Goal: Information Seeking & Learning: Find specific fact

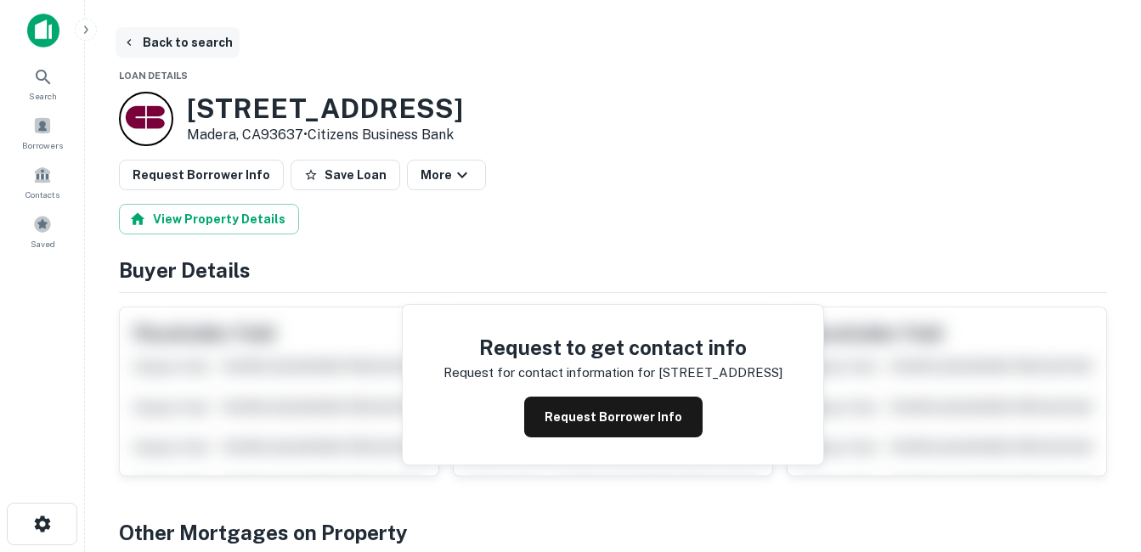
click at [205, 42] on button "Back to search" at bounding box center [178, 42] width 124 height 31
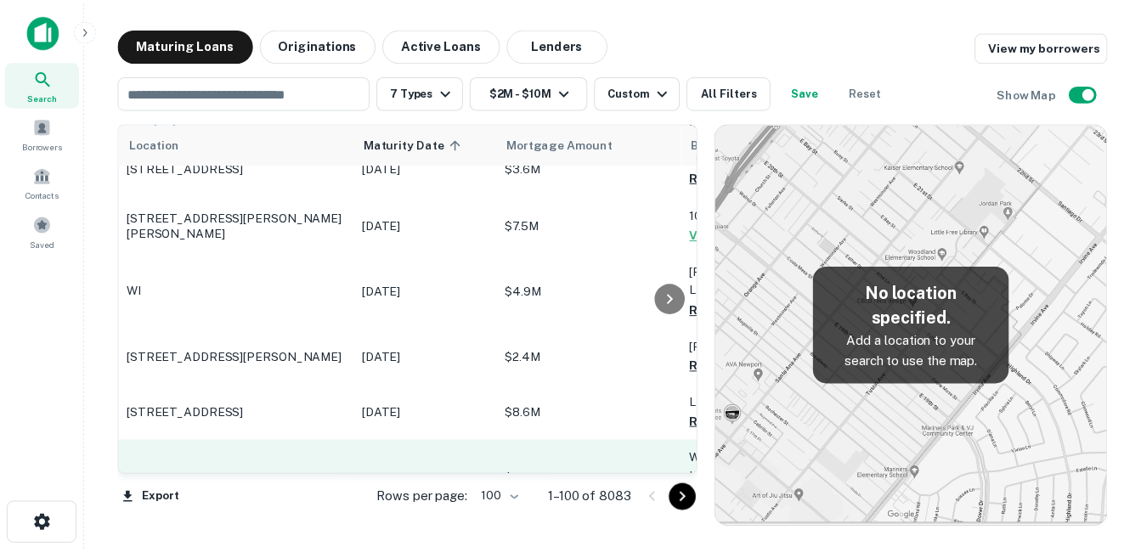
scroll to position [3570, 0]
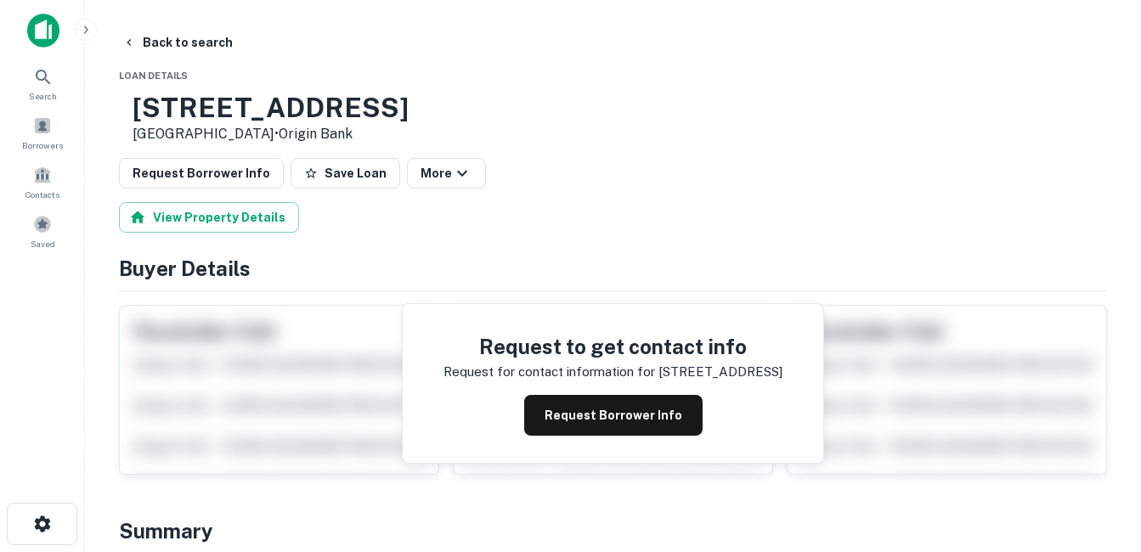
drag, startPoint x: 190, startPoint y: 100, endPoint x: 369, endPoint y: 135, distance: 181.8
click at [369, 135] on div "7979 E ARAPAHOE RD Greenwood Village, CO80112 • Origin Bank" at bounding box center [271, 118] width 276 height 53
drag, startPoint x: 369, startPoint y: 135, endPoint x: 336, endPoint y: 132, distance: 33.3
click at [382, 100] on h3 "7979 E ARAPAHOE RD" at bounding box center [271, 108] width 276 height 32
click at [608, 412] on button "Request Borrower Info" at bounding box center [613, 415] width 178 height 41
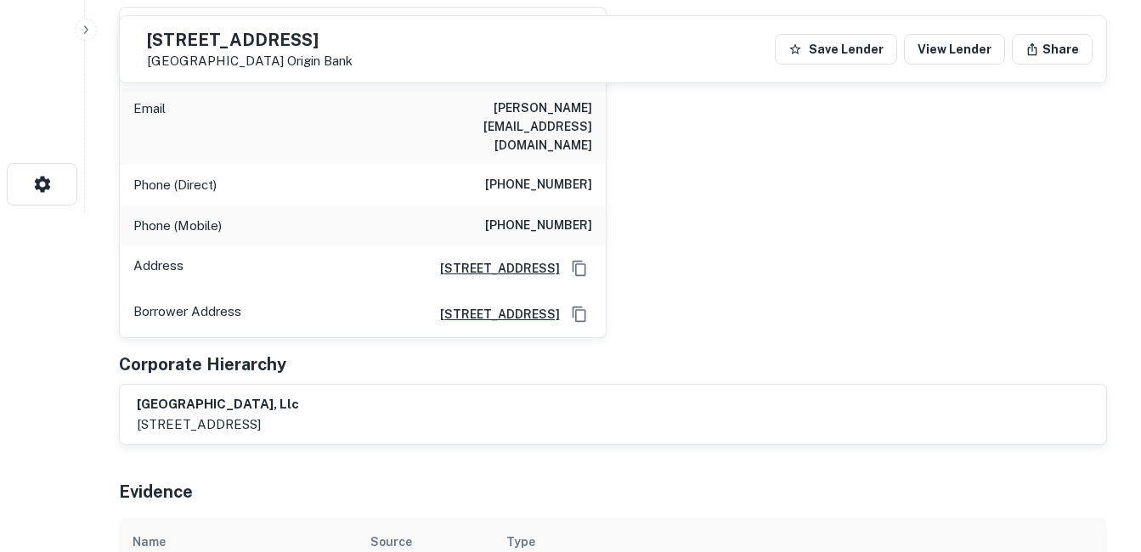
scroll to position [255, 0]
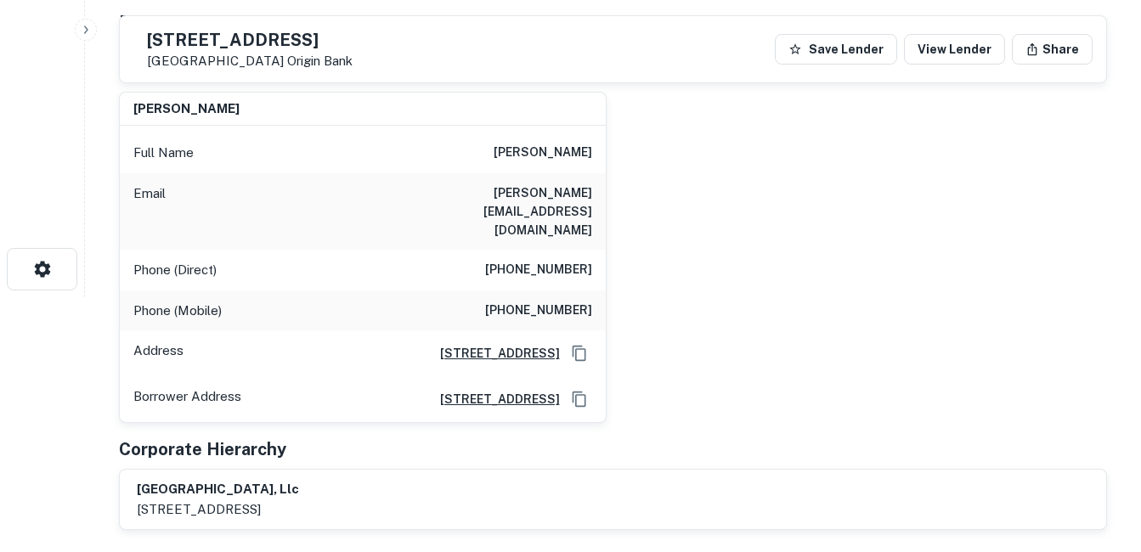
click at [583, 301] on h6 "(214) 317-9700" at bounding box center [538, 311] width 107 height 20
click at [581, 301] on h6 "(214) 317-9700" at bounding box center [538, 311] width 107 height 20
copy h6 "(214) 317-9700"
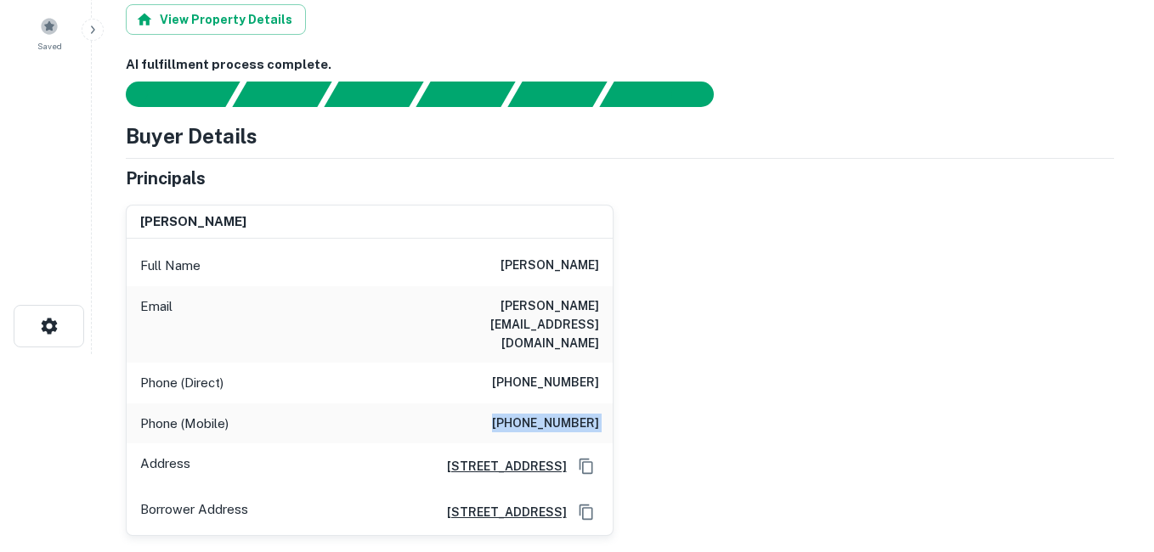
scroll to position [0, 0]
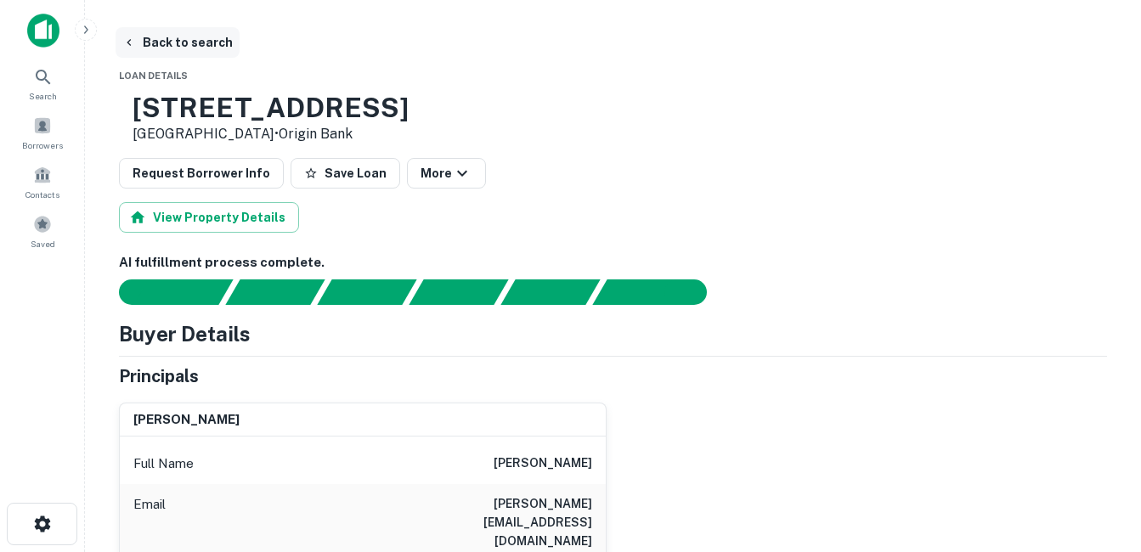
click at [192, 45] on button "Back to search" at bounding box center [178, 42] width 124 height 31
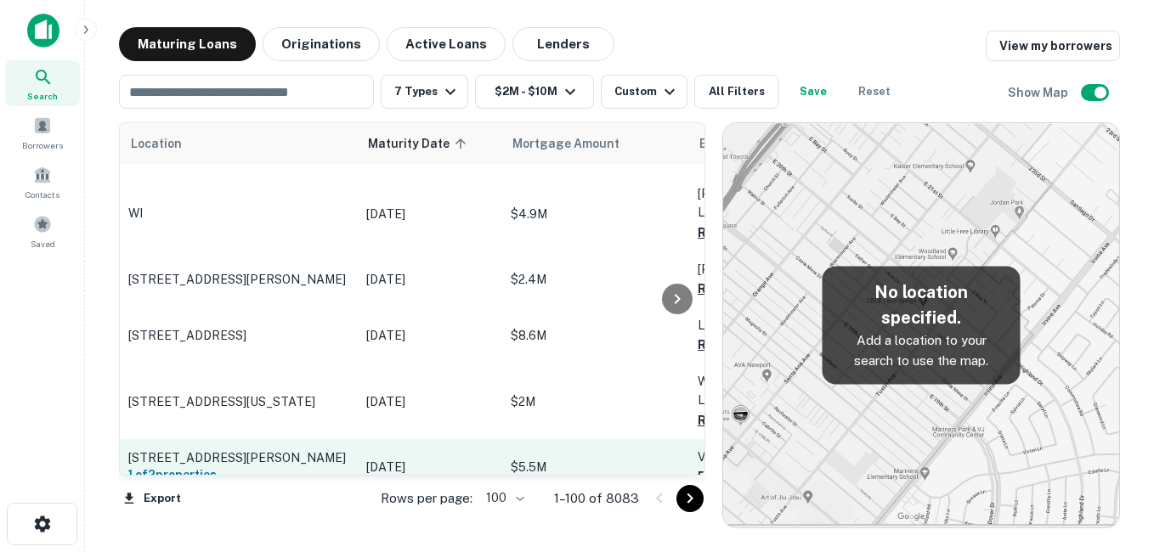
scroll to position [3655, 0]
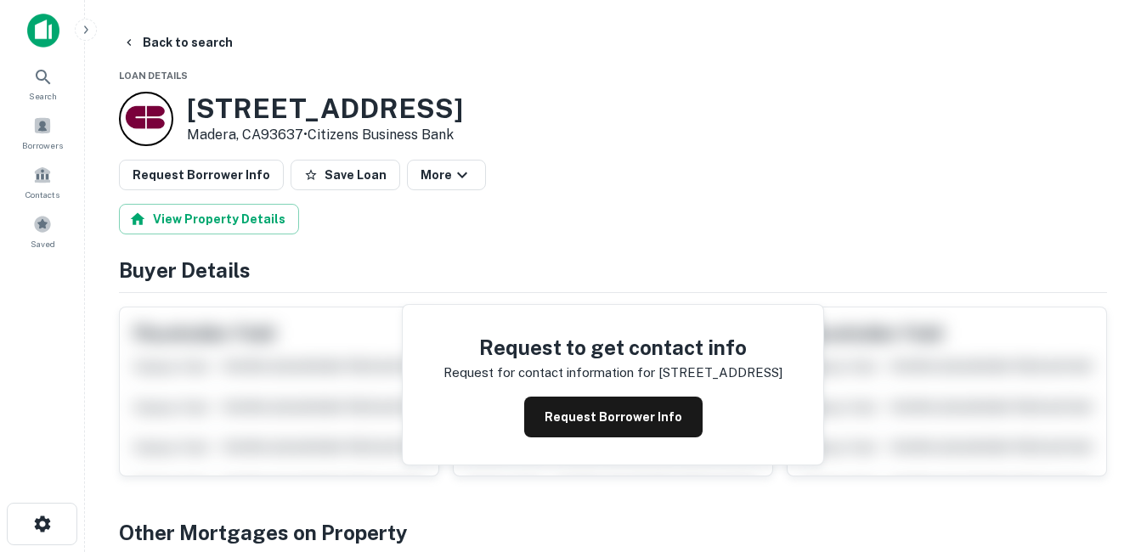
drag, startPoint x: 184, startPoint y: 105, endPoint x: 306, endPoint y: 135, distance: 125.1
click at [306, 135] on div "1405 S Madera Ave Madera, CA93637 • Citizens Business Bank" at bounding box center [291, 119] width 344 height 54
drag, startPoint x: 306, startPoint y: 135, endPoint x: 259, endPoint y: 132, distance: 46.9
copy div "[STREET_ADDRESS]"
click at [193, 38] on button "Back to search" at bounding box center [178, 42] width 124 height 31
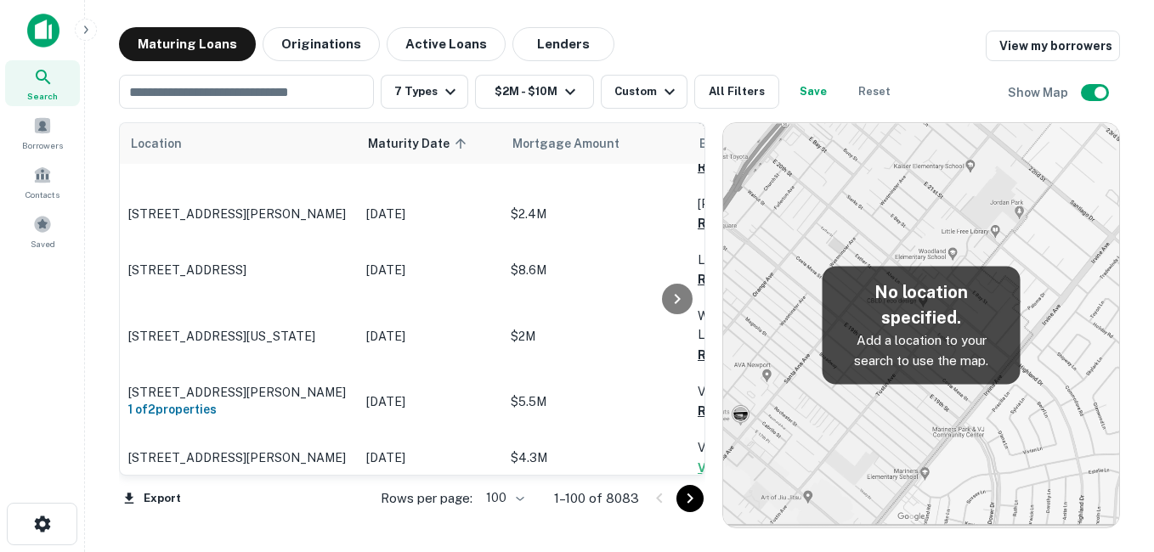
scroll to position [3740, 0]
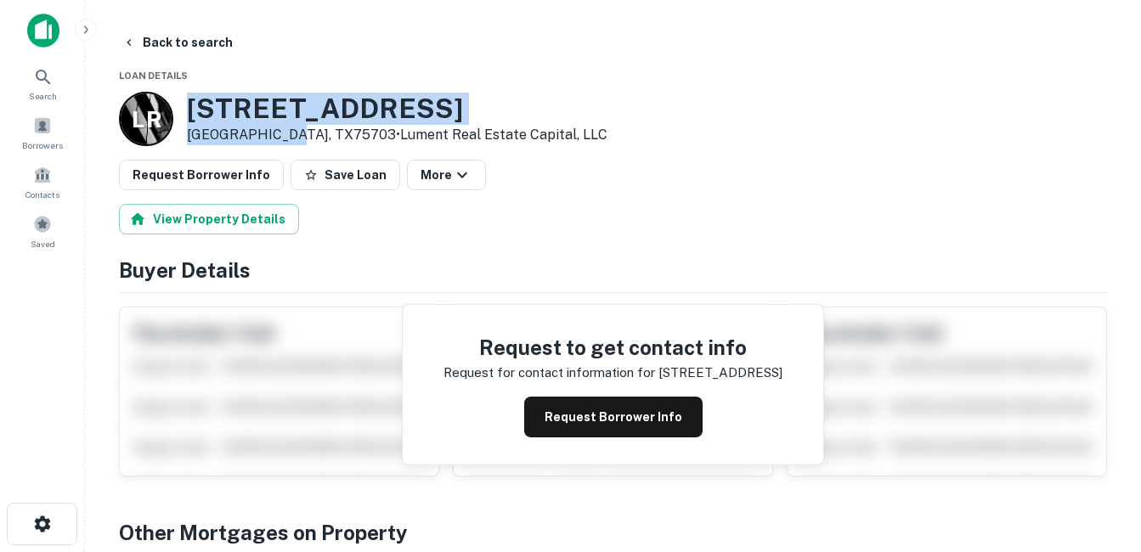
drag, startPoint x: 186, startPoint y: 101, endPoint x: 280, endPoint y: 132, distance: 98.4
click at [280, 132] on div "L R 5315 S BROADWAY AVE Tyler, TX75703 • Lument Real Estate Capital, LLC" at bounding box center [363, 119] width 489 height 54
drag, startPoint x: 280, startPoint y: 132, endPoint x: 243, endPoint y: 132, distance: 36.5
copy div "5315 S BROADWAY AVE Tyler, TX75703"
click at [303, 104] on h3 "5315 S BROADWAY AVE" at bounding box center [397, 109] width 421 height 32
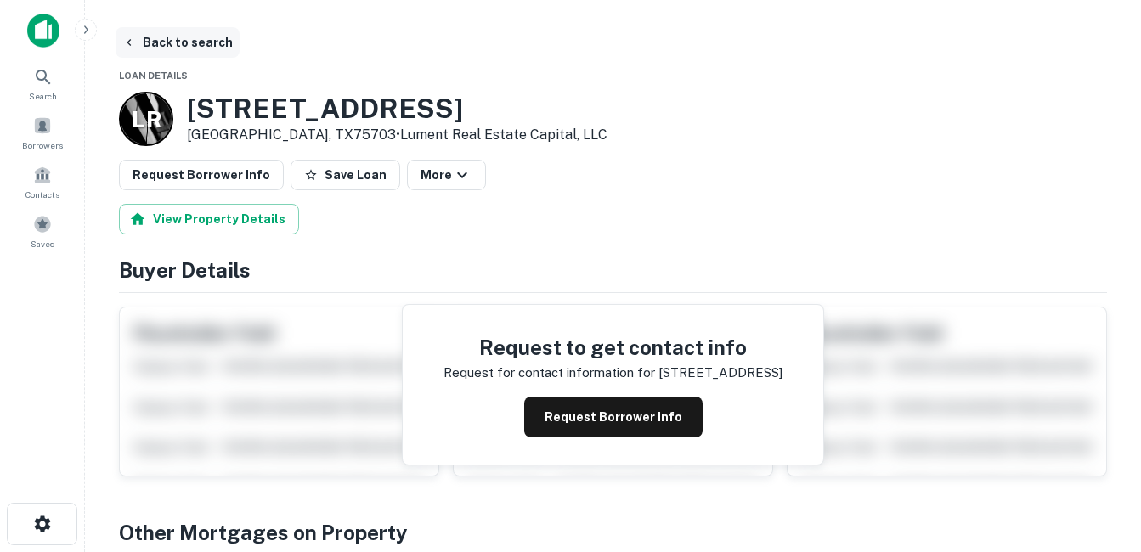
click at [212, 49] on button "Back to search" at bounding box center [178, 42] width 124 height 31
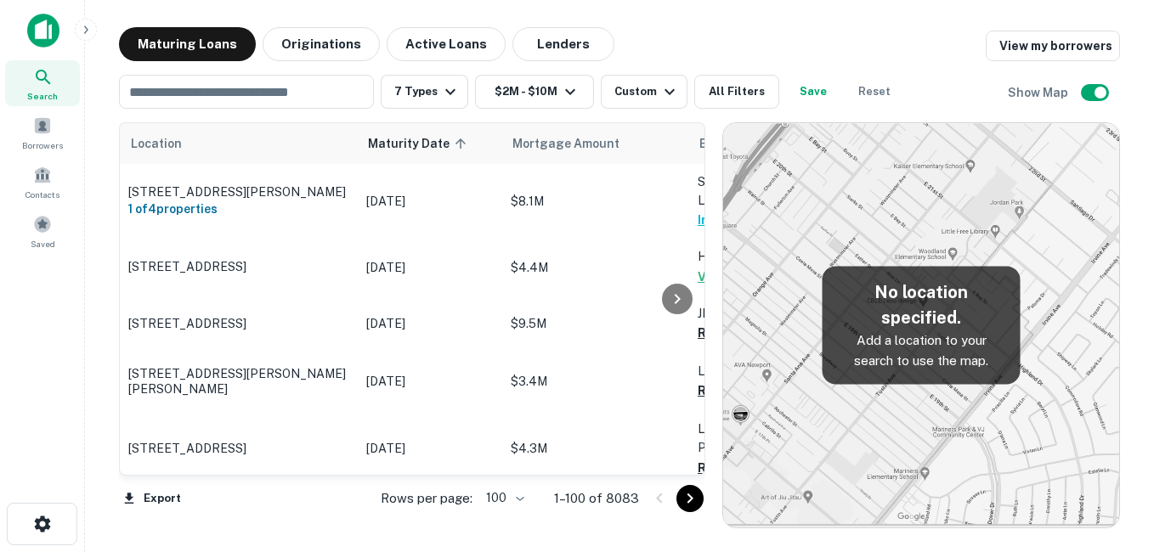
scroll to position [3740, 0]
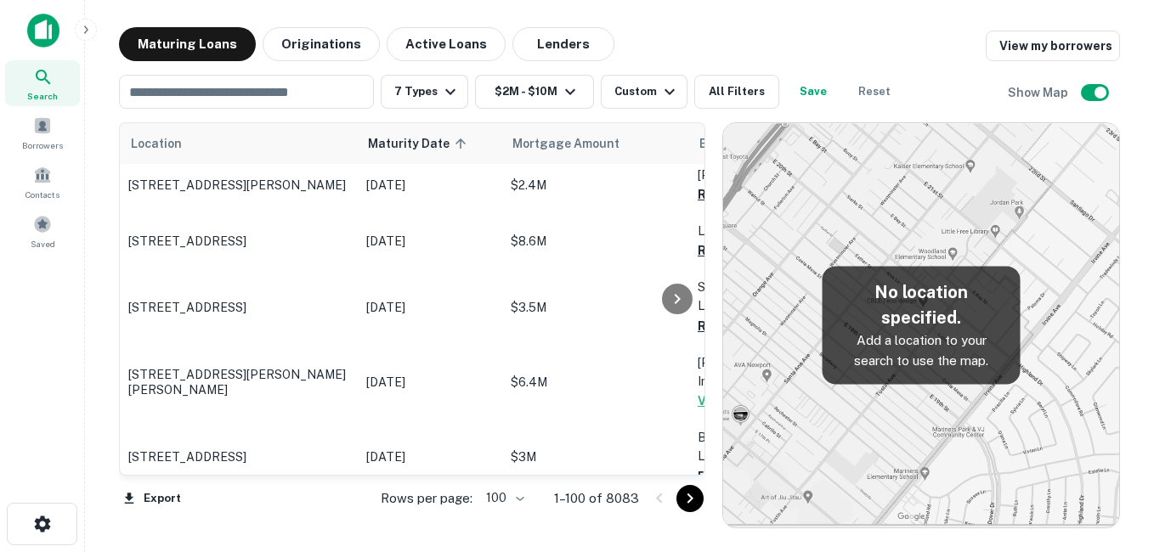
click at [385, 514] on p "[DATE]" at bounding box center [429, 523] width 127 height 19
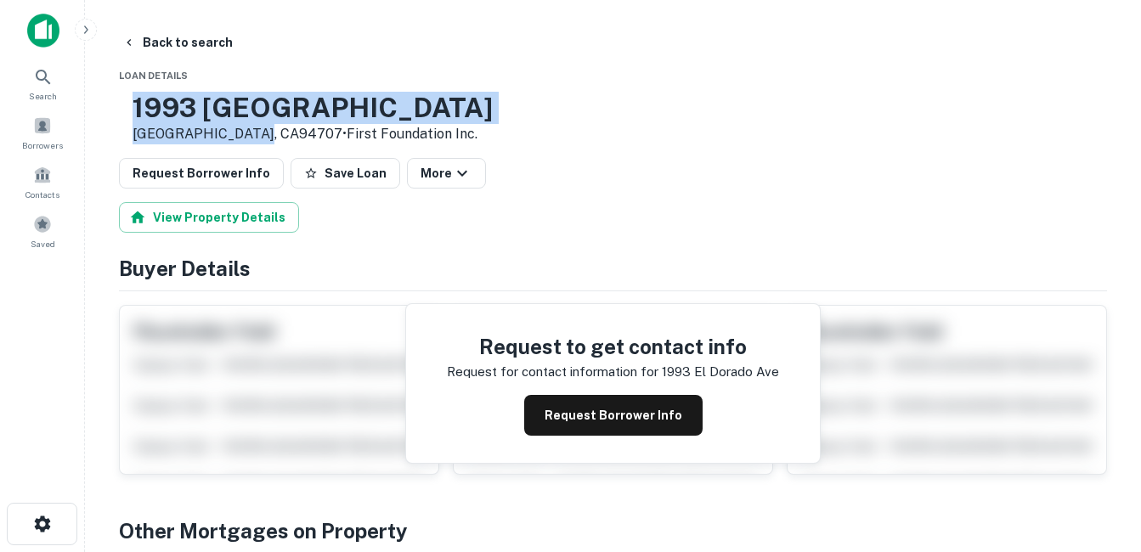
drag, startPoint x: 220, startPoint y: 109, endPoint x: 305, endPoint y: 133, distance: 88.5
click at [305, 133] on div "1993 El Dorado Ave Berkeley, CA94707 • First Foundation Inc." at bounding box center [306, 118] width 374 height 53
drag, startPoint x: 305, startPoint y: 133, endPoint x: 264, endPoint y: 127, distance: 41.2
drag, startPoint x: 264, startPoint y: 127, endPoint x: 343, endPoint y: 115, distance: 80.1
click at [343, 115] on h3 "1993 El Dorado Ave" at bounding box center [313, 108] width 360 height 32
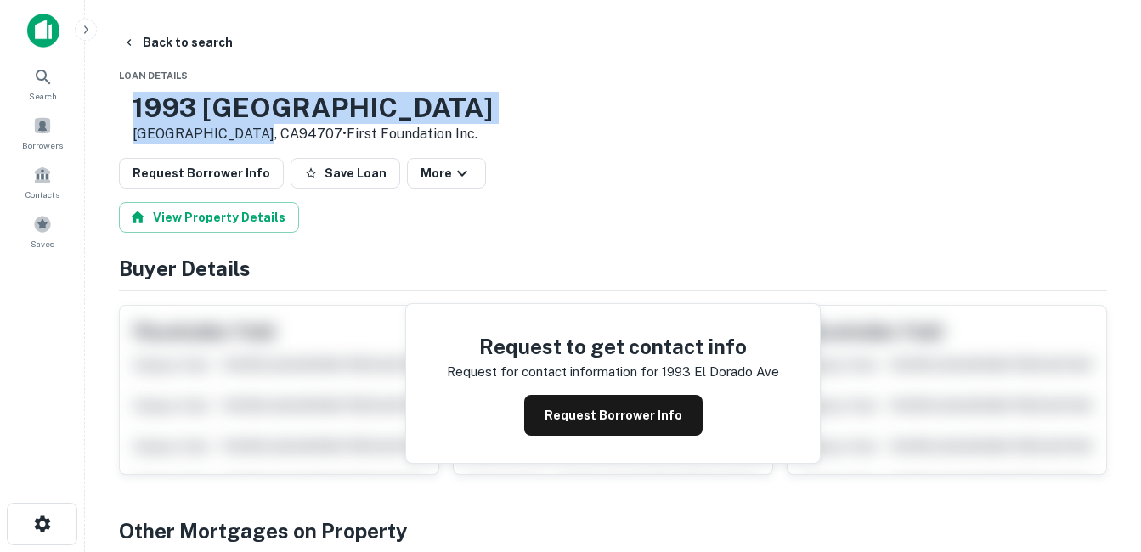
drag, startPoint x: 190, startPoint y: 108, endPoint x: 309, endPoint y: 133, distance: 121.5
click at [309, 133] on div "1993 El Dorado Ave Berkeley, CA94707 • First Foundation Inc." at bounding box center [313, 118] width 360 height 53
drag, startPoint x: 309, startPoint y: 133, endPoint x: 286, endPoint y: 129, distance: 23.2
copy div "[STREET_ADDRESS]"
click at [257, 107] on h3 "1993 El Dorado Ave" at bounding box center [313, 108] width 360 height 32
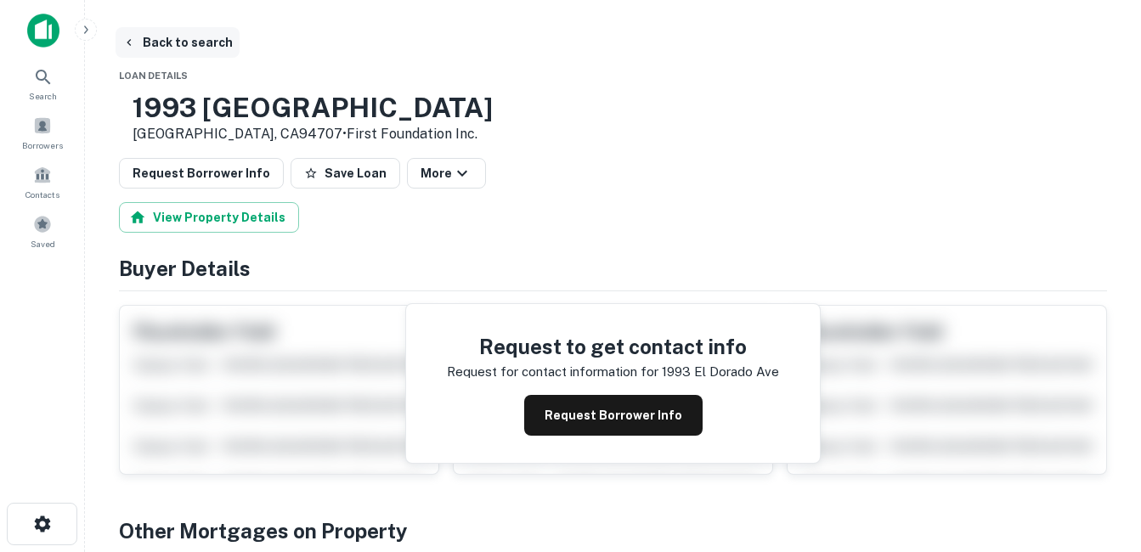
click at [196, 47] on button "Back to search" at bounding box center [178, 42] width 124 height 31
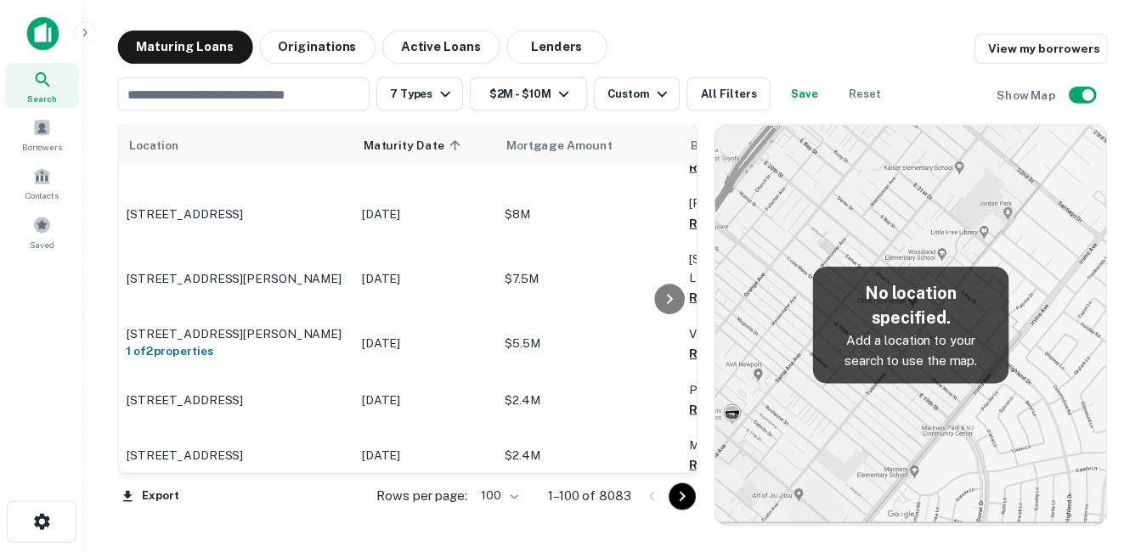
scroll to position [3910, 0]
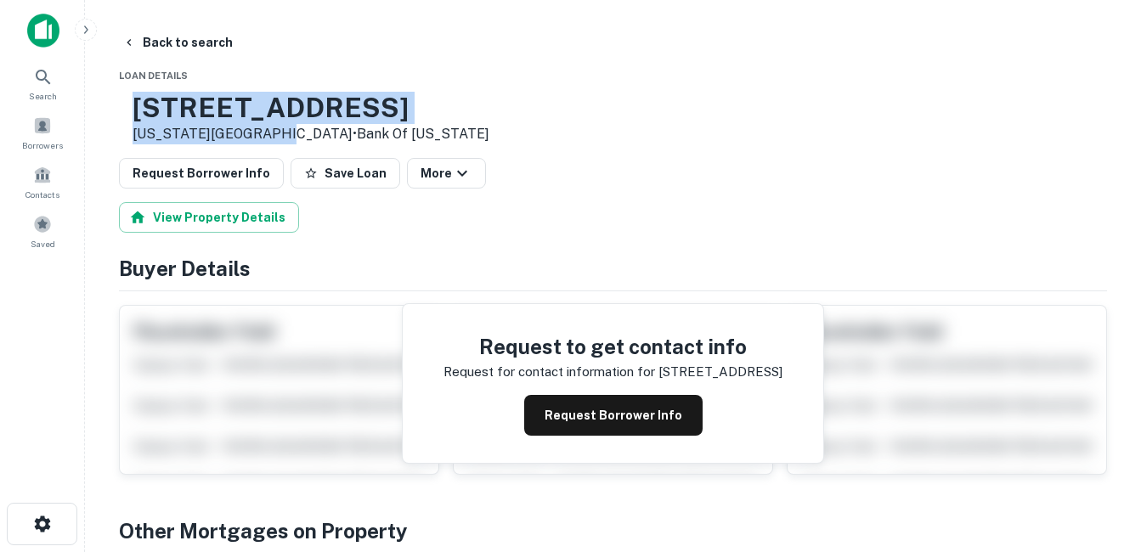
drag, startPoint x: 192, startPoint y: 102, endPoint x: 318, endPoint y: 131, distance: 129.1
click at [318, 131] on div "2375 Coronado St Idaho Falls, ID83404 • Bank Of Idaho" at bounding box center [311, 118] width 357 height 53
drag, startPoint x: 318, startPoint y: 131, endPoint x: 245, endPoint y: 124, distance: 73.4
copy div "[STREET_ADDRESS][US_STATE]"
click at [630, 416] on button "Request Borrower Info" at bounding box center [613, 415] width 178 height 41
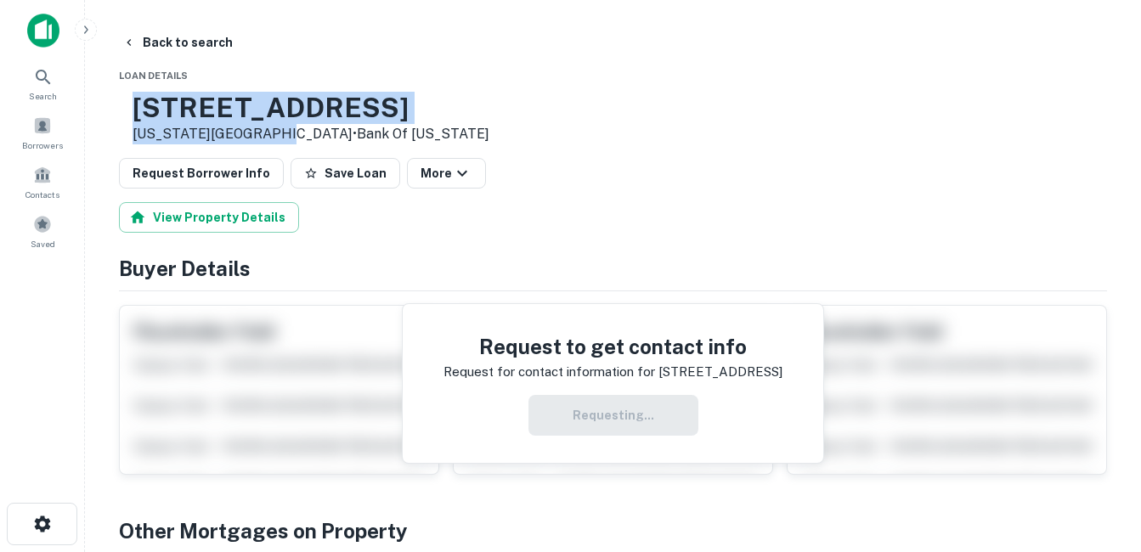
click at [345, 111] on h3 "2375 Coronado St" at bounding box center [311, 108] width 357 height 32
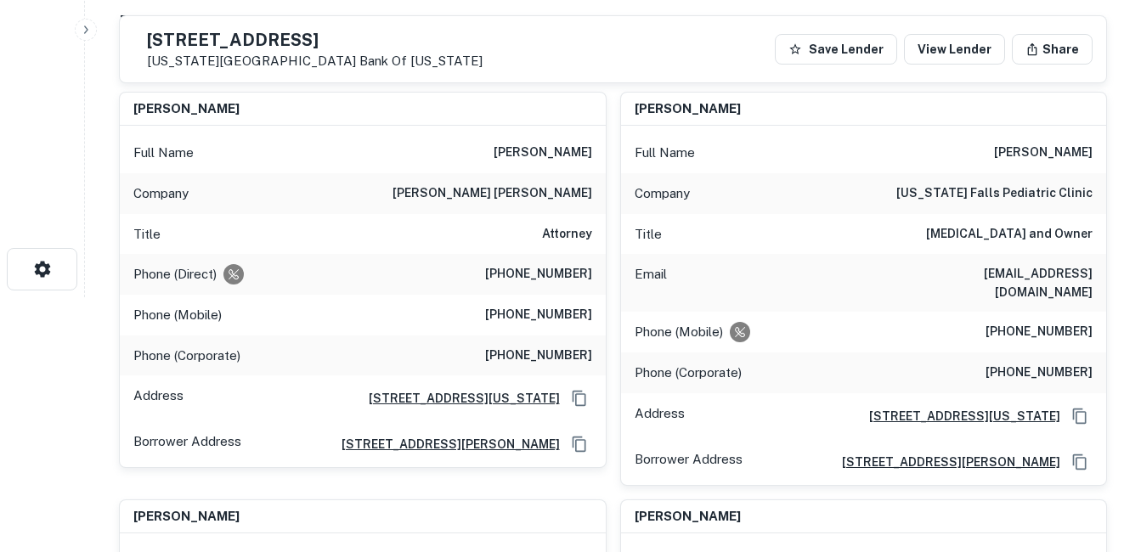
scroll to position [170, 0]
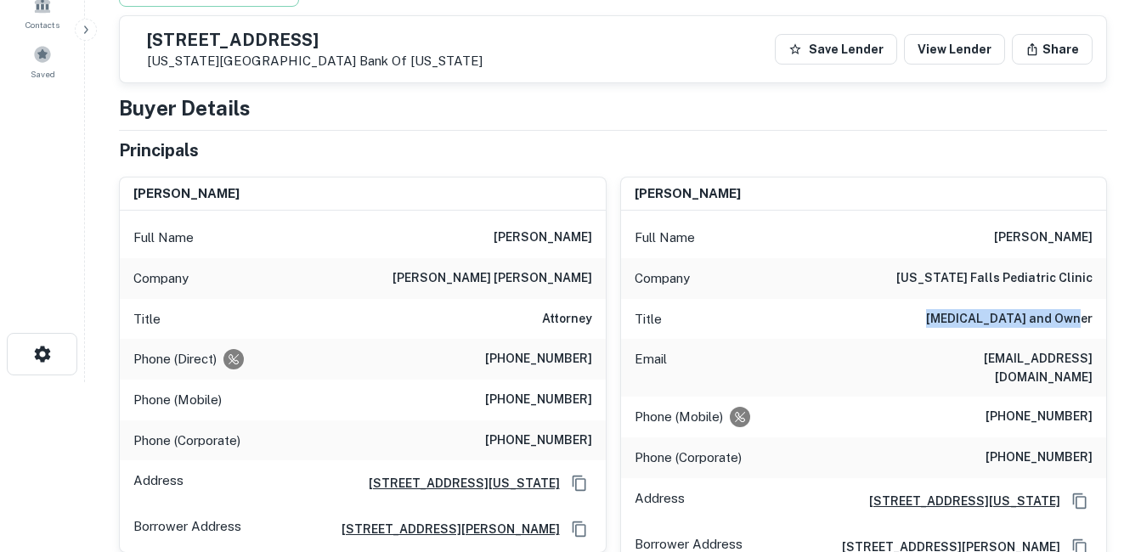
drag, startPoint x: 950, startPoint y: 324, endPoint x: 1138, endPoint y: 324, distance: 187.8
click at [1138, 324] on main "Back to search 2375 Coronado St Idaho Falls, ID83404 Bank Of Idaho Save Lender …" at bounding box center [613, 106] width 1056 height 552
drag, startPoint x: 1138, startPoint y: 324, endPoint x: 1016, endPoint y: 339, distance: 122.5
click at [1016, 339] on div "Title Pediatrician and Owner" at bounding box center [864, 319] width 486 height 41
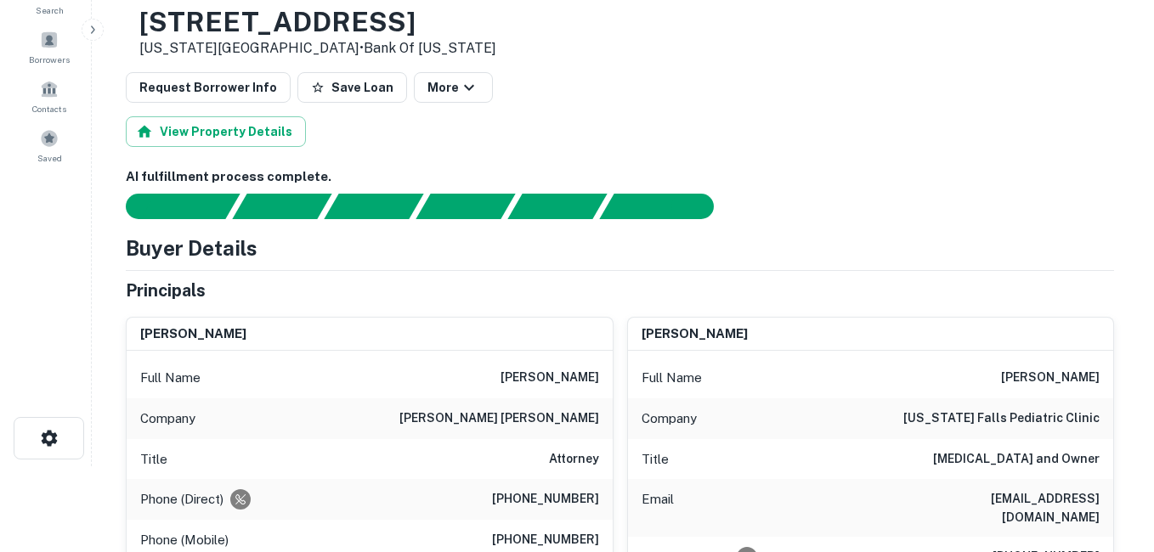
scroll to position [0, 0]
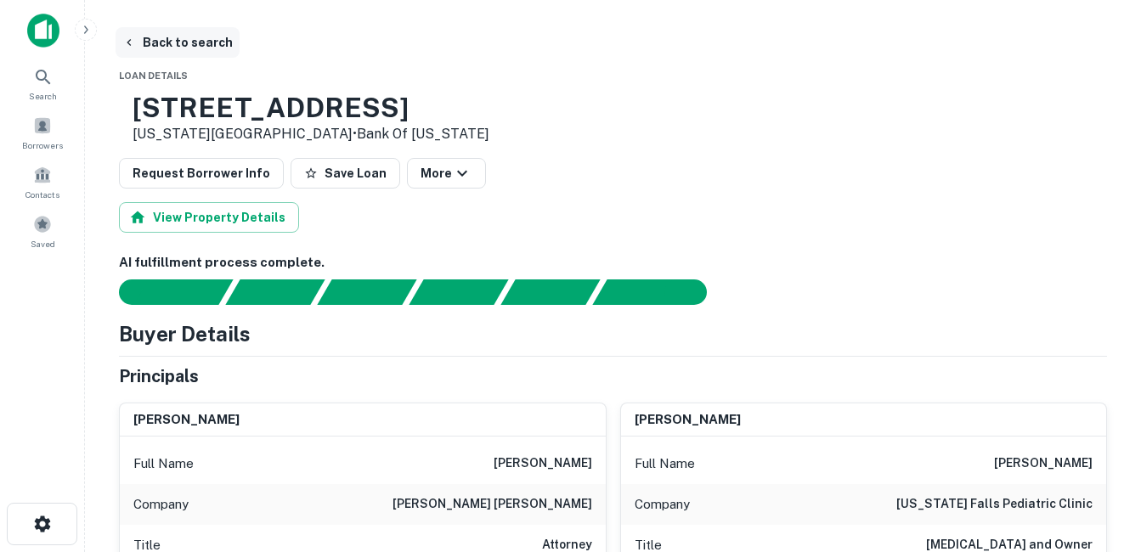
click at [210, 31] on button "Back to search" at bounding box center [178, 42] width 124 height 31
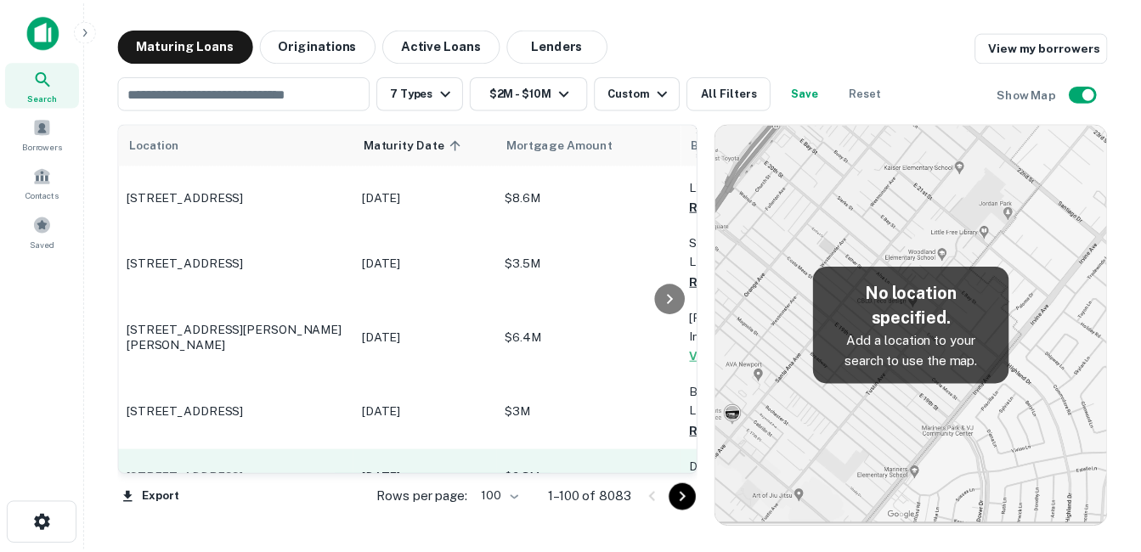
scroll to position [3825, 0]
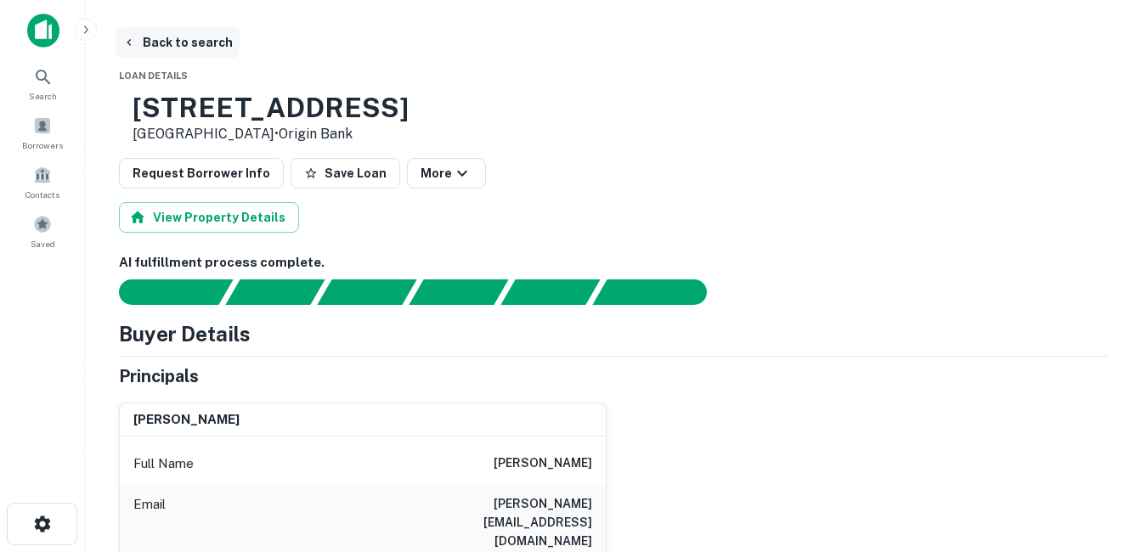
click at [197, 47] on button "Back to search" at bounding box center [178, 42] width 124 height 31
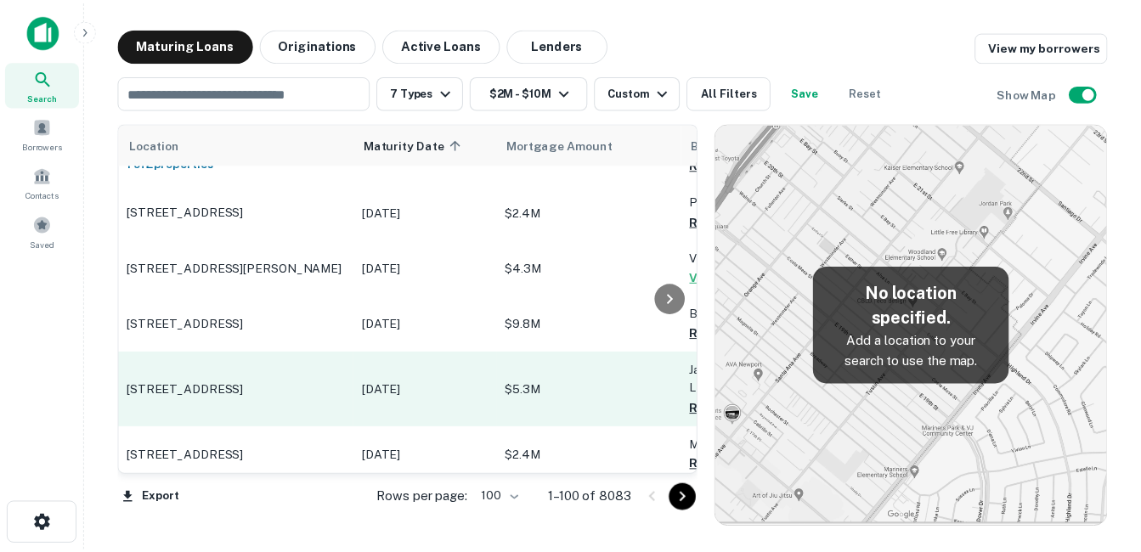
scroll to position [4249, 0]
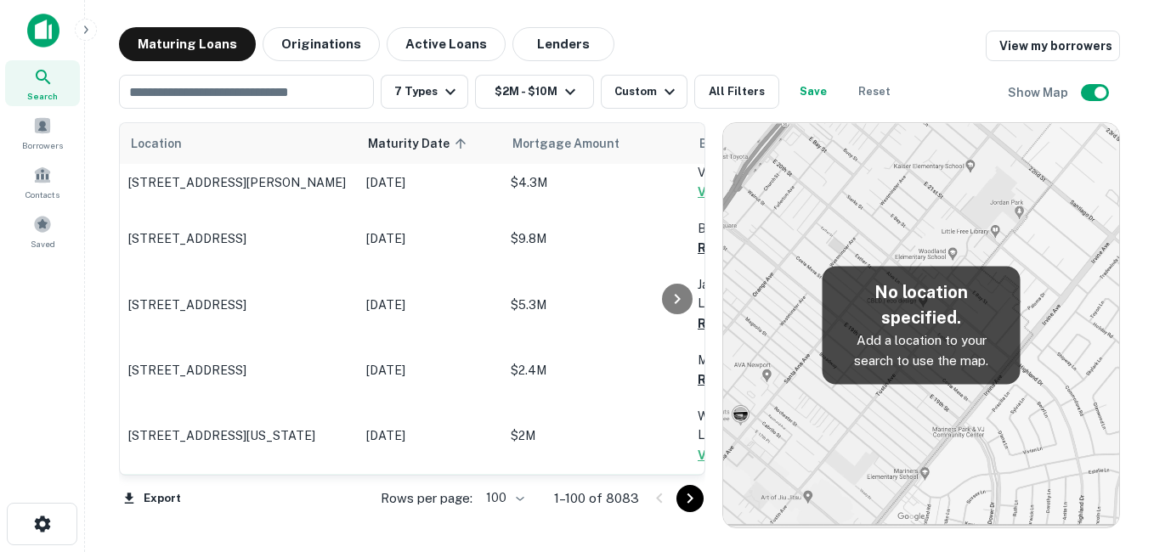
click at [299, 495] on p "[STREET_ADDRESS]" at bounding box center [238, 502] width 221 height 15
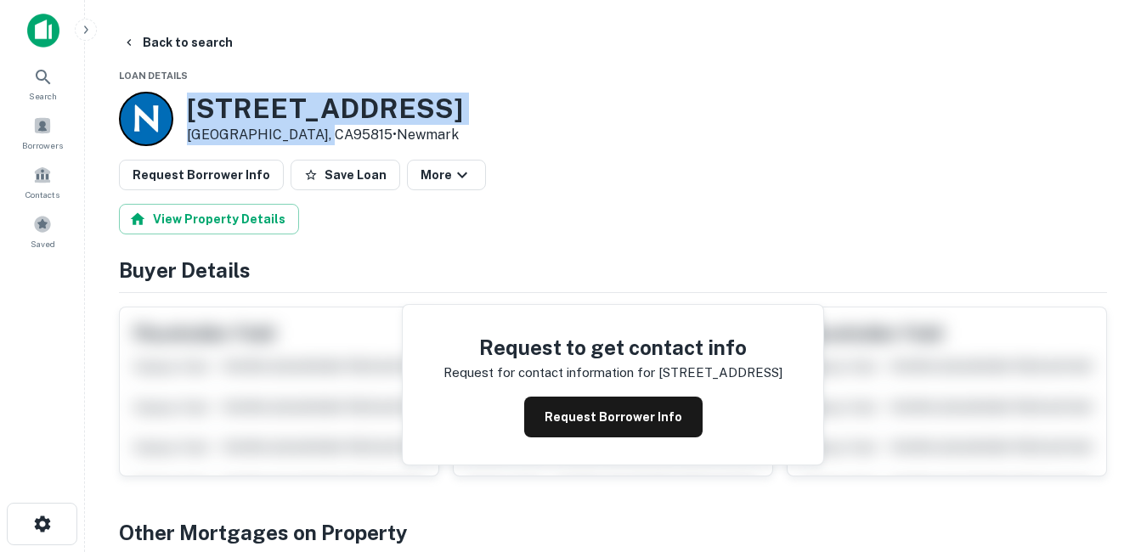
drag, startPoint x: 185, startPoint y: 108, endPoint x: 327, endPoint y: 132, distance: 143.9
click at [327, 132] on div "2228 Royale Rd Sacramento, CA95815 • Newmark" at bounding box center [291, 119] width 344 height 54
drag, startPoint x: 327, startPoint y: 132, endPoint x: 283, endPoint y: 133, distance: 44.2
copy div "2228 Royale Rd Sacramento, CA95815"
click at [299, 106] on h3 "2228 Royale Rd" at bounding box center [325, 109] width 276 height 32
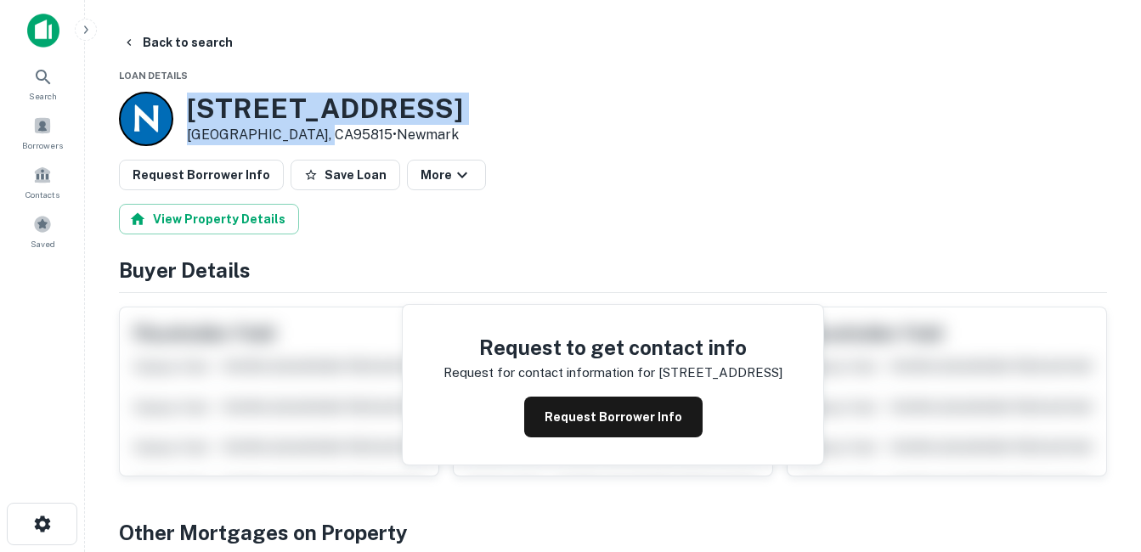
click at [262, 109] on h3 "2228 Royale Rd" at bounding box center [325, 109] width 276 height 32
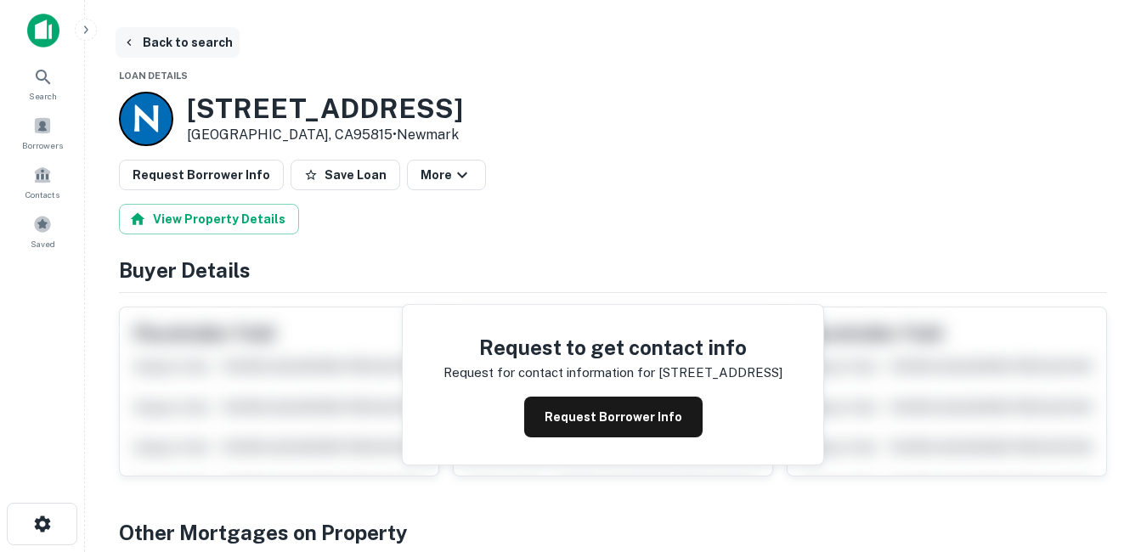
click at [194, 39] on button "Back to search" at bounding box center [178, 42] width 124 height 31
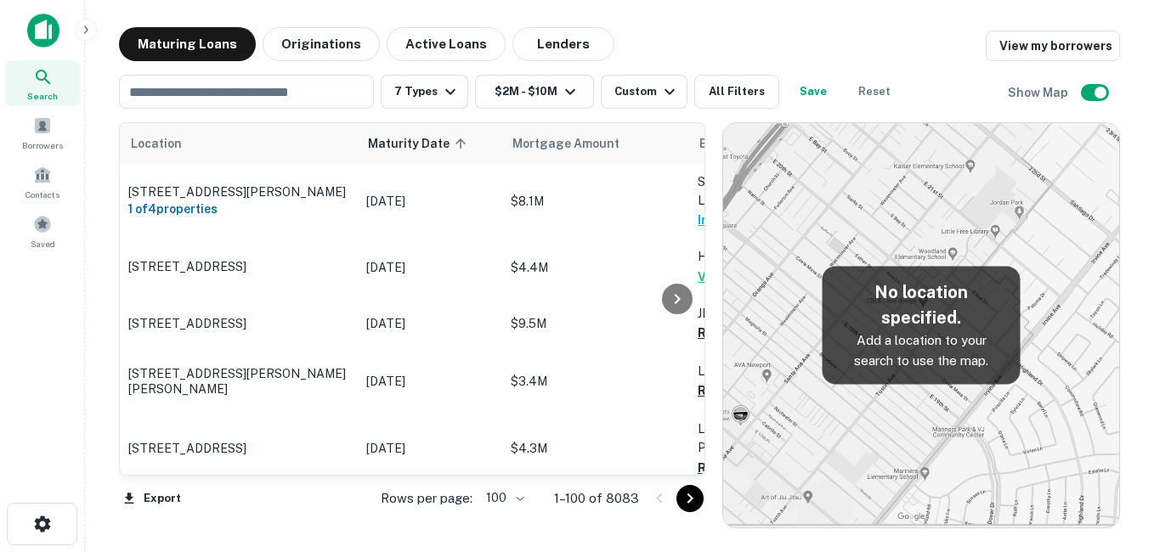
scroll to position [4249, 0]
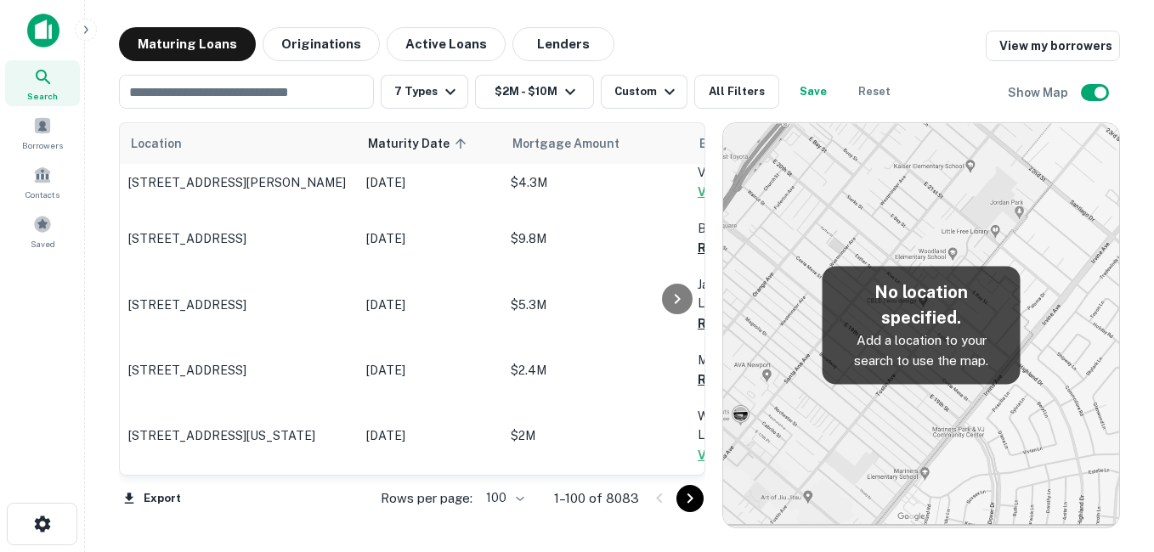
click at [285, 551] on p "3760 Interstate Park Way Riviera Beach, FL33404" at bounding box center [238, 558] width 221 height 15
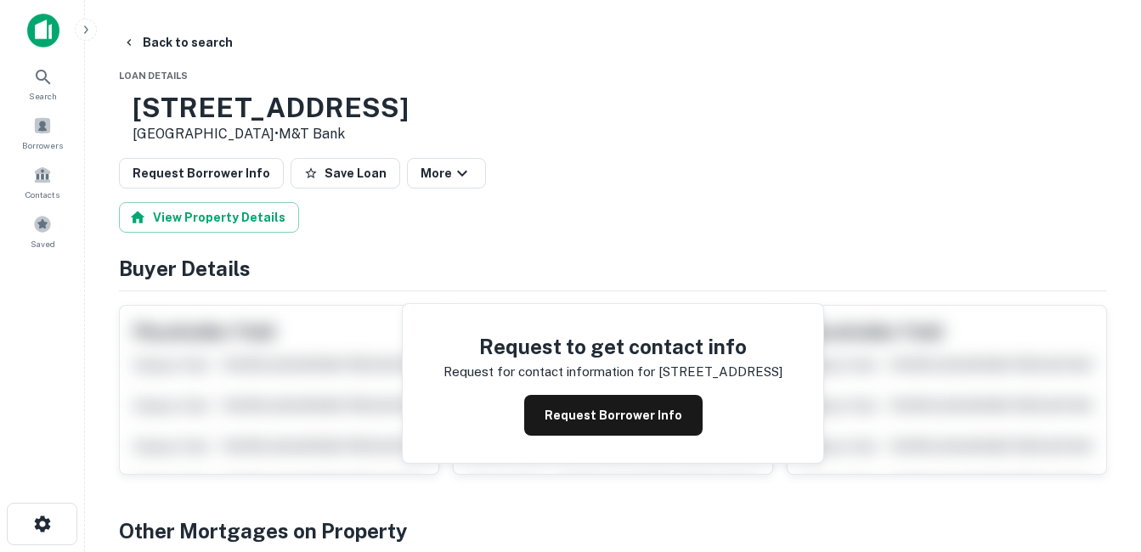
drag, startPoint x: 193, startPoint y: 105, endPoint x: 337, endPoint y: 139, distance: 147.6
click at [337, 139] on div "3760 Interstate Park Way Riviera Beach, FL33404 • M&T Bank" at bounding box center [264, 118] width 290 height 53
drag, startPoint x: 337, startPoint y: 139, endPoint x: 322, endPoint y: 139, distance: 14.4
click at [306, 105] on h3 "3760 Interstate Park Way" at bounding box center [271, 108] width 276 height 32
click at [203, 48] on button "Back to search" at bounding box center [178, 42] width 124 height 31
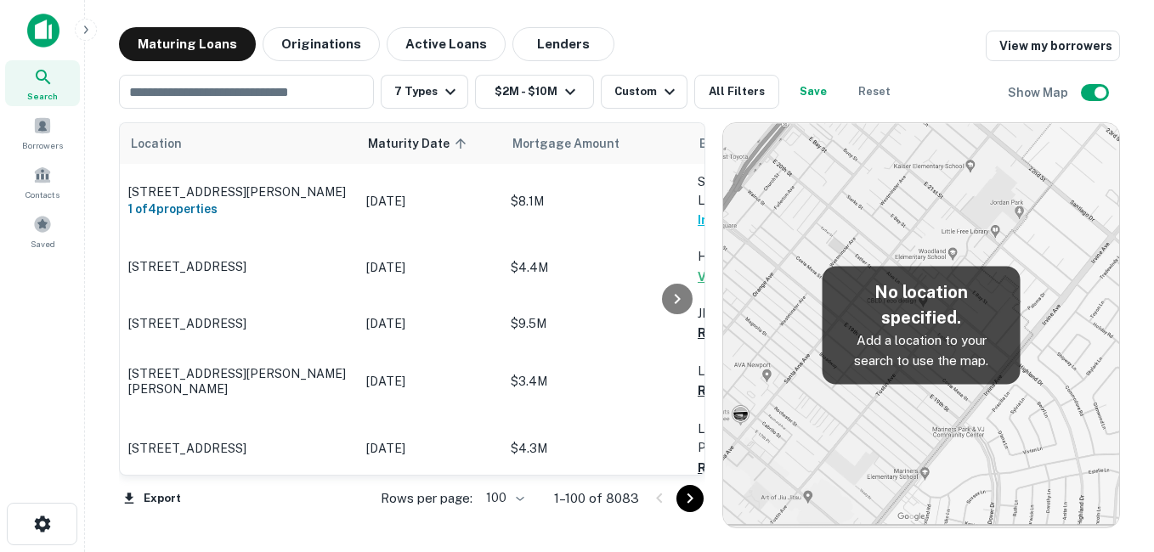
scroll to position [4249, 0]
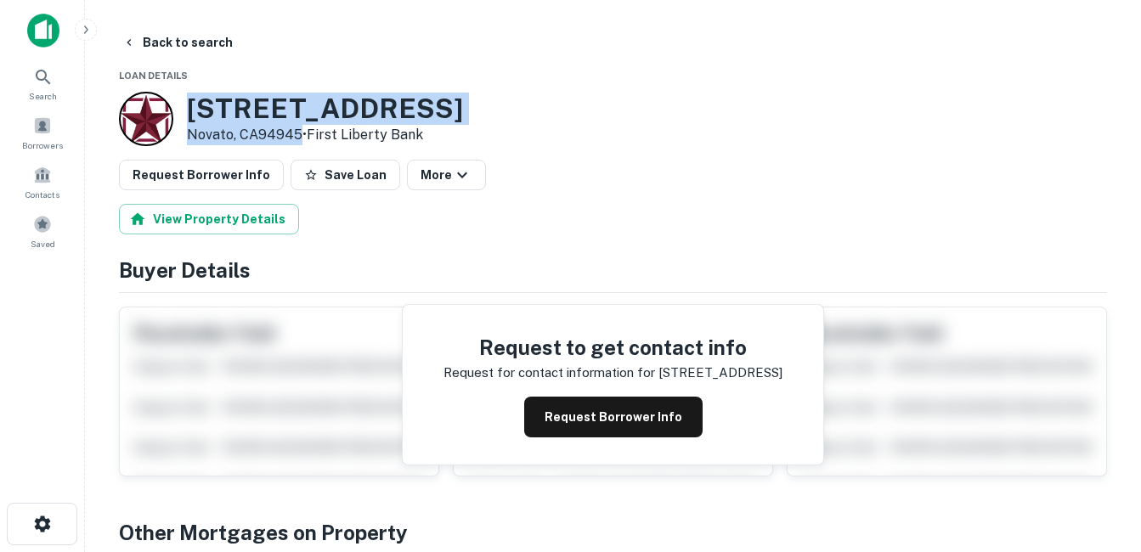
drag, startPoint x: 187, startPoint y: 107, endPoint x: 301, endPoint y: 138, distance: 117.9
click at [301, 138] on div "100 Wood Hollow Dr Novato, CA94945 • First Liberty Bank" at bounding box center [325, 119] width 276 height 53
drag, startPoint x: 301, startPoint y: 138, endPoint x: 281, endPoint y: 136, distance: 19.6
copy div "100 Wood Hollow Dr Novato, CA94945"
click at [330, 110] on h3 "100 Wood Hollow Dr" at bounding box center [325, 109] width 276 height 32
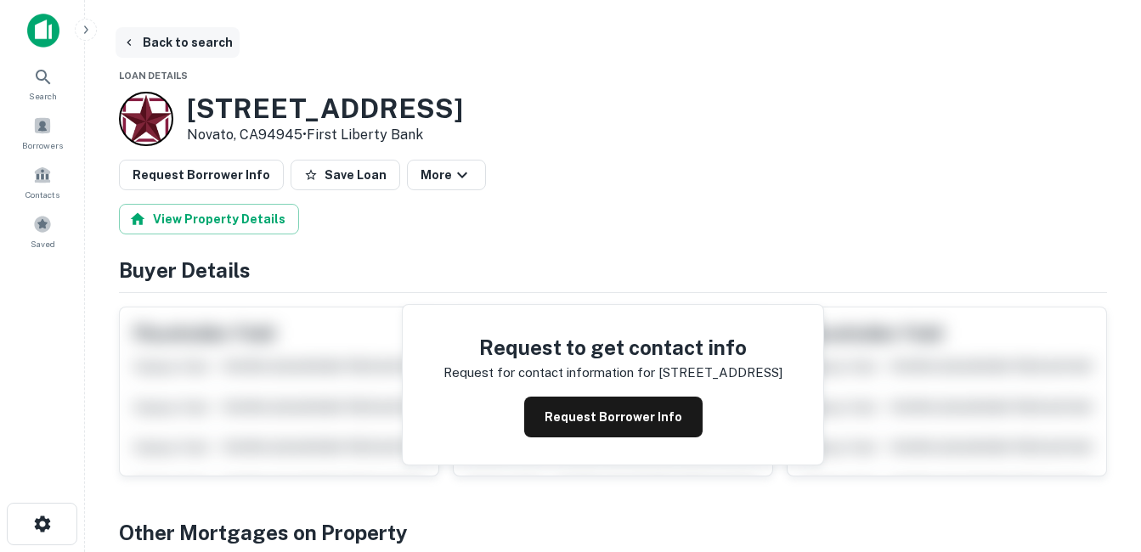
click at [193, 38] on button "Back to search" at bounding box center [178, 42] width 124 height 31
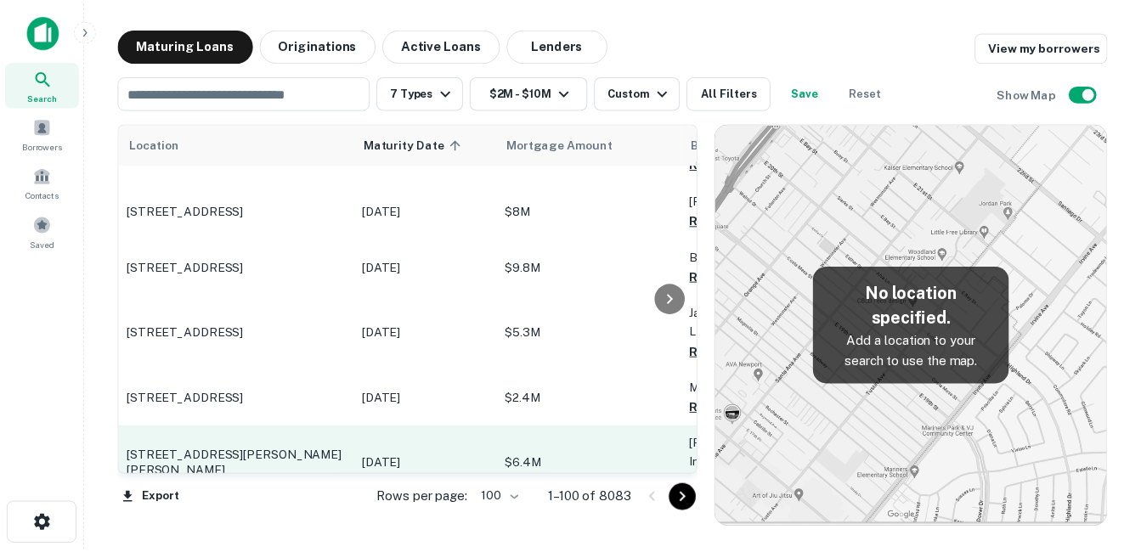
scroll to position [4419, 0]
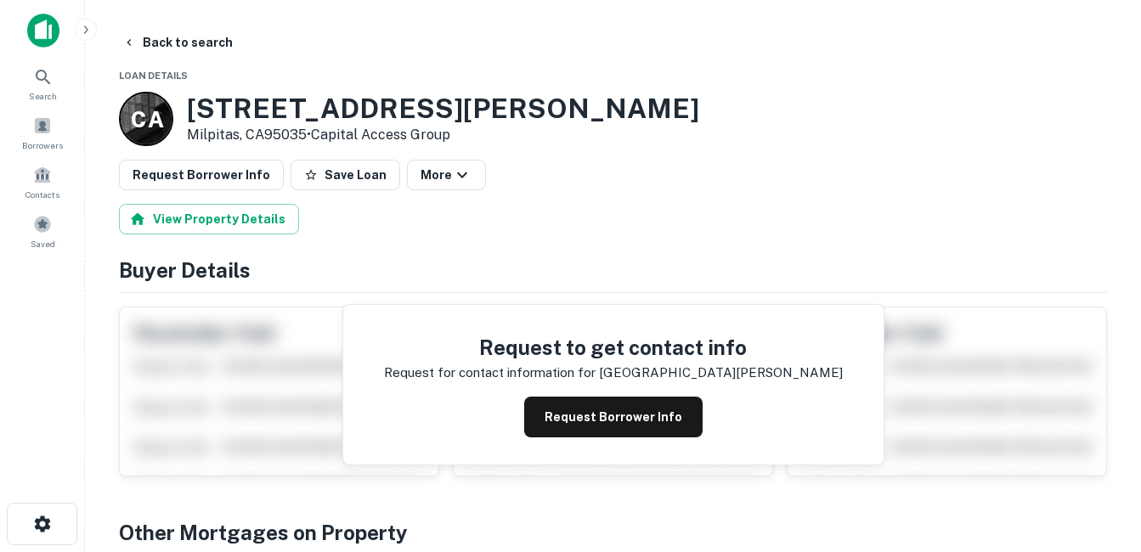
drag, startPoint x: 189, startPoint y: 112, endPoint x: 308, endPoint y: 139, distance: 122.1
click at [308, 139] on div "980 Ames Ave Milpitas, CA95035 • Capital Access Group" at bounding box center [443, 119] width 512 height 53
drag, startPoint x: 308, startPoint y: 139, endPoint x: 258, endPoint y: 137, distance: 50.2
click at [611, 405] on button "Request Borrower Info" at bounding box center [613, 417] width 178 height 41
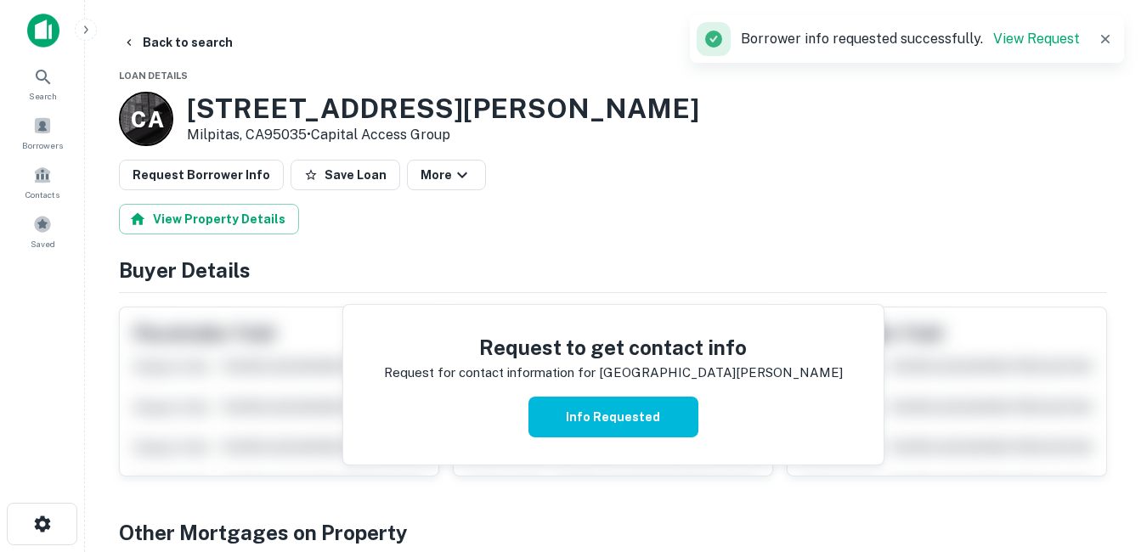
click at [295, 107] on h3 "980 Ames Ave" at bounding box center [443, 109] width 512 height 32
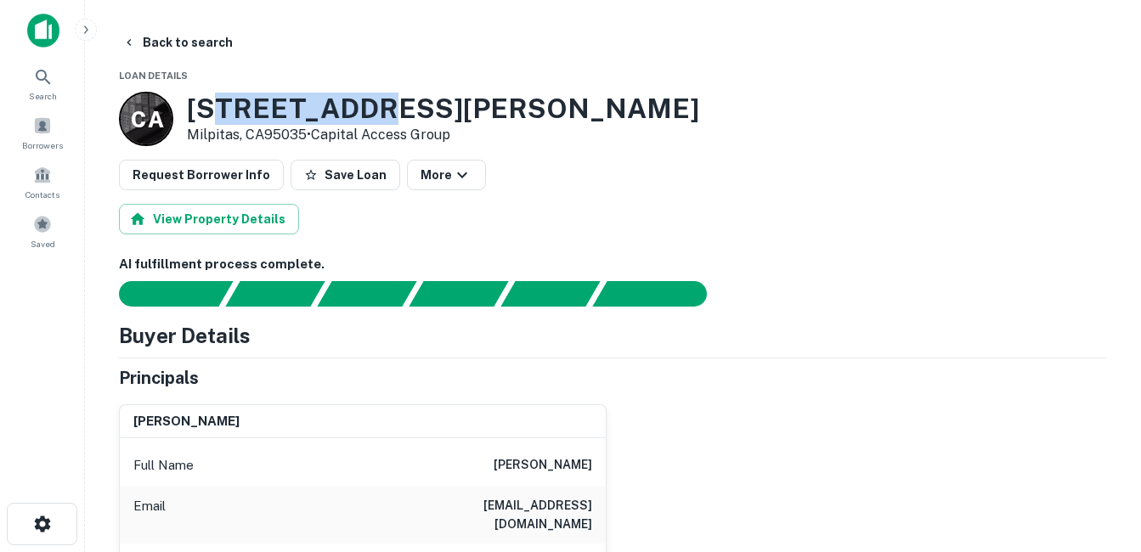
drag, startPoint x: 387, startPoint y: 107, endPoint x: 229, endPoint y: 115, distance: 157.4
click at [229, 115] on h3 "980 Ames Ave" at bounding box center [443, 109] width 512 height 32
drag, startPoint x: 229, startPoint y: 115, endPoint x: 204, endPoint y: 115, distance: 25.5
click at [204, 115] on h3 "980 Ames Ave" at bounding box center [443, 109] width 512 height 32
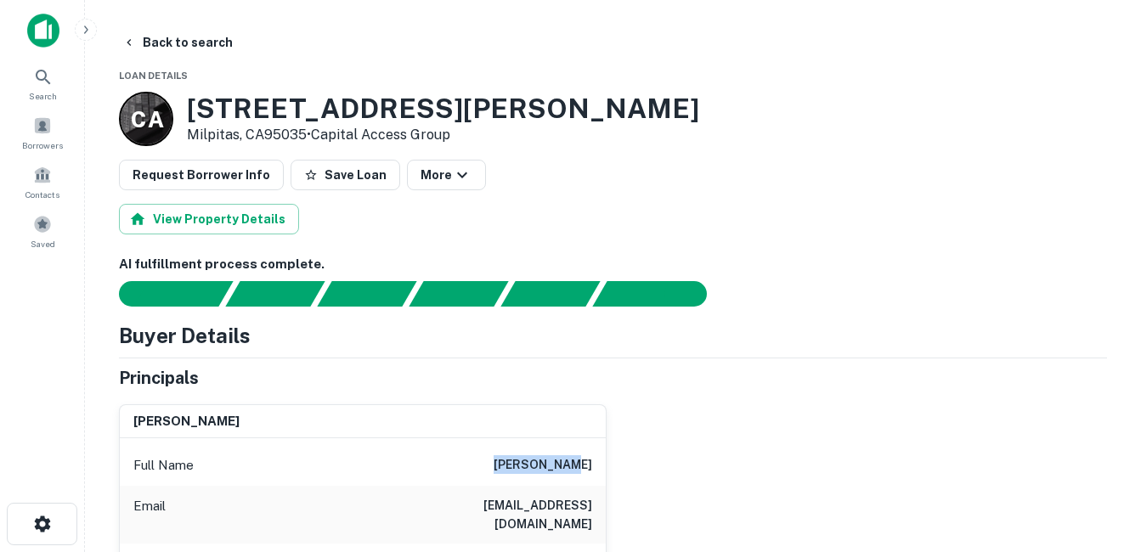
drag, startPoint x: 504, startPoint y: 467, endPoint x: 598, endPoint y: 463, distance: 94.4
click at [598, 463] on div "Full Name kenneth neu" at bounding box center [363, 465] width 486 height 41
drag, startPoint x: 598, startPoint y: 463, endPoint x: 536, endPoint y: 470, distance: 62.4
click at [536, 470] on h6 "kenneth neu" at bounding box center [543, 466] width 99 height 20
click at [535, 461] on h6 "kenneth neu" at bounding box center [543, 466] width 99 height 20
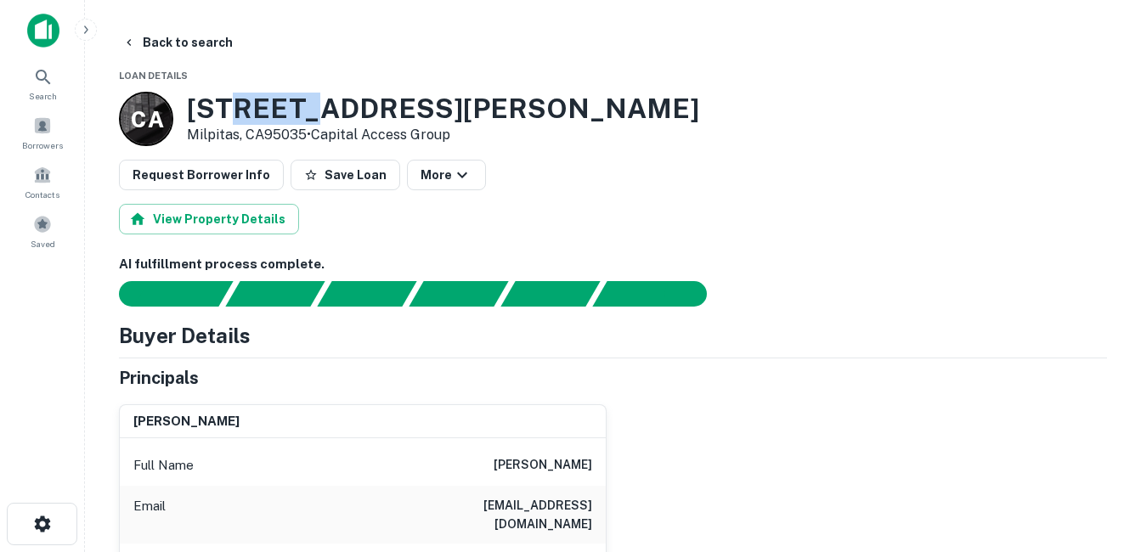
drag, startPoint x: 242, startPoint y: 110, endPoint x: 314, endPoint y: 108, distance: 72.3
click at [314, 108] on h3 "980 Ames Ave" at bounding box center [443, 109] width 512 height 32
drag, startPoint x: 314, startPoint y: 108, endPoint x: 221, endPoint y: 118, distance: 94.0
click at [221, 118] on h3 "980 Ames Ave" at bounding box center [443, 109] width 512 height 32
click at [195, 37] on button "Back to search" at bounding box center [178, 42] width 124 height 31
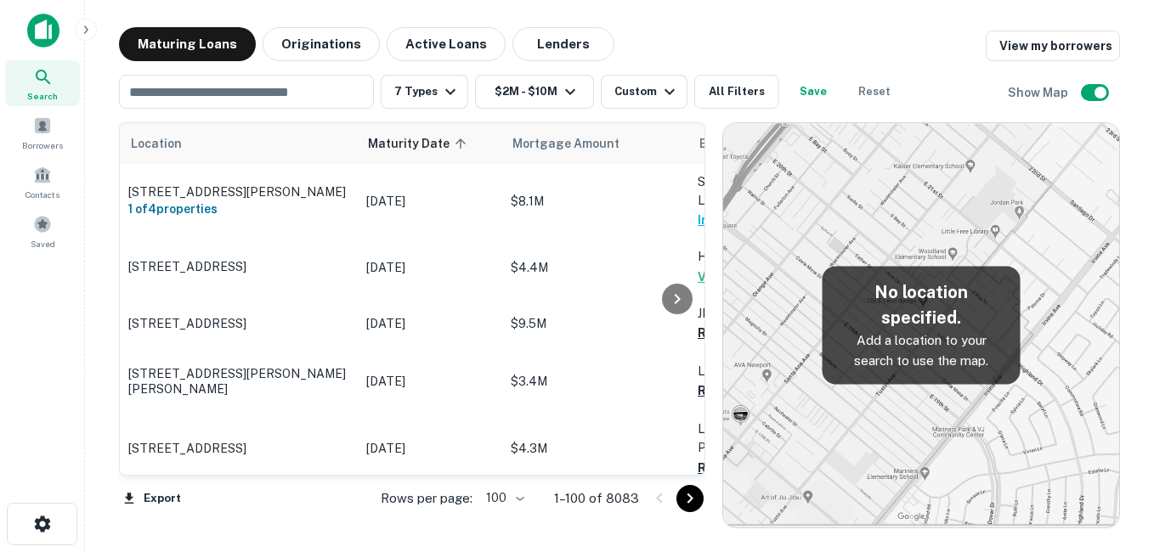
scroll to position [4419, 0]
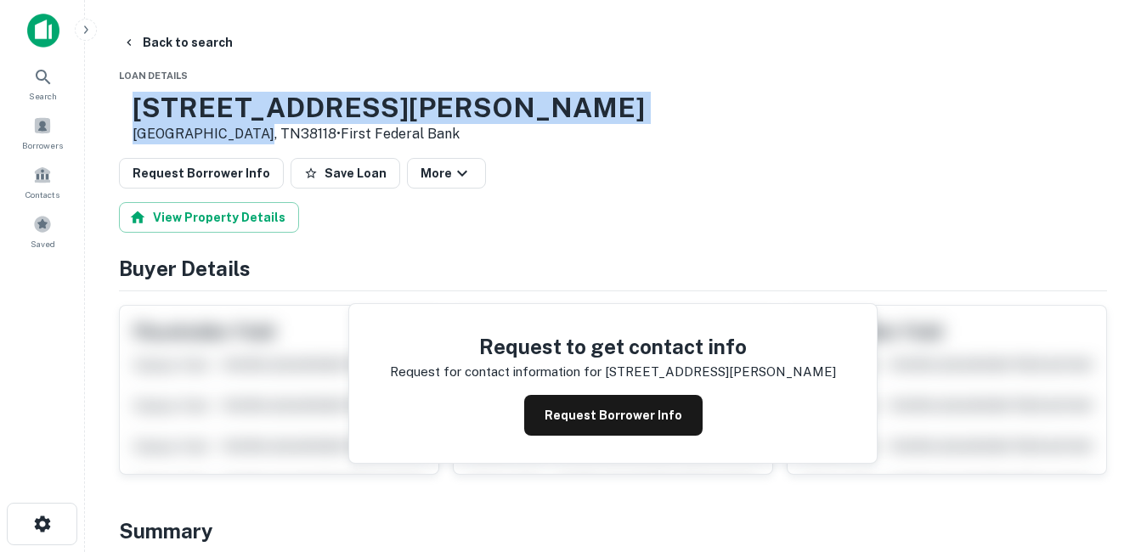
drag, startPoint x: 231, startPoint y: 112, endPoint x: 311, endPoint y: 139, distance: 84.1
click at [311, 139] on div "3920 S PERKINS RD Memphis, TN38118 • First Federal Bank" at bounding box center [389, 118] width 512 height 53
drag, startPoint x: 311, startPoint y: 139, endPoint x: 268, endPoint y: 135, distance: 43.5
click at [284, 105] on h3 "3920 S PERKINS RD" at bounding box center [389, 108] width 512 height 32
click at [334, 111] on h3 "3920 S PERKINS RD" at bounding box center [389, 108] width 512 height 32
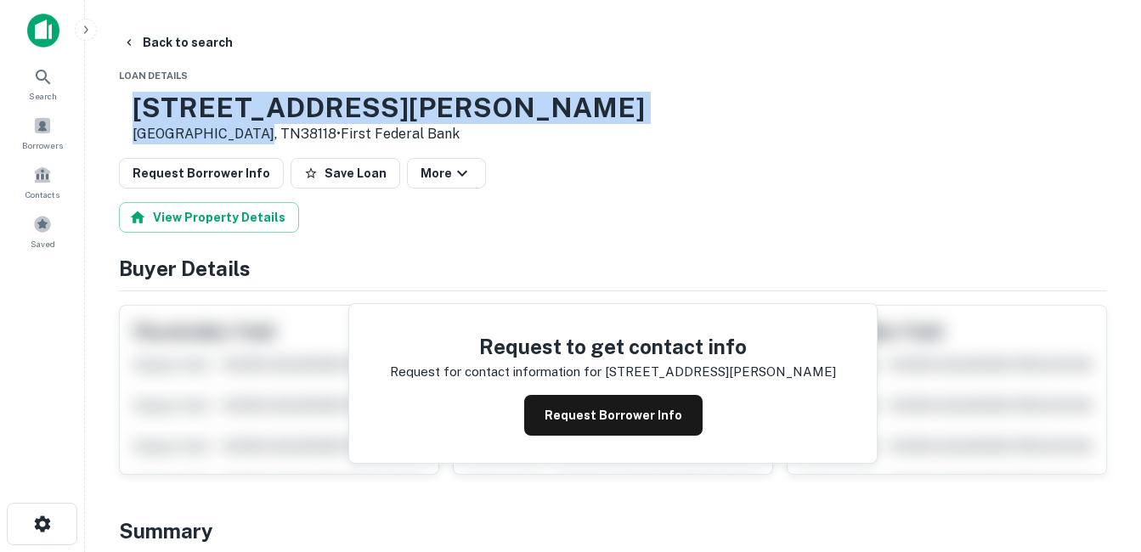
click at [281, 107] on h3 "3920 S PERKINS RD" at bounding box center [389, 108] width 512 height 32
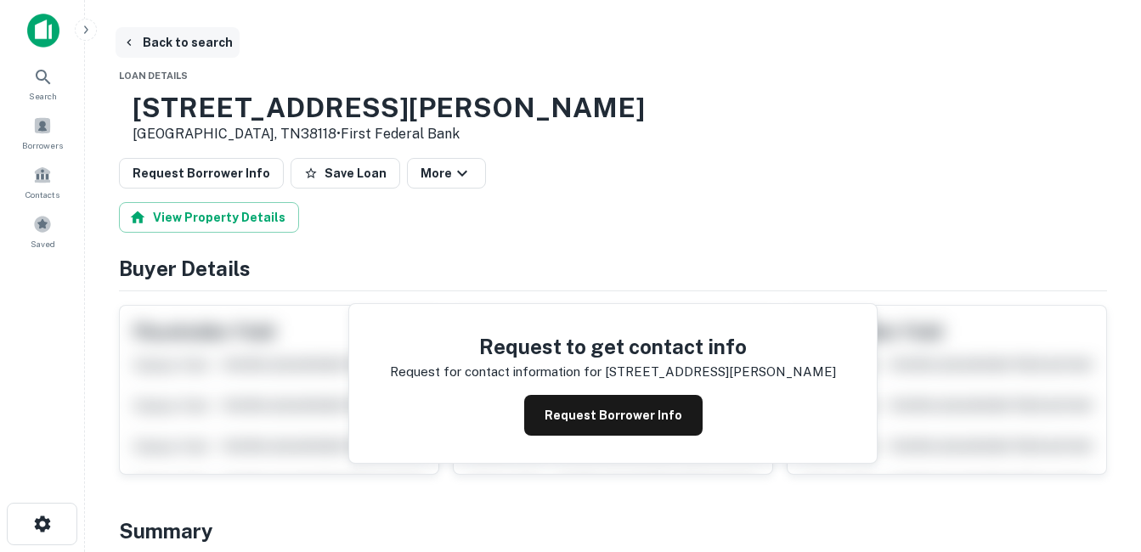
click at [212, 49] on button "Back to search" at bounding box center [178, 42] width 124 height 31
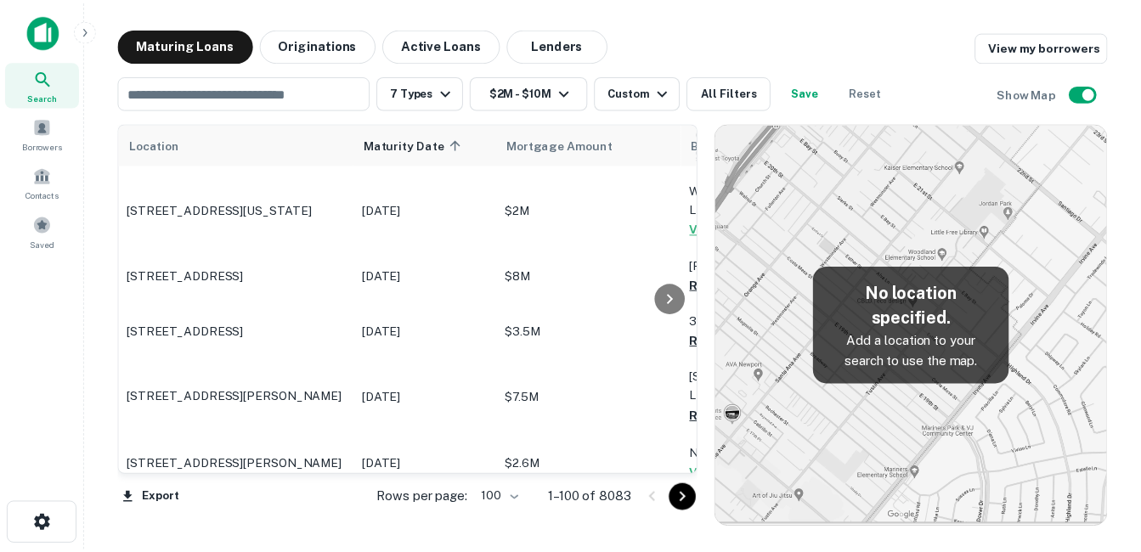
scroll to position [4504, 0]
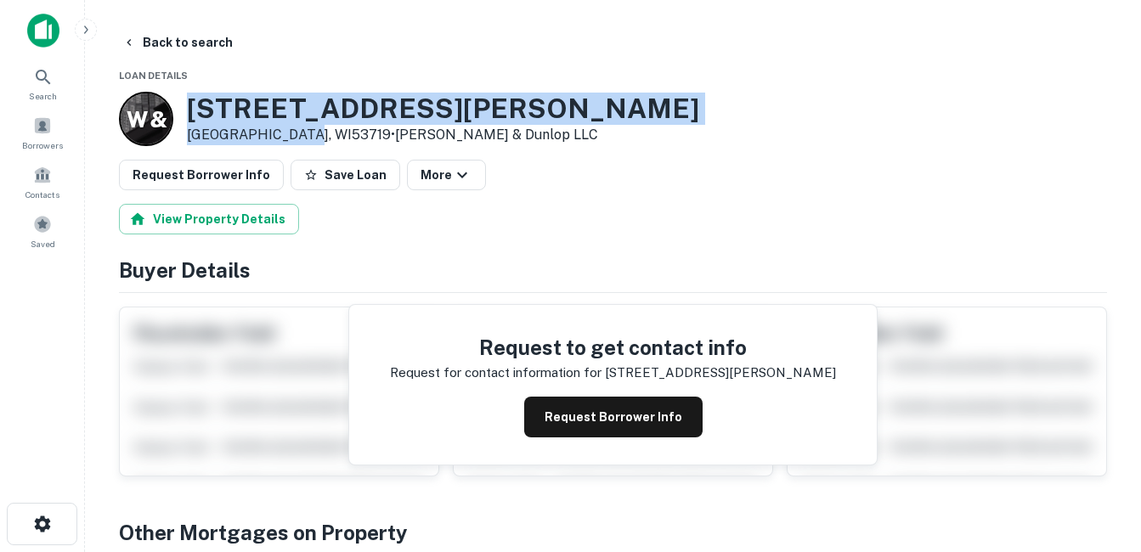
drag, startPoint x: 201, startPoint y: 110, endPoint x: 303, endPoint y: 133, distance: 104.4
click at [303, 133] on div "2129 Muir Field Rd Madison, WI53719 • Walker & Dunlop LLC" at bounding box center [443, 119] width 512 height 53
drag, startPoint x: 303, startPoint y: 133, endPoint x: 289, endPoint y: 132, distance: 14.5
click at [288, 106] on h3 "[STREET_ADDRESS][PERSON_NAME]" at bounding box center [443, 109] width 512 height 32
click at [277, 100] on h3 "[STREET_ADDRESS][PERSON_NAME]" at bounding box center [443, 109] width 512 height 32
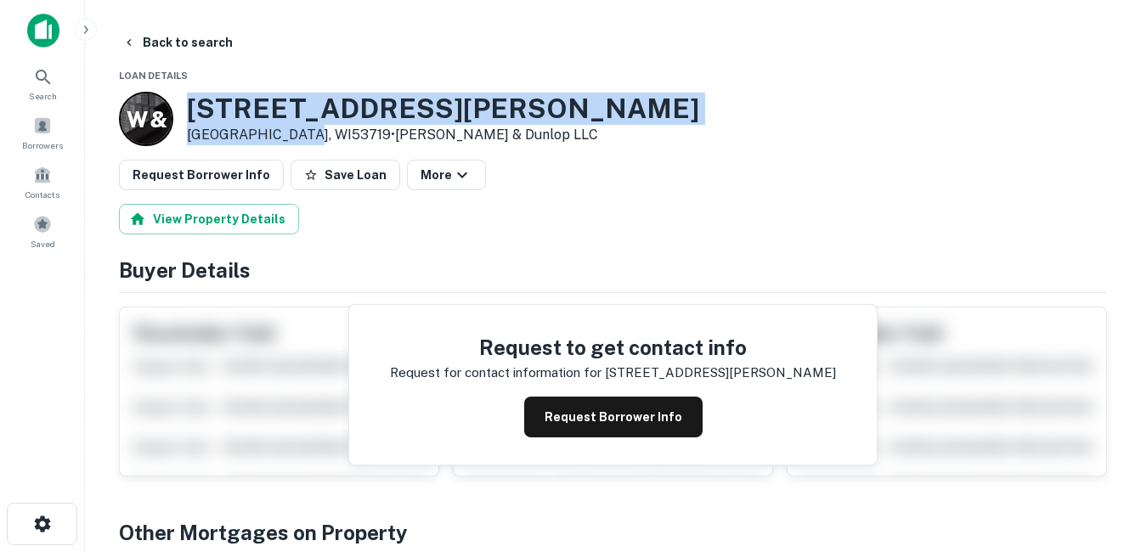
click at [351, 106] on h3 "2129 Muir Field Rd" at bounding box center [443, 109] width 512 height 32
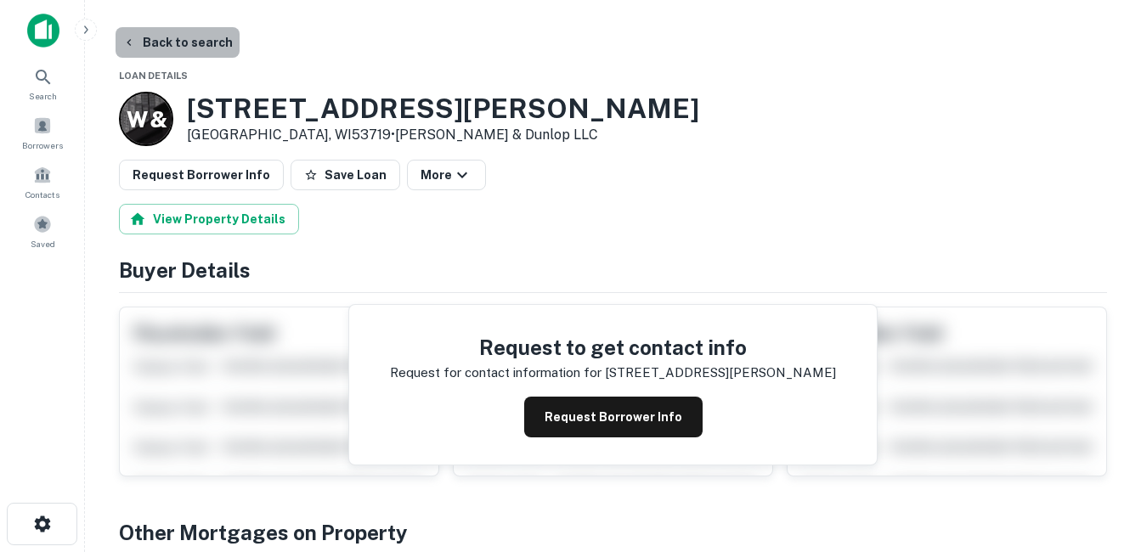
click at [201, 48] on button "Back to search" at bounding box center [178, 42] width 124 height 31
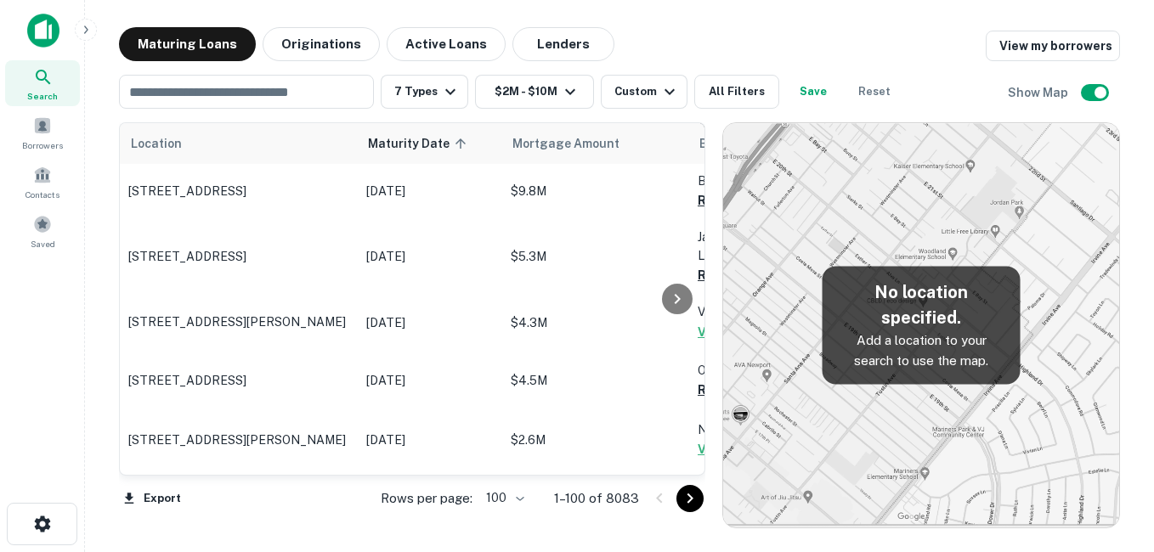
scroll to position [4589, 0]
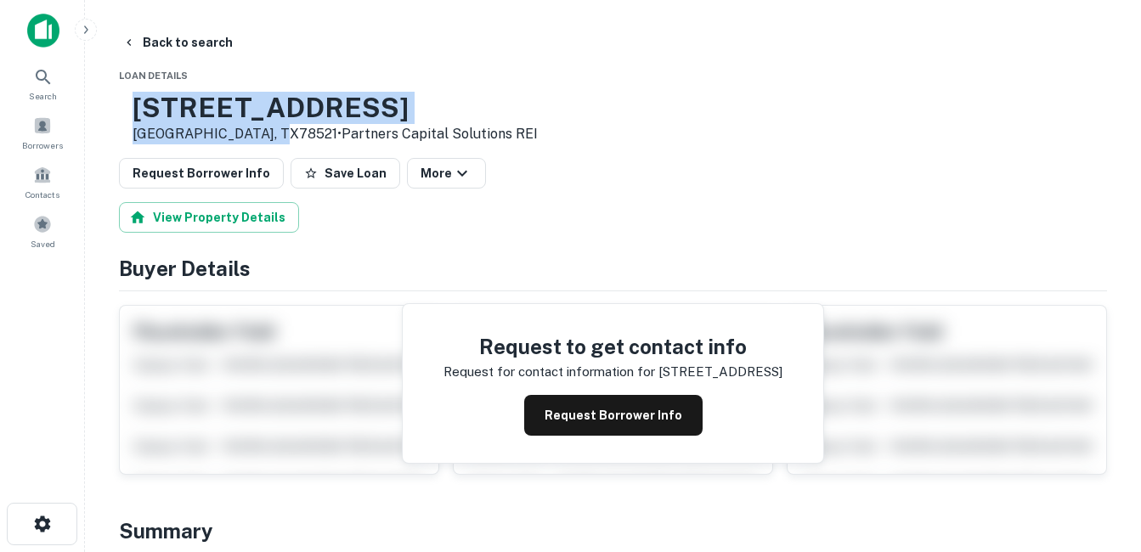
drag, startPoint x: 224, startPoint y: 113, endPoint x: 323, endPoint y: 136, distance: 101.2
click at [323, 136] on div "4425 E 14TH ST Brownsville, TX78521 • Partners Capital Solutions REI" at bounding box center [328, 118] width 419 height 53
copy div "4425 E 14TH ST Brownsville, TX78521"
click at [256, 106] on h3 "4425 E 14TH ST" at bounding box center [335, 108] width 405 height 32
click at [309, 104] on h3 "4425 E 14TH ST" at bounding box center [335, 108] width 405 height 32
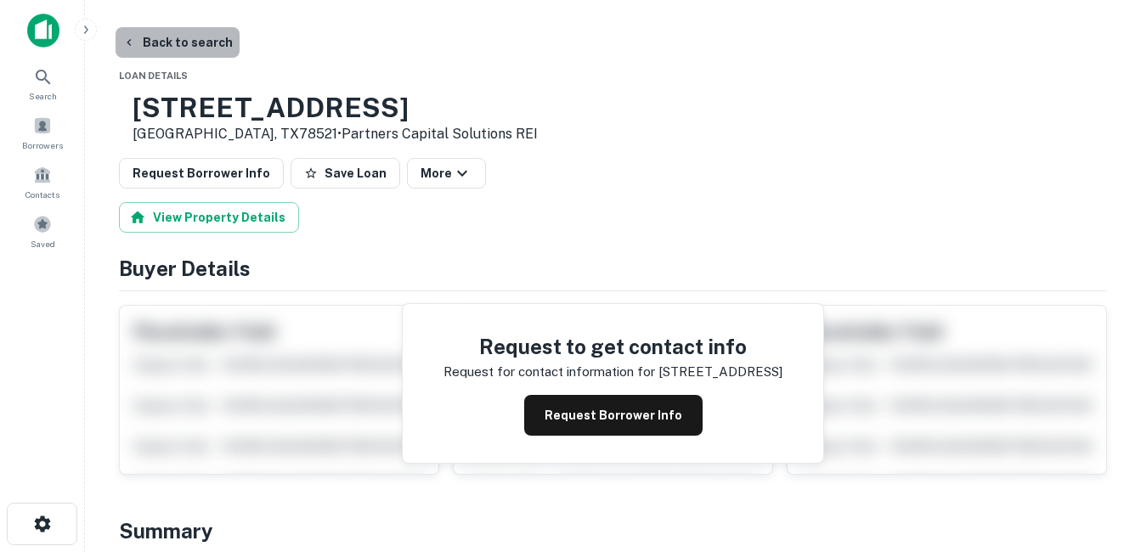
click at [197, 45] on button "Back to search" at bounding box center [178, 42] width 124 height 31
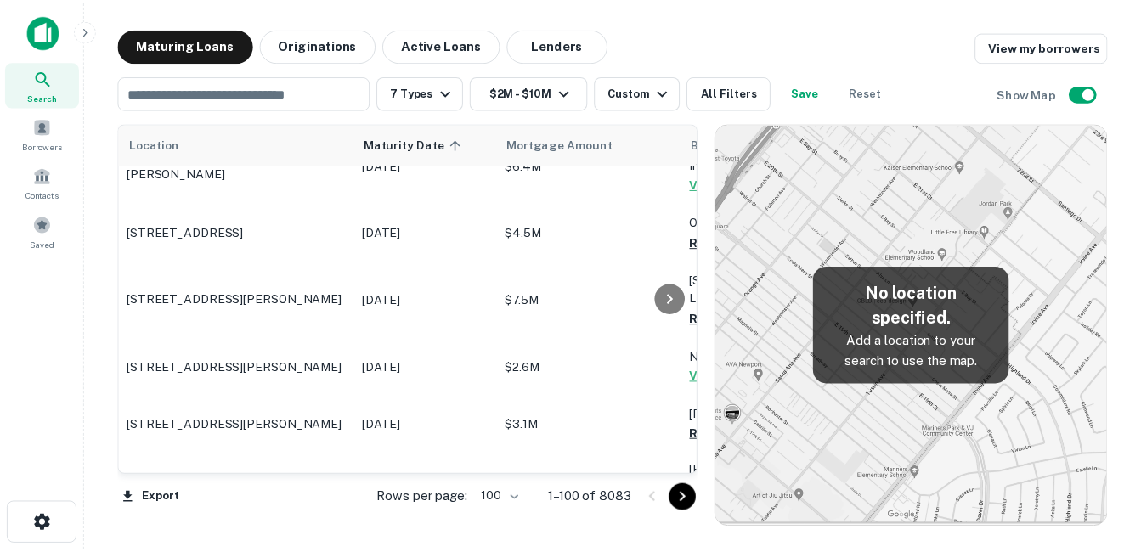
scroll to position [4674, 0]
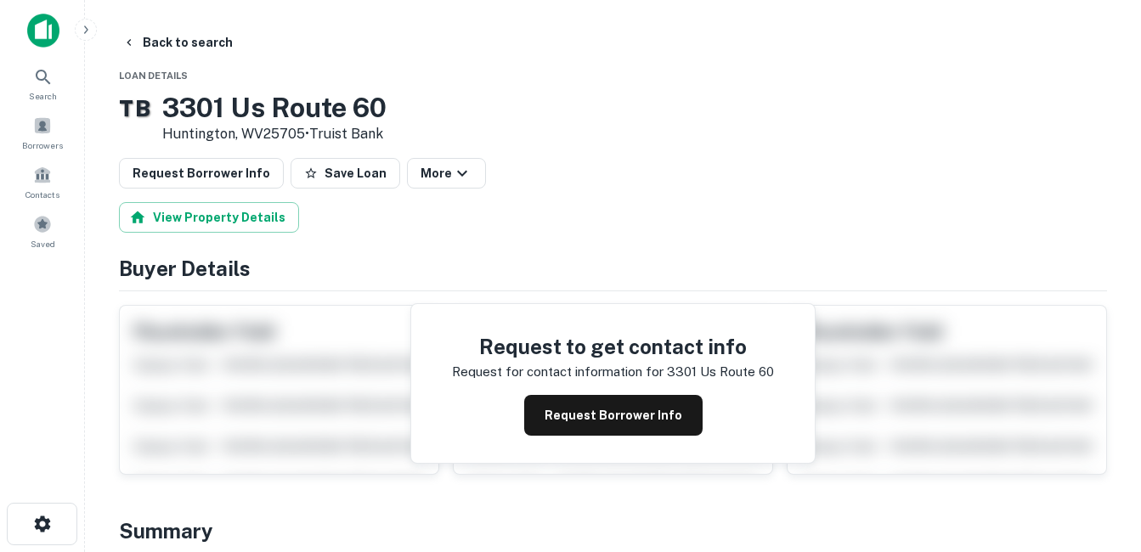
drag, startPoint x: 192, startPoint y: 106, endPoint x: 331, endPoint y: 130, distance: 141.4
click at [331, 130] on div "3301 Us Route 60 Huntington, WV25705 • Truist Bank" at bounding box center [274, 118] width 224 height 53
drag, startPoint x: 331, startPoint y: 130, endPoint x: 345, endPoint y: 128, distance: 13.7
click at [195, 105] on h3 "3301 Us Route 60" at bounding box center [274, 108] width 224 height 32
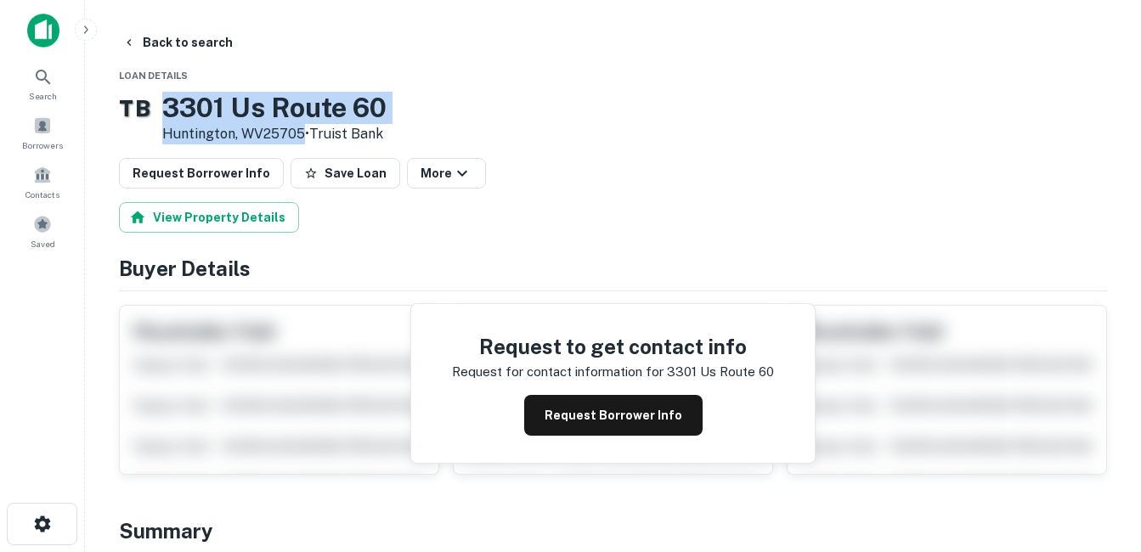
drag, startPoint x: 193, startPoint y: 105, endPoint x: 322, endPoint y: 128, distance: 131.4
click at [322, 128] on div "3301 Us Route 60 Huntington, WV25705 • Truist Bank" at bounding box center [274, 118] width 224 height 53
drag, startPoint x: 322, startPoint y: 128, endPoint x: 293, endPoint y: 126, distance: 29.0
click at [286, 116] on h3 "3301 Us Route 60" at bounding box center [274, 108] width 224 height 32
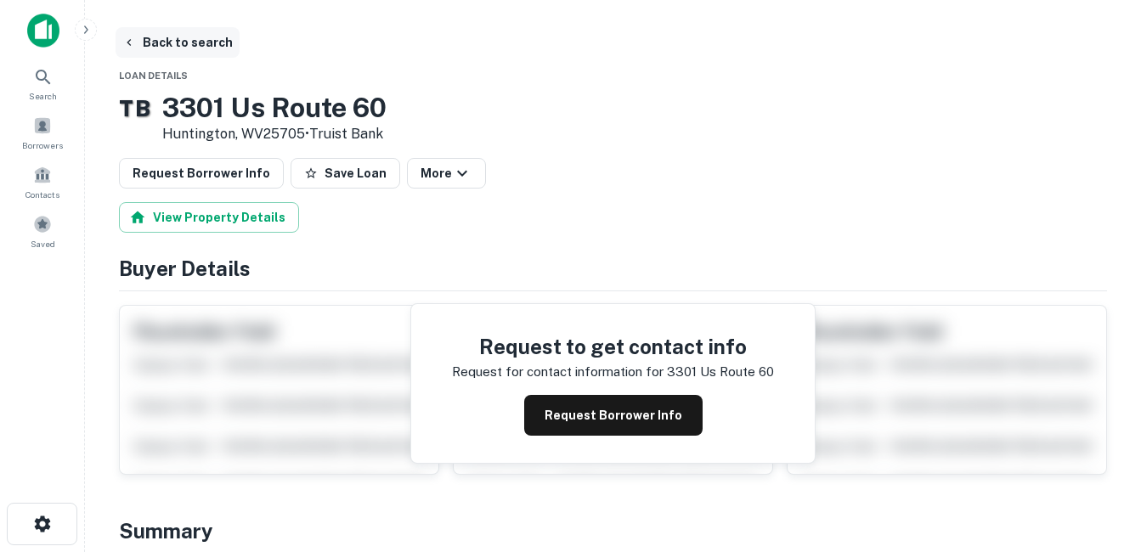
click at [216, 42] on button "Back to search" at bounding box center [178, 42] width 124 height 31
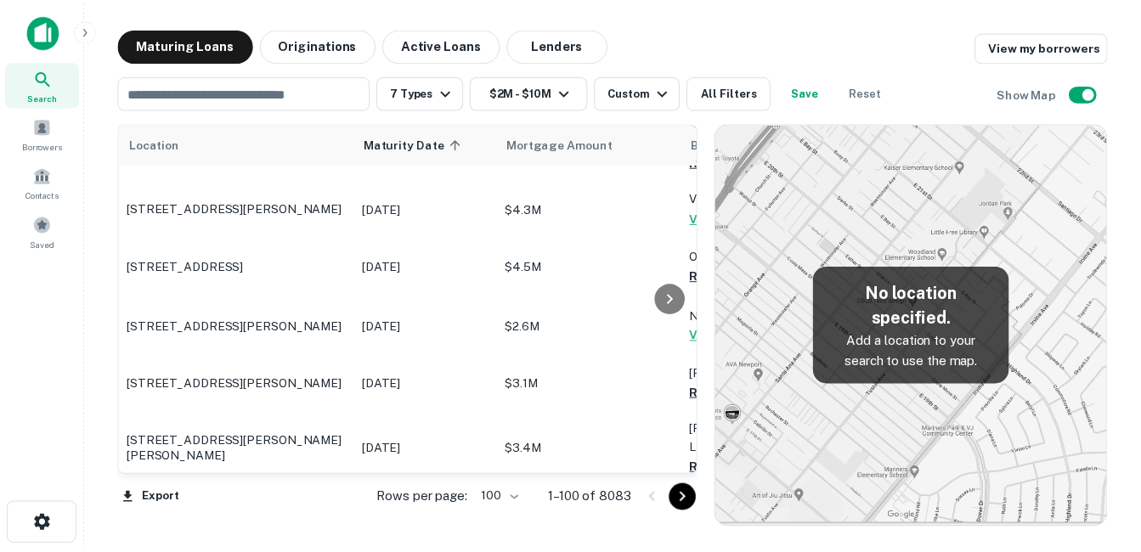
scroll to position [4759, 0]
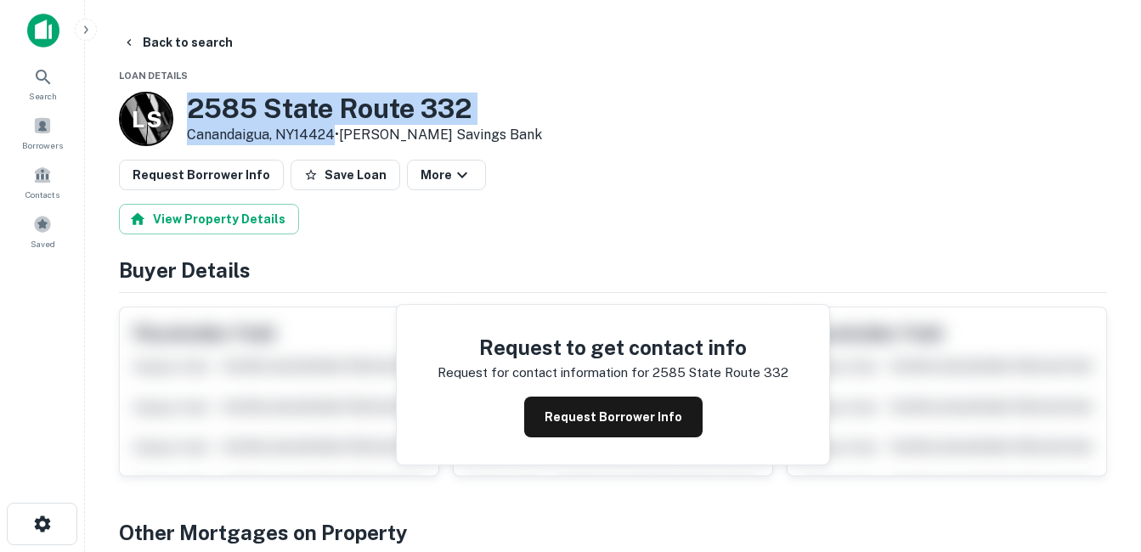
drag, startPoint x: 186, startPoint y: 105, endPoint x: 333, endPoint y: 139, distance: 150.9
click at [333, 139] on div "L S 2585 State Route 332 Canandaigua, NY14424 • Lyons Savings Bank" at bounding box center [330, 119] width 423 height 54
drag, startPoint x: 333, startPoint y: 139, endPoint x: 262, endPoint y: 129, distance: 72.1
copy div "[STREET_ADDRESS]"
click at [576, 406] on button "Request Borrower Info" at bounding box center [613, 417] width 178 height 41
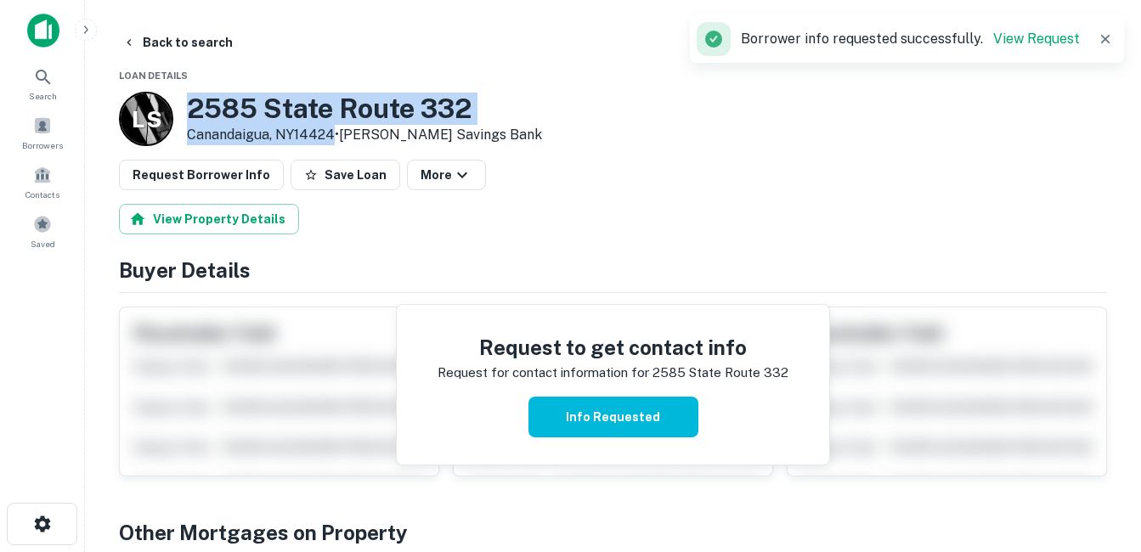
click at [341, 110] on h3 "2585 State Route 332" at bounding box center [364, 109] width 355 height 32
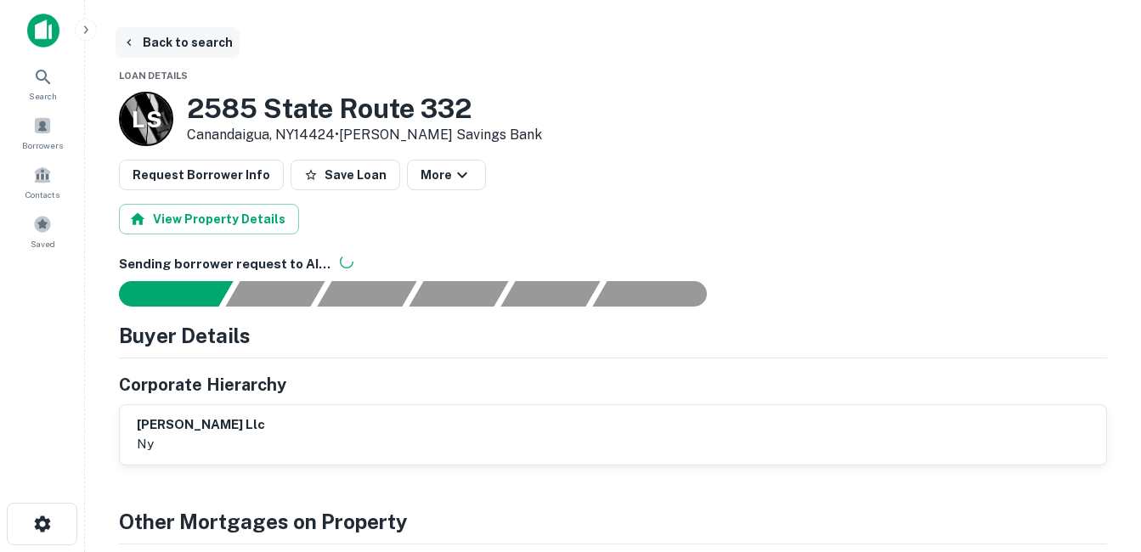
click at [210, 41] on button "Back to search" at bounding box center [178, 42] width 124 height 31
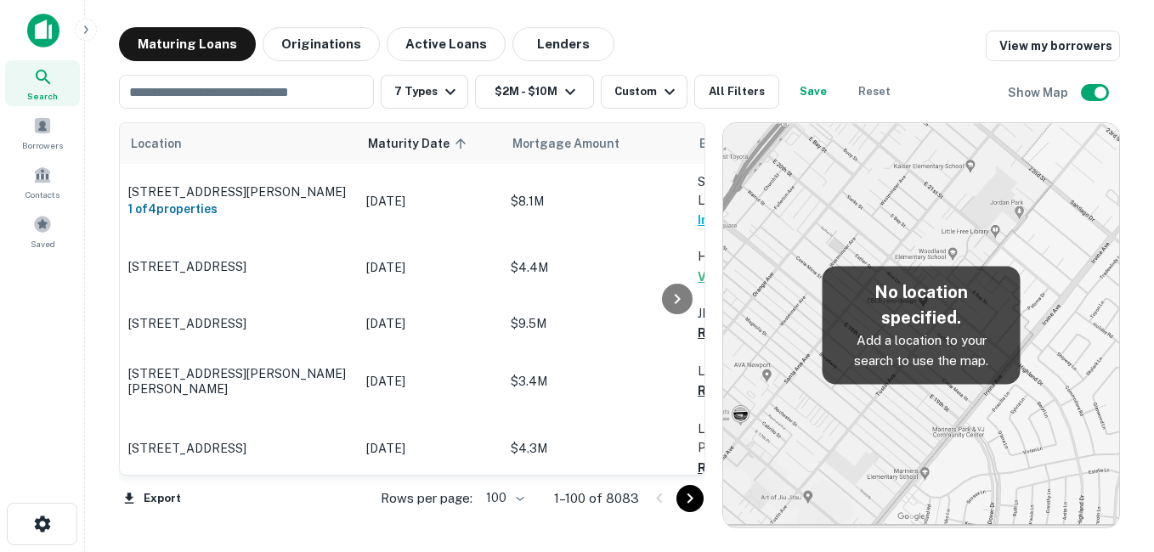
scroll to position [4759, 0]
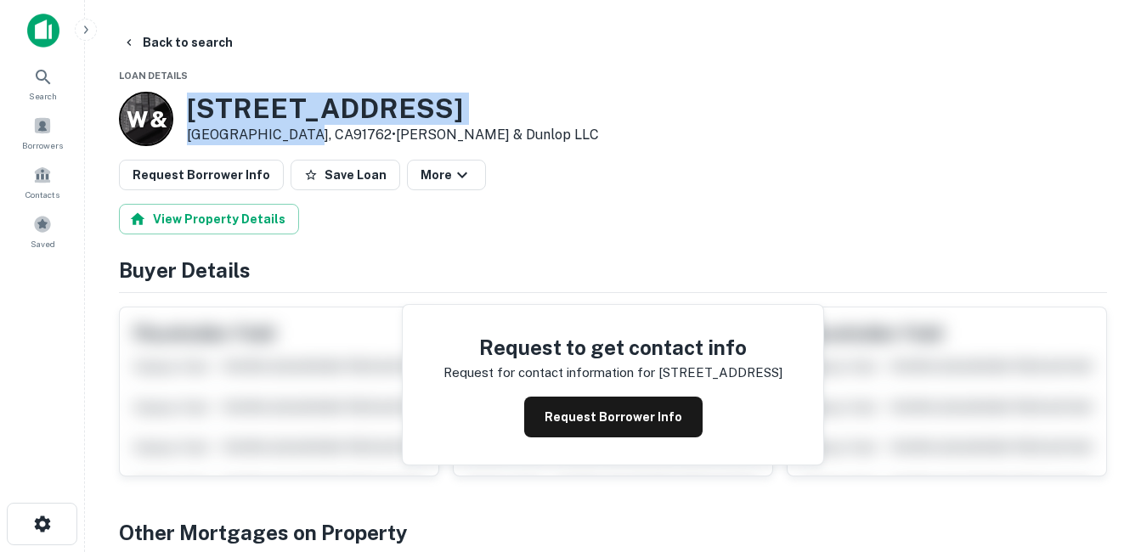
drag, startPoint x: 187, startPoint y: 94, endPoint x: 298, endPoint y: 138, distance: 119.5
click at [298, 138] on div "1427 W Mission Blvd Ontario, CA91762 • Walker & Dunlop LLC" at bounding box center [393, 119] width 412 height 53
drag, startPoint x: 298, startPoint y: 138, endPoint x: 253, endPoint y: 127, distance: 46.4
click at [241, 99] on h3 "1427 W Mission Blvd" at bounding box center [393, 109] width 412 height 32
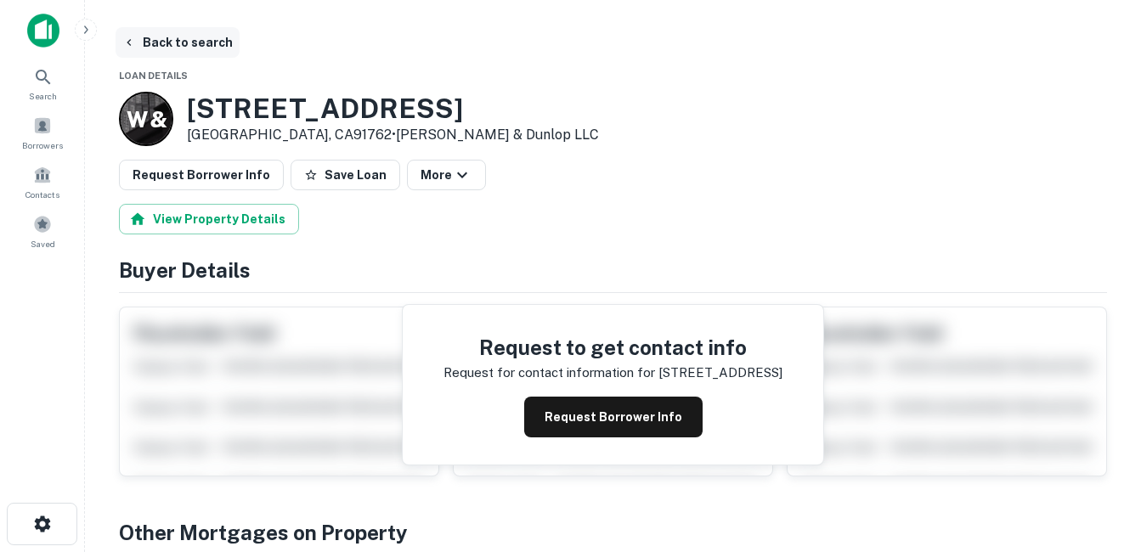
click at [201, 46] on button "Back to search" at bounding box center [178, 42] width 124 height 31
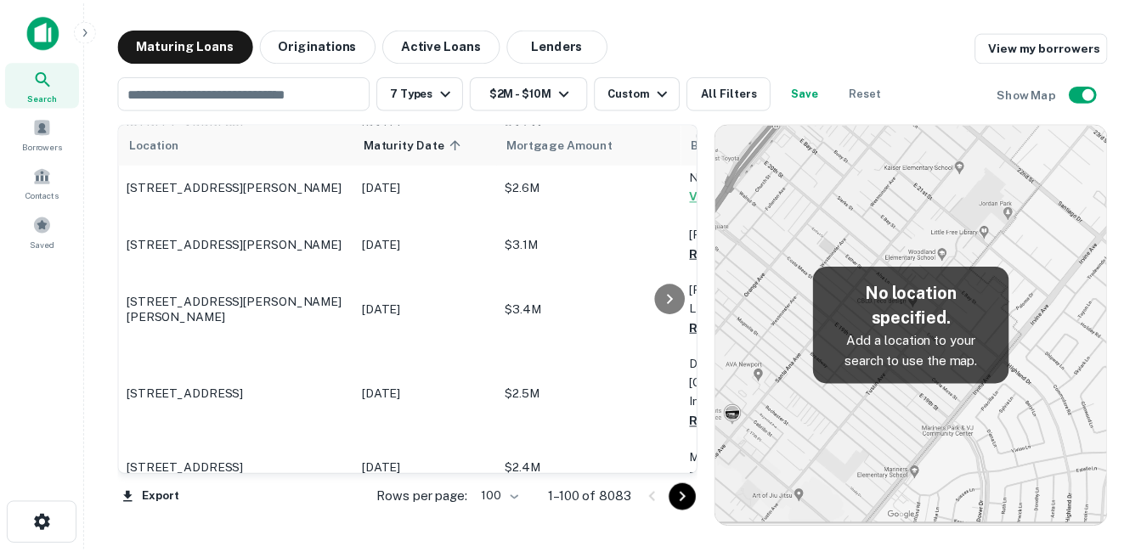
scroll to position [4844, 0]
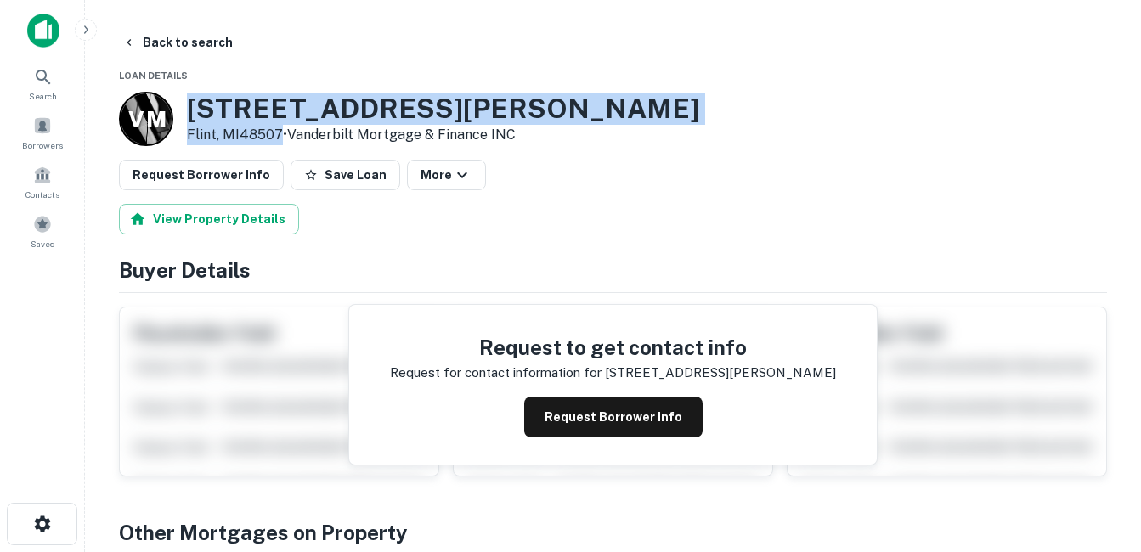
drag, startPoint x: 190, startPoint y: 110, endPoint x: 279, endPoint y: 139, distance: 93.8
click at [279, 139] on div "4493 Fenton Rd Flint, MI48507 • Vanderbilt Mortgage & Finance INC" at bounding box center [443, 119] width 512 height 53
drag, startPoint x: 279, startPoint y: 139, endPoint x: 229, endPoint y: 130, distance: 50.2
copy div "[STREET_ADDRESS][PERSON_NAME][PERSON_NAME]"
click at [350, 105] on h3 "4493 Fenton Rd" at bounding box center [443, 109] width 512 height 32
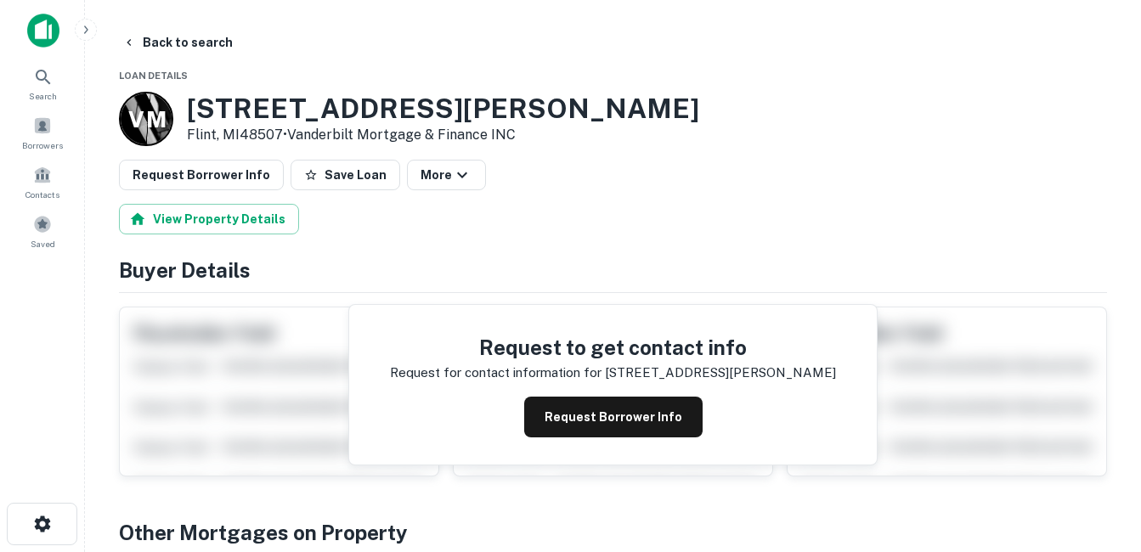
click at [603, 419] on button "Request Borrower Info" at bounding box center [613, 417] width 178 height 41
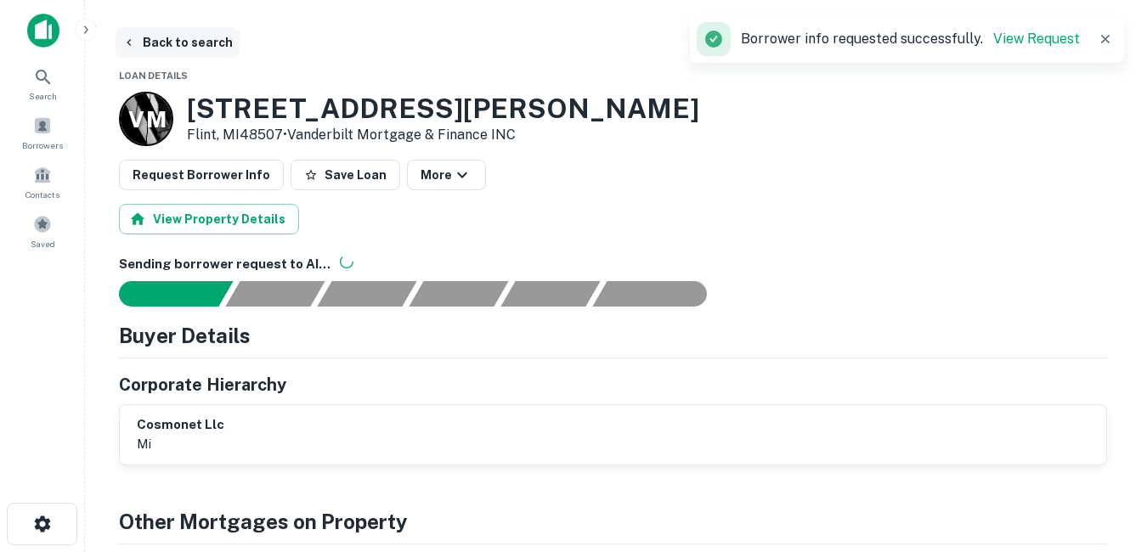
click at [210, 39] on button "Back to search" at bounding box center [178, 42] width 124 height 31
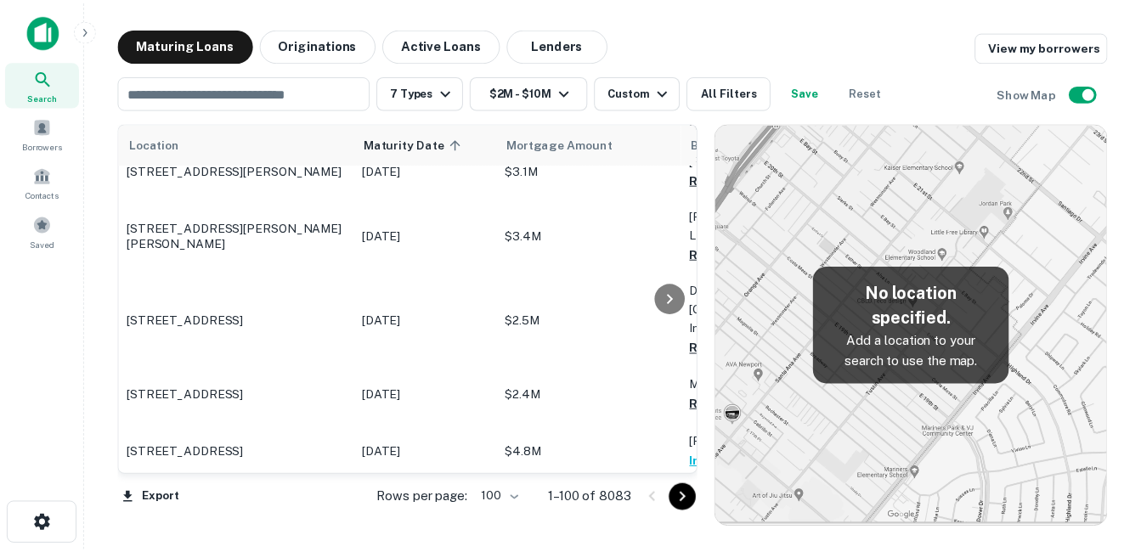
scroll to position [4929, 0]
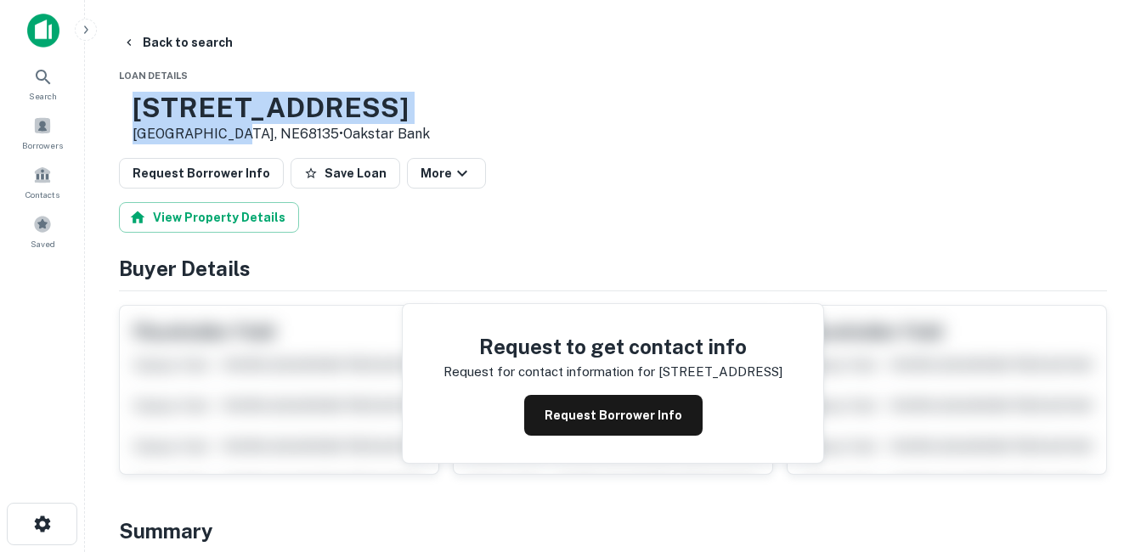
drag, startPoint x: 190, startPoint y: 108, endPoint x: 297, endPoint y: 136, distance: 110.7
click at [297, 136] on div "5508 S 202 AVE Omaha, NE68135 • Oakstar Bank" at bounding box center [281, 118] width 297 height 53
drag, startPoint x: 297, startPoint y: 136, endPoint x: 266, endPoint y: 125, distance: 33.3
copy div "5508 S 202 AVE Omaha, NE68135"
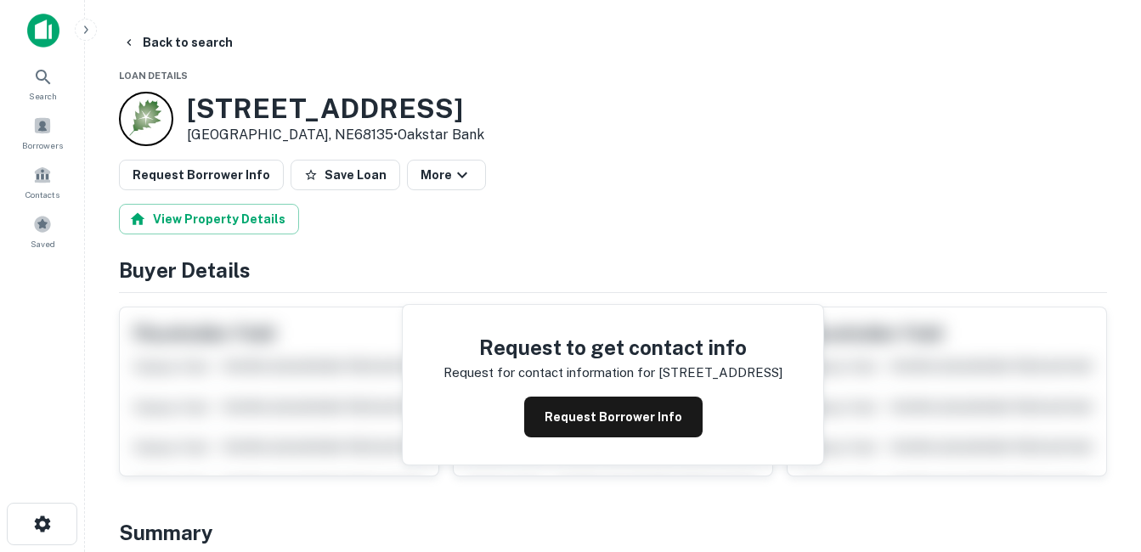
click at [276, 109] on h3 "5508 S 202 AVE" at bounding box center [335, 109] width 297 height 32
click at [183, 49] on button "Back to search" at bounding box center [178, 42] width 124 height 31
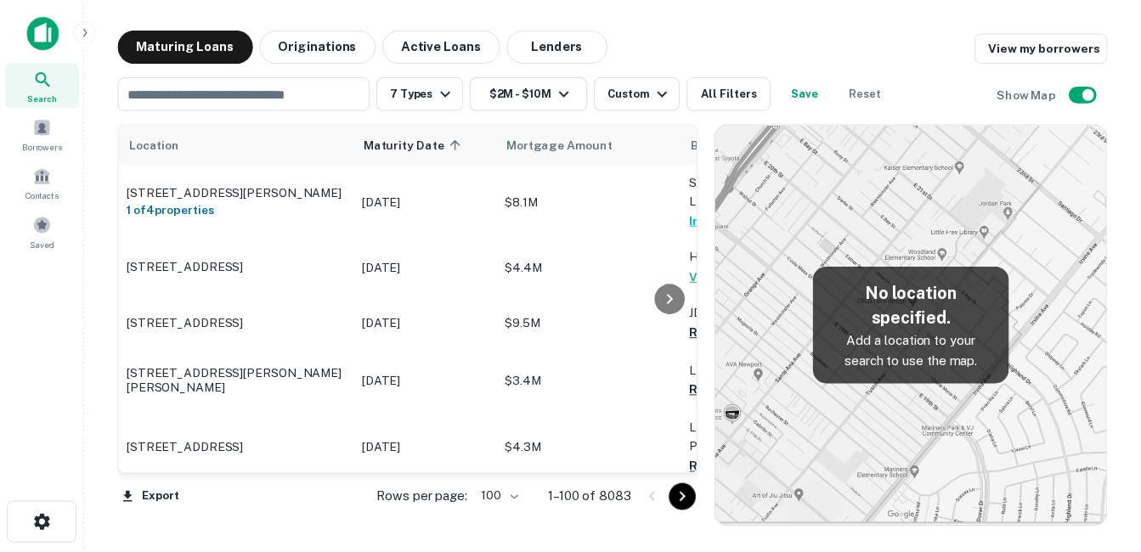
scroll to position [4929, 0]
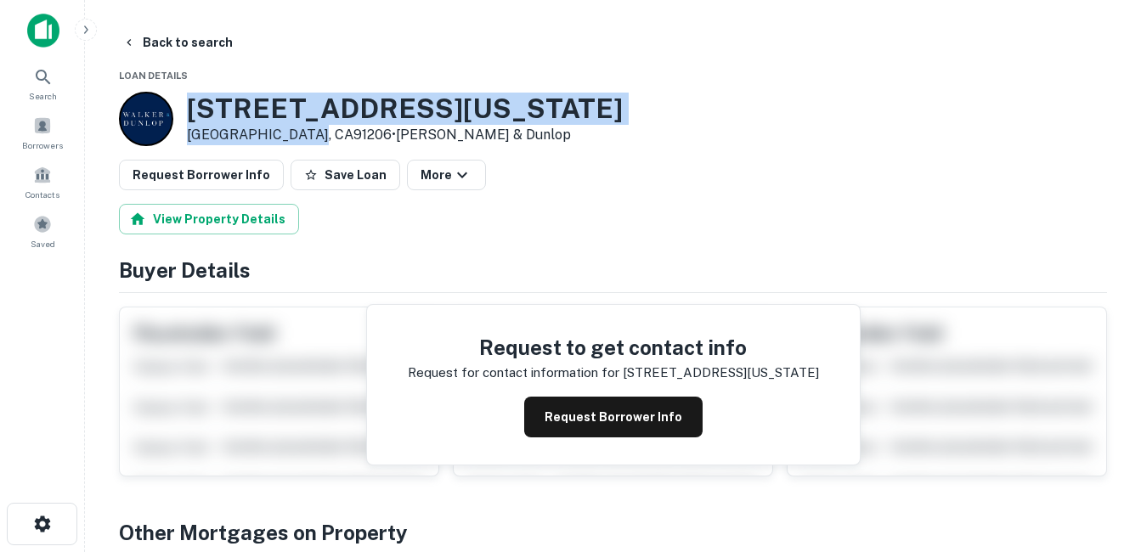
drag, startPoint x: 229, startPoint y: 109, endPoint x: 306, endPoint y: 142, distance: 84.1
click at [306, 142] on div "224 N MARYLAND AVE Glendale, CA91206 • Walker & Dunlop" at bounding box center [371, 119] width 504 height 54
drag, startPoint x: 306, startPoint y: 142, endPoint x: 268, endPoint y: 128, distance: 40.6
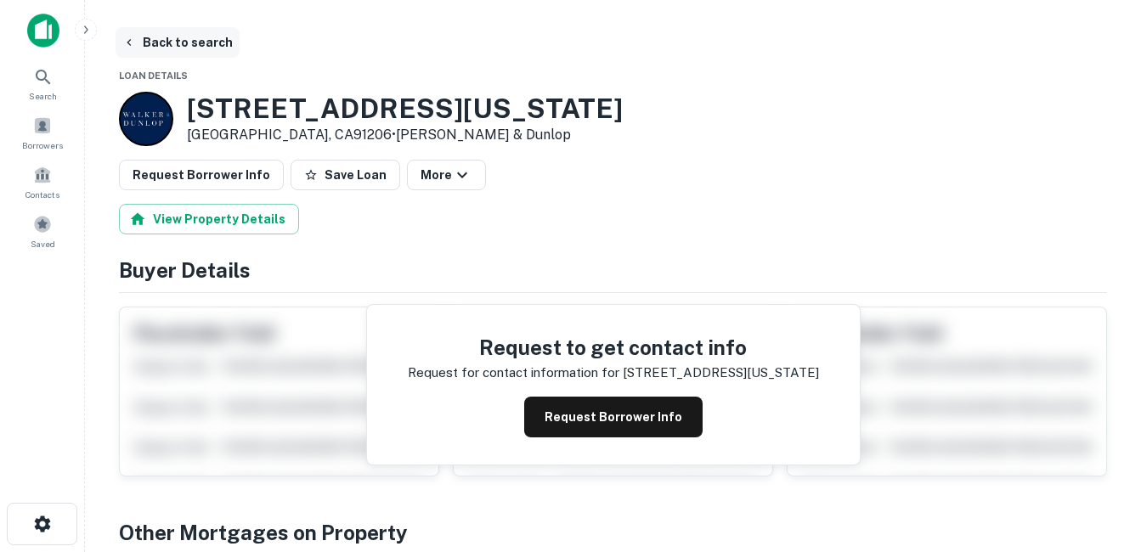
click at [208, 41] on button "Back to search" at bounding box center [178, 42] width 124 height 31
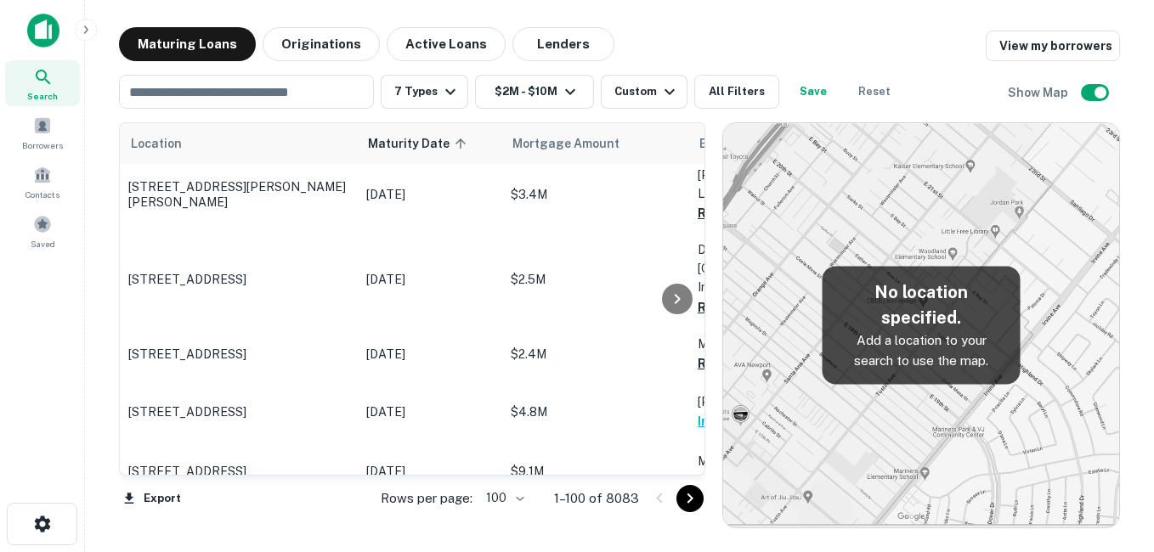
scroll to position [5014, 0]
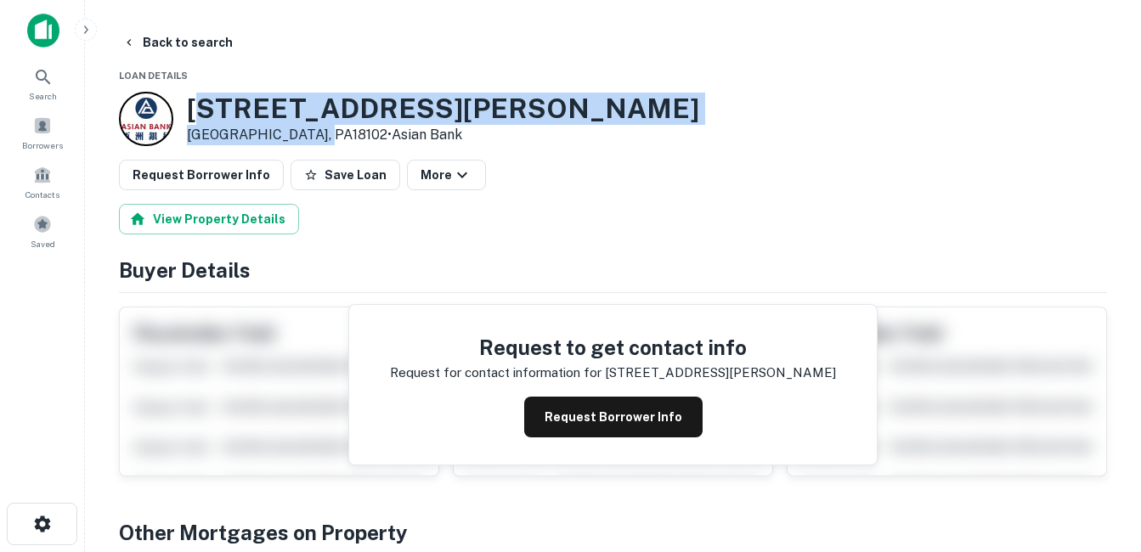
drag, startPoint x: 196, startPoint y: 105, endPoint x: 303, endPoint y: 133, distance: 110.7
click at [303, 133] on div "718 W Allen St Allentown, PA18102 • Asian Bank" at bounding box center [443, 119] width 512 height 53
drag, startPoint x: 303, startPoint y: 133, endPoint x: 213, endPoint y: 114, distance: 92.2
click at [226, 118] on h3 "718 W Allen St" at bounding box center [443, 109] width 512 height 32
drag, startPoint x: 190, startPoint y: 106, endPoint x: 312, endPoint y: 130, distance: 123.8
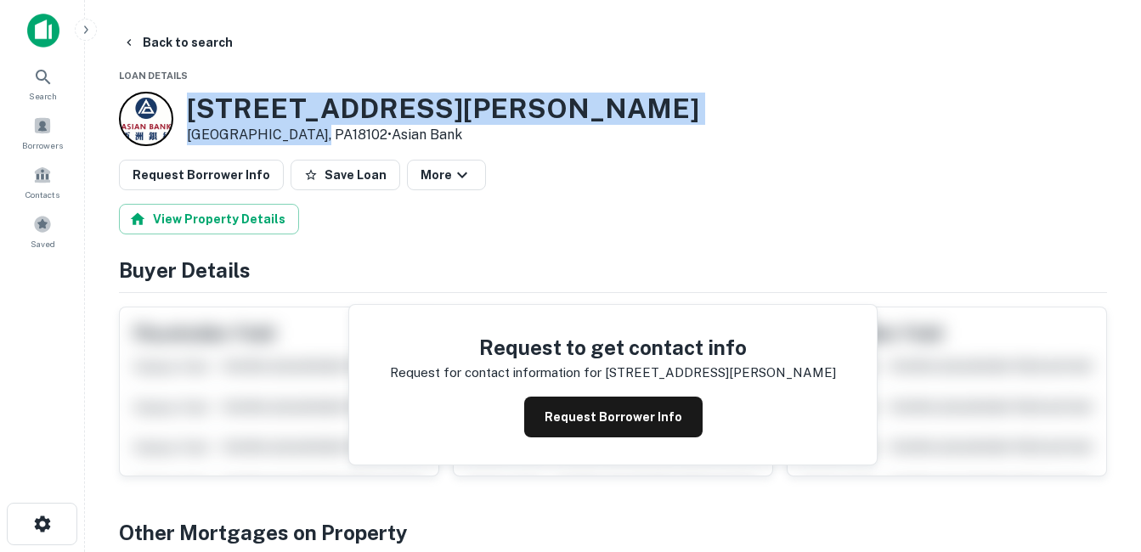
click at [312, 130] on div "718 W Allen St Allentown, PA18102 • Asian Bank" at bounding box center [443, 119] width 512 height 53
drag, startPoint x: 312, startPoint y: 130, endPoint x: 274, endPoint y: 128, distance: 38.3
copy div "[STREET_ADDRESS][PERSON_NAME]"
click at [206, 45] on button "Back to search" at bounding box center [178, 42] width 124 height 31
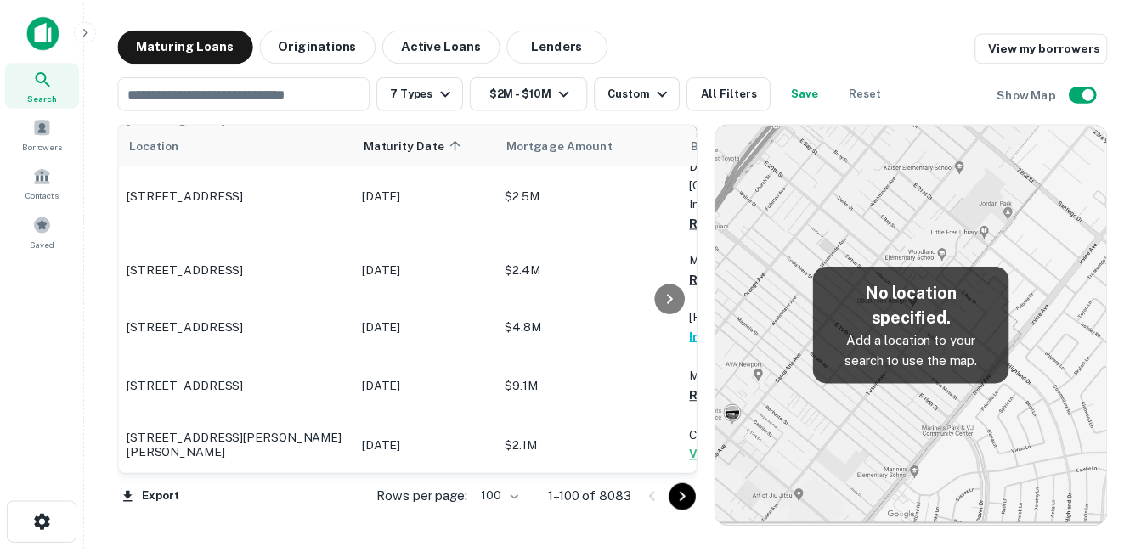
scroll to position [5099, 0]
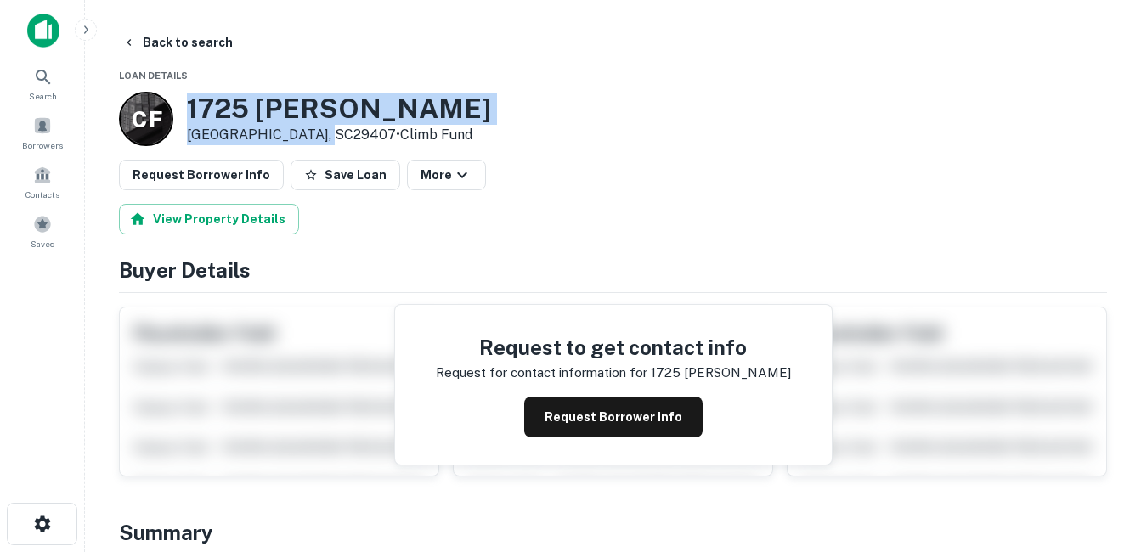
drag, startPoint x: 186, startPoint y: 105, endPoint x: 320, endPoint y: 136, distance: 136.9
click at [320, 136] on div "C F 1725 Savage Rd Charleston, SC29407 • Climb Fund" at bounding box center [305, 119] width 372 height 54
drag, startPoint x: 320, startPoint y: 136, endPoint x: 301, endPoint y: 140, distance: 19.2
copy div "[STREET_ADDRESS][PERSON_NAME]"
click at [384, 99] on h3 "1725 Savage Rd" at bounding box center [339, 109] width 304 height 32
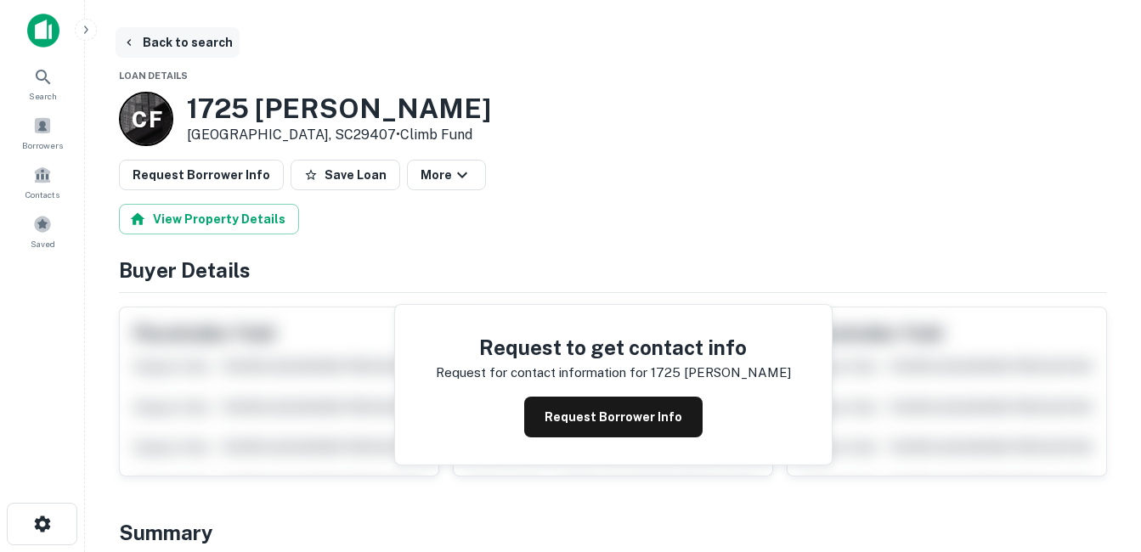
click at [181, 42] on button "Back to search" at bounding box center [178, 42] width 124 height 31
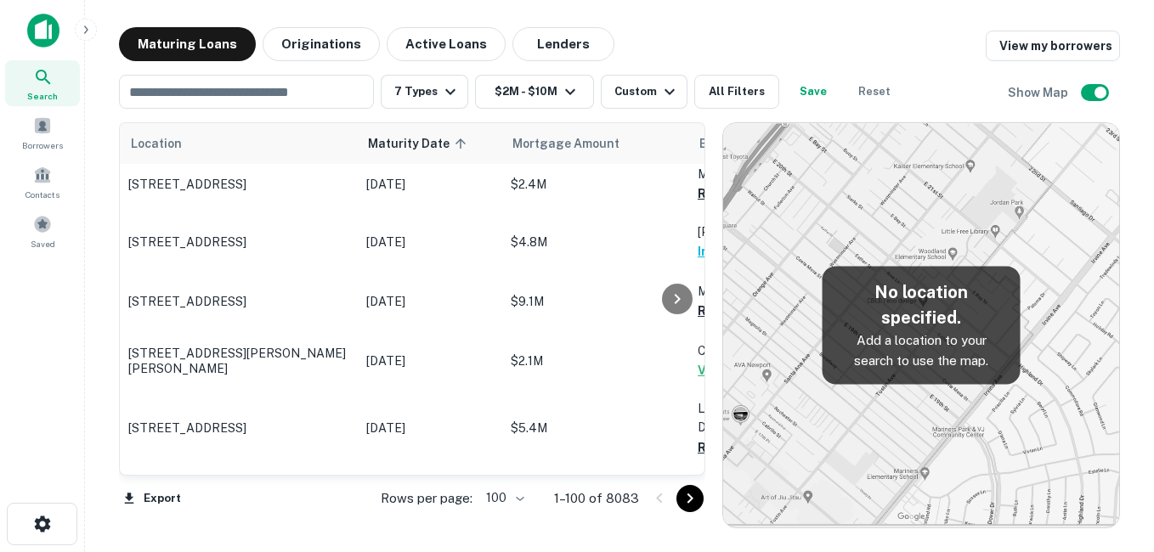
scroll to position [5184, 0]
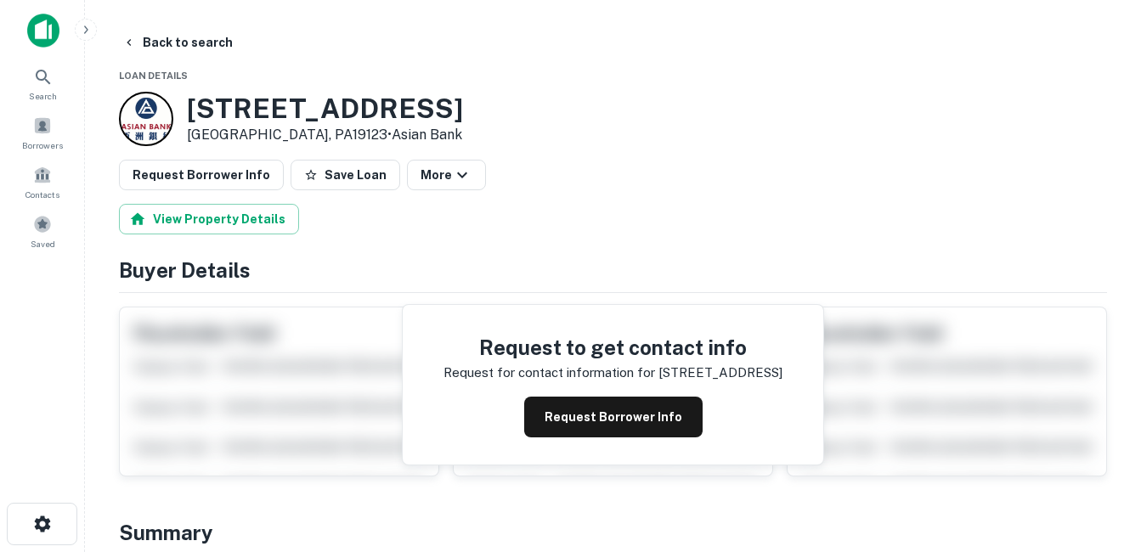
click at [200, 104] on h3 "901 Buttonwood St" at bounding box center [325, 109] width 276 height 32
click at [200, 47] on button "Back to search" at bounding box center [178, 42] width 124 height 31
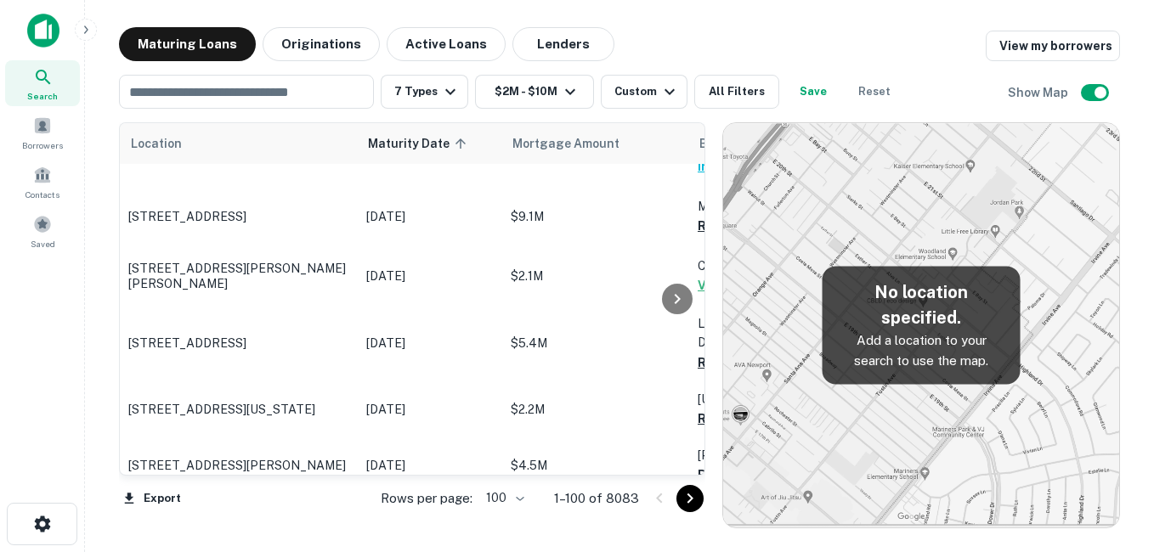
scroll to position [5269, 0]
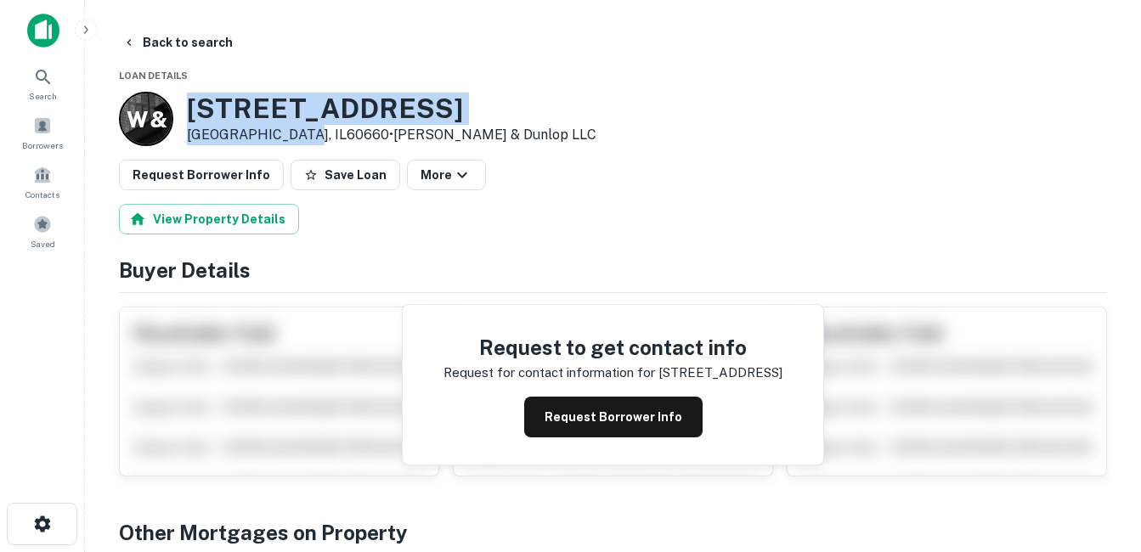
drag, startPoint x: 290, startPoint y: 392, endPoint x: 295, endPoint y: 139, distance: 252.5
click at [295, 139] on div "W & 5888 N Ridge Ave Chicago, IL60660 • Walker & Dunlop LLC" at bounding box center [358, 119] width 478 height 54
drag, startPoint x: 295, startPoint y: 139, endPoint x: 264, endPoint y: 139, distance: 30.6
click at [360, 109] on h3 "5888 N Ridge Ave" at bounding box center [392, 109] width 410 height 32
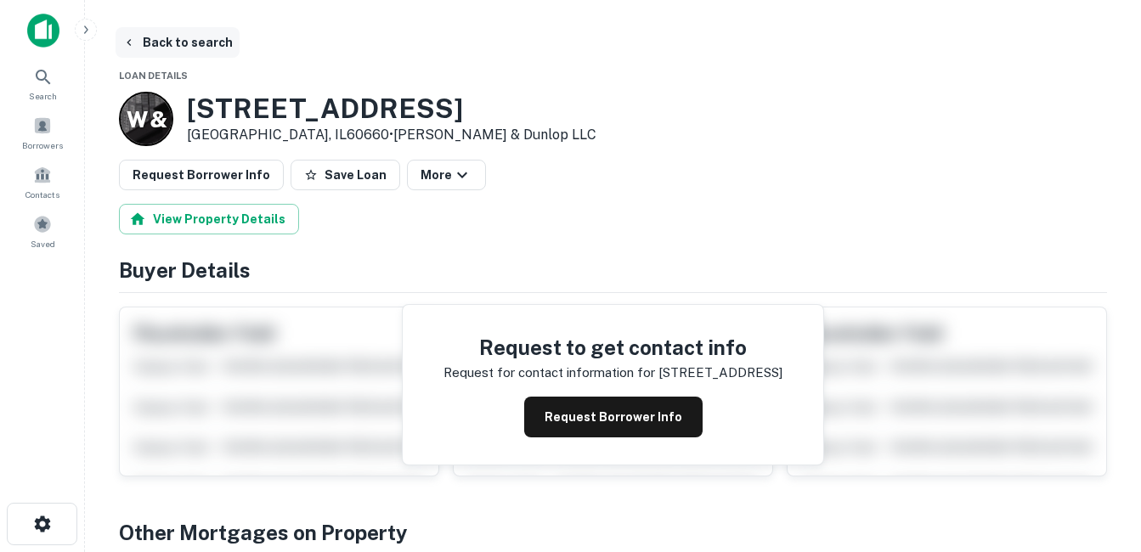
click at [172, 41] on button "Back to search" at bounding box center [178, 42] width 124 height 31
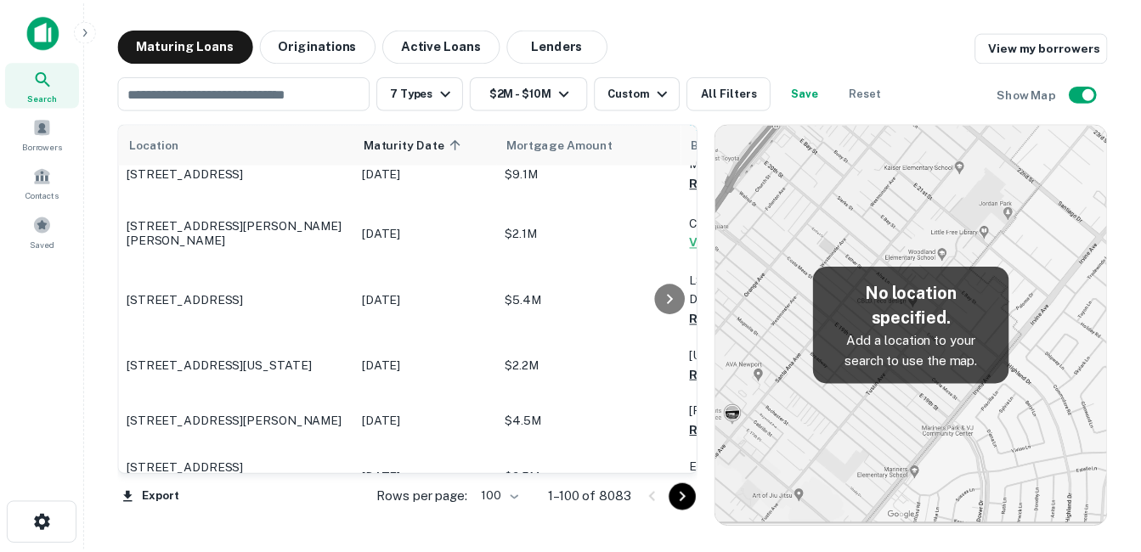
scroll to position [5269, 0]
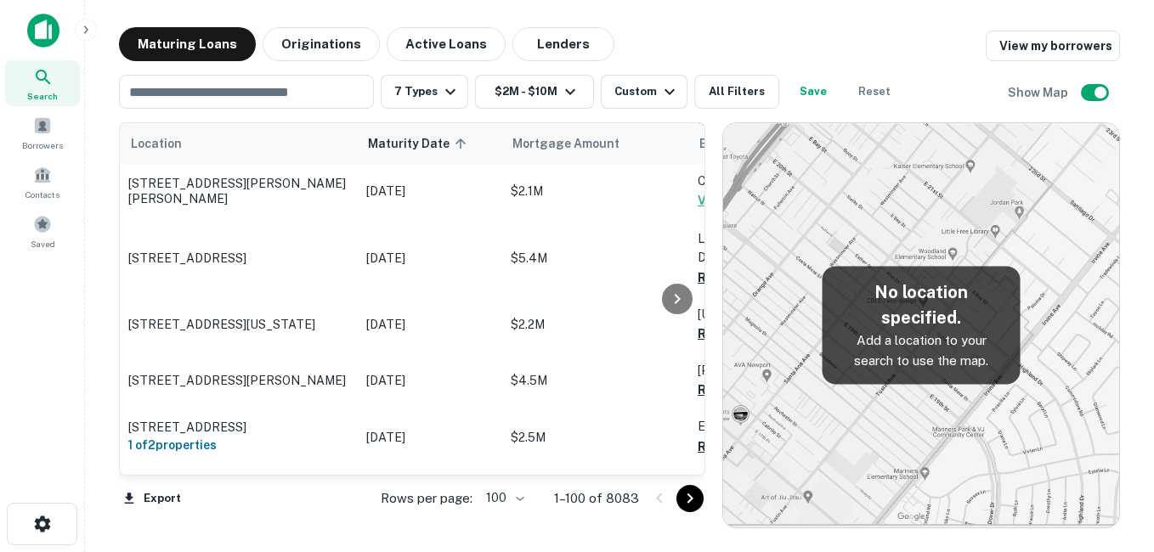
click at [271, 552] on p "[STREET_ADDRESS]" at bounding box center [238, 562] width 221 height 15
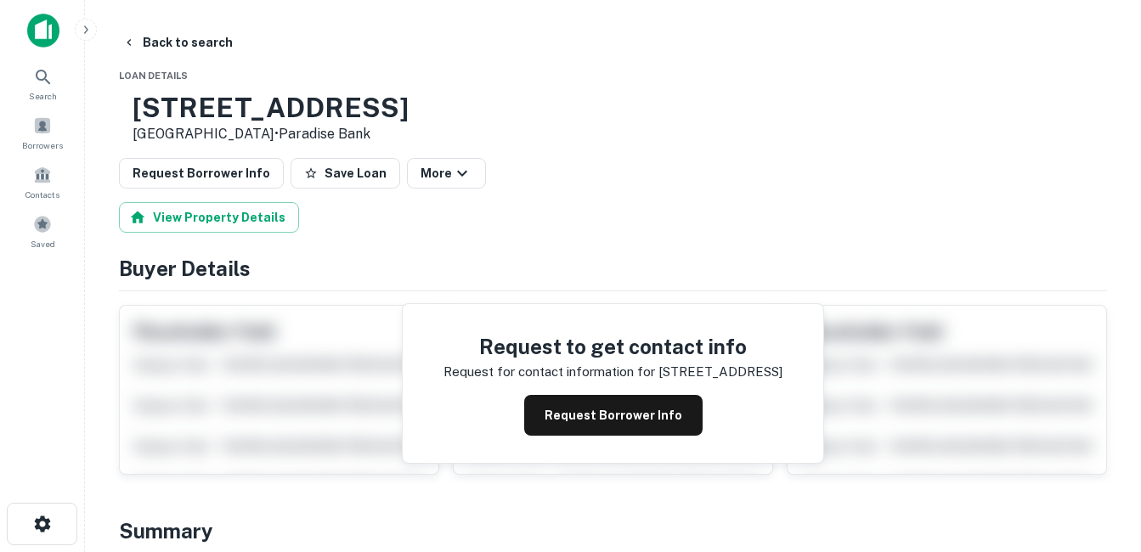
drag, startPoint x: 254, startPoint y: 124, endPoint x: 339, endPoint y: 135, distance: 85.7
click at [339, 135] on div "3600 NW 124th Ave Coral Springs, FL33065 • Paradise Bank" at bounding box center [271, 118] width 276 height 53
drag, startPoint x: 339, startPoint y: 135, endPoint x: 270, endPoint y: 136, distance: 68.8
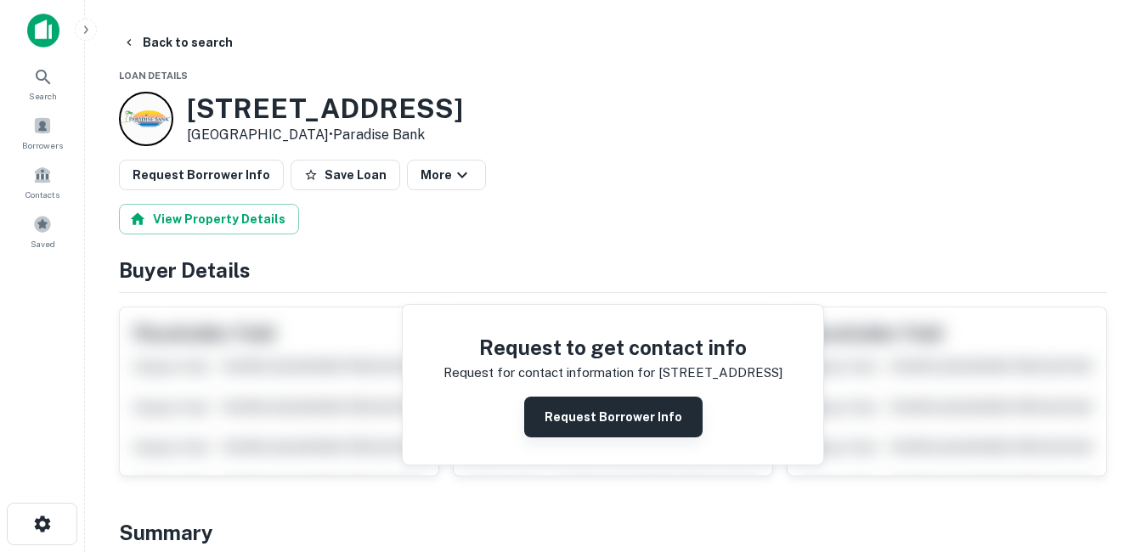
click at [605, 410] on button "Request Borrower Info" at bounding box center [613, 417] width 178 height 41
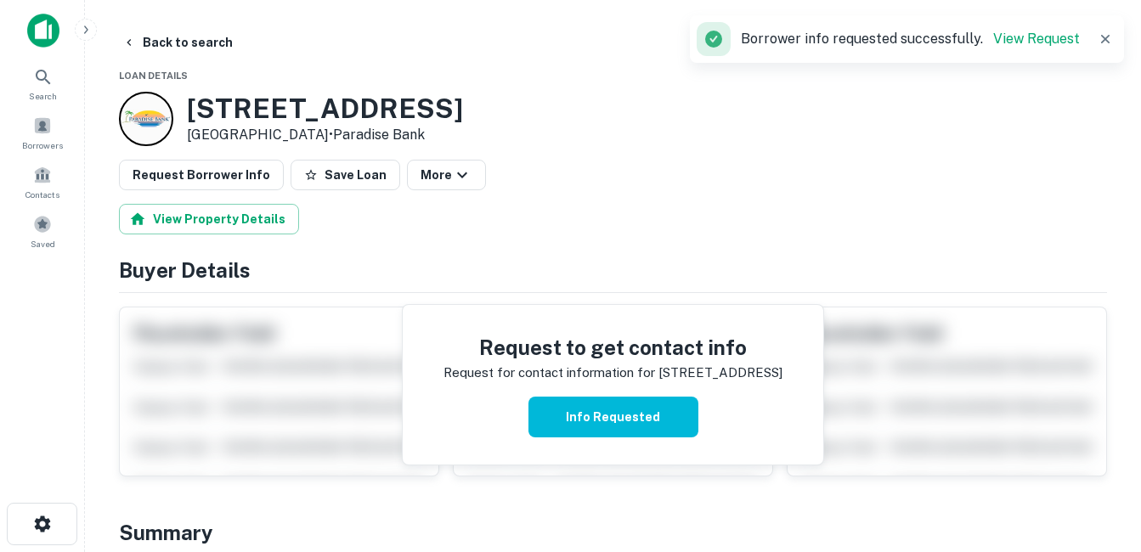
click at [368, 102] on h3 "[STREET_ADDRESS]" at bounding box center [325, 109] width 276 height 32
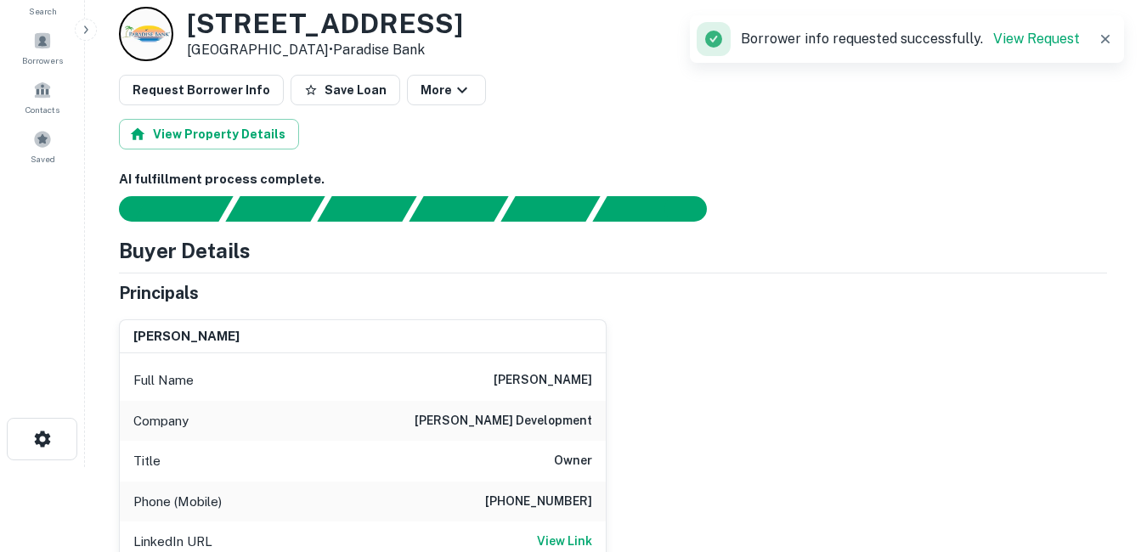
scroll to position [170, 0]
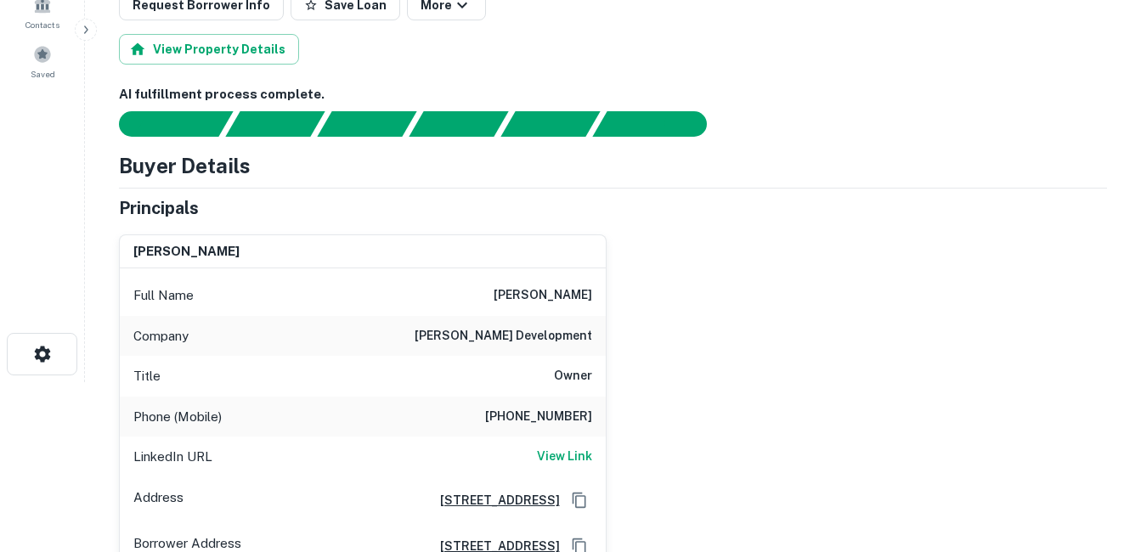
click at [509, 333] on h6 "[PERSON_NAME] development" at bounding box center [504, 336] width 178 height 20
click at [510, 335] on h6 "[PERSON_NAME] development" at bounding box center [504, 336] width 178 height 20
copy h6 "[PERSON_NAME] development"
click at [519, 372] on div "Title Owner" at bounding box center [363, 376] width 486 height 41
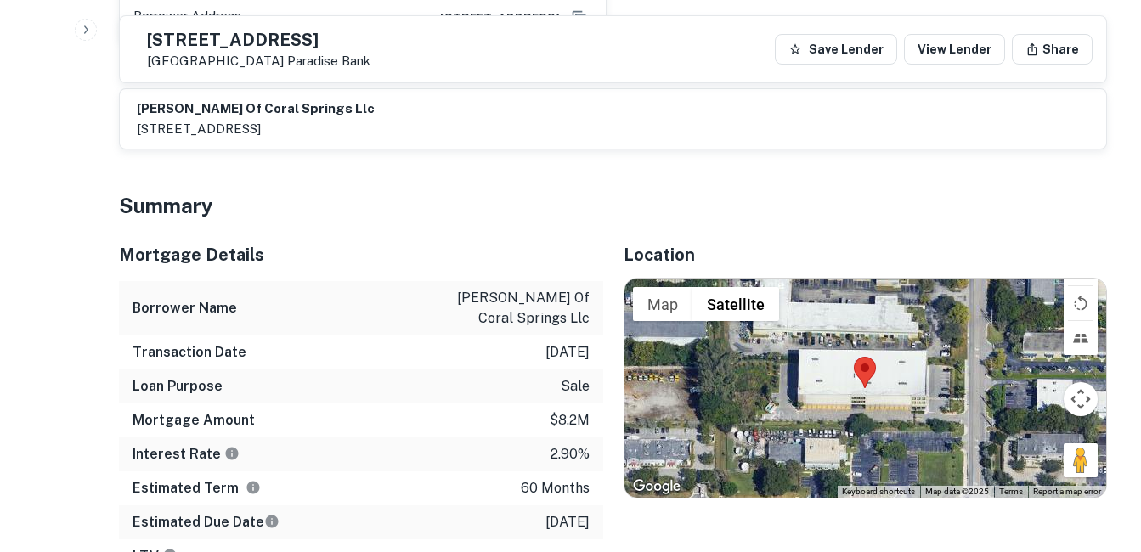
scroll to position [680, 0]
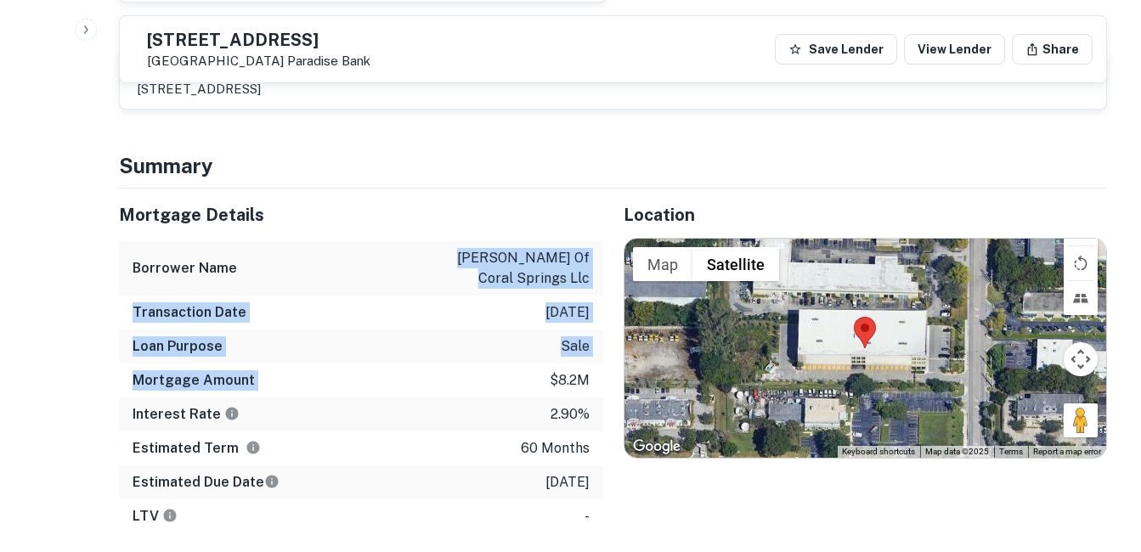
drag, startPoint x: 461, startPoint y: 269, endPoint x: 540, endPoint y: 371, distance: 127.8
click at [540, 370] on div "Mortgage Details Borrower Name [PERSON_NAME] of coral springs llc Transaction D…" at bounding box center [361, 361] width 484 height 345
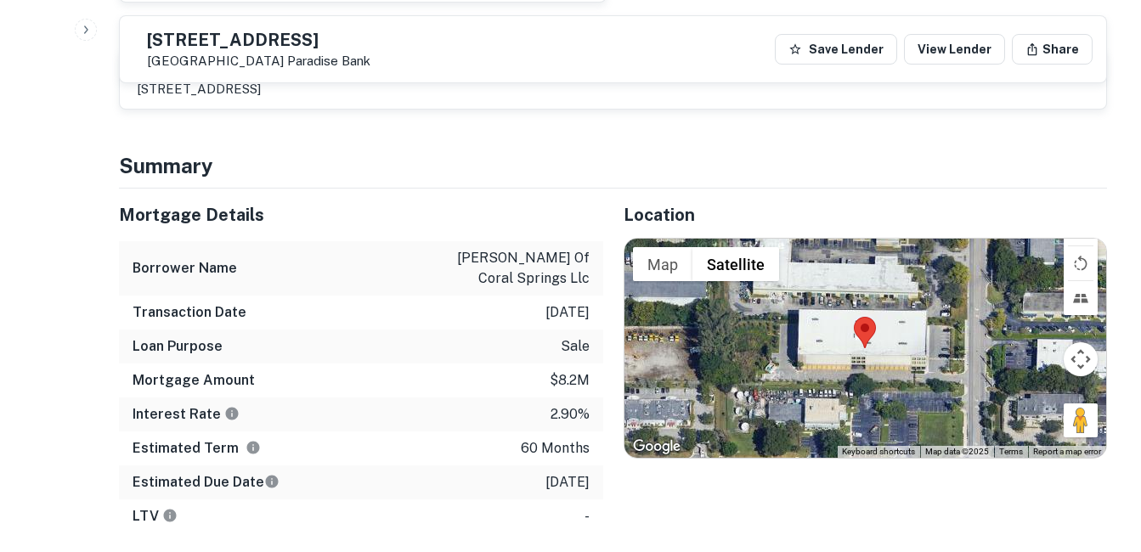
drag, startPoint x: 540, startPoint y: 371, endPoint x: 548, endPoint y: 431, distance: 60.9
click at [548, 431] on div "Interest Rate 2.90%" at bounding box center [361, 415] width 484 height 34
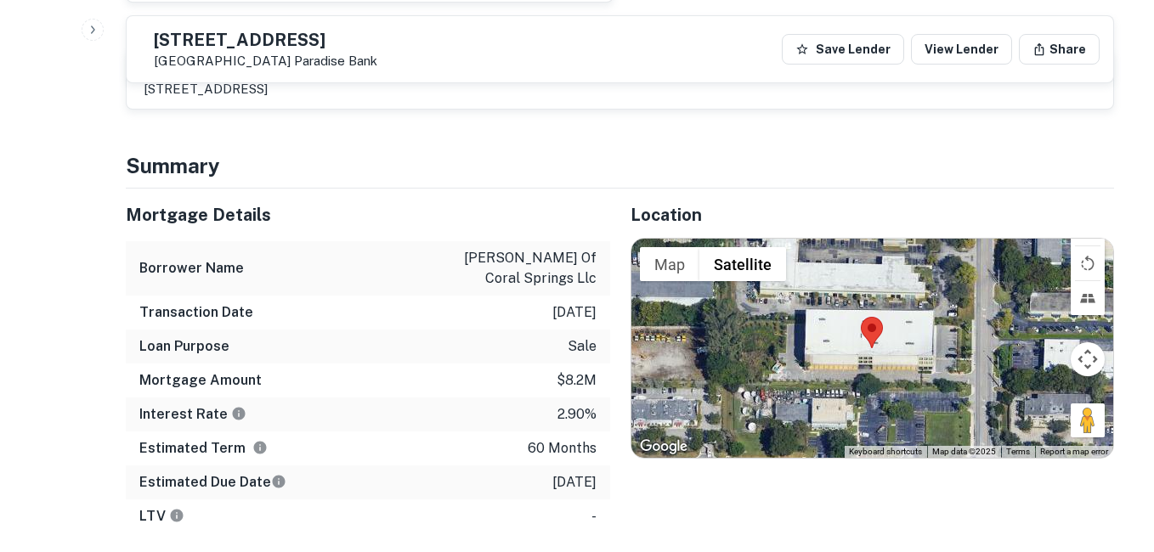
scroll to position [0, 0]
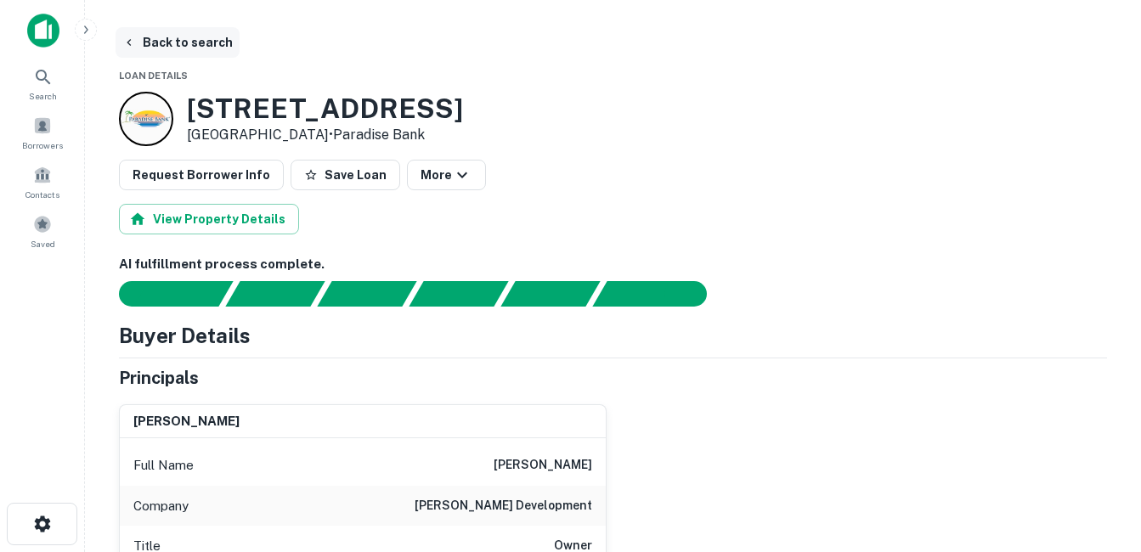
click at [166, 42] on button "Back to search" at bounding box center [178, 42] width 124 height 31
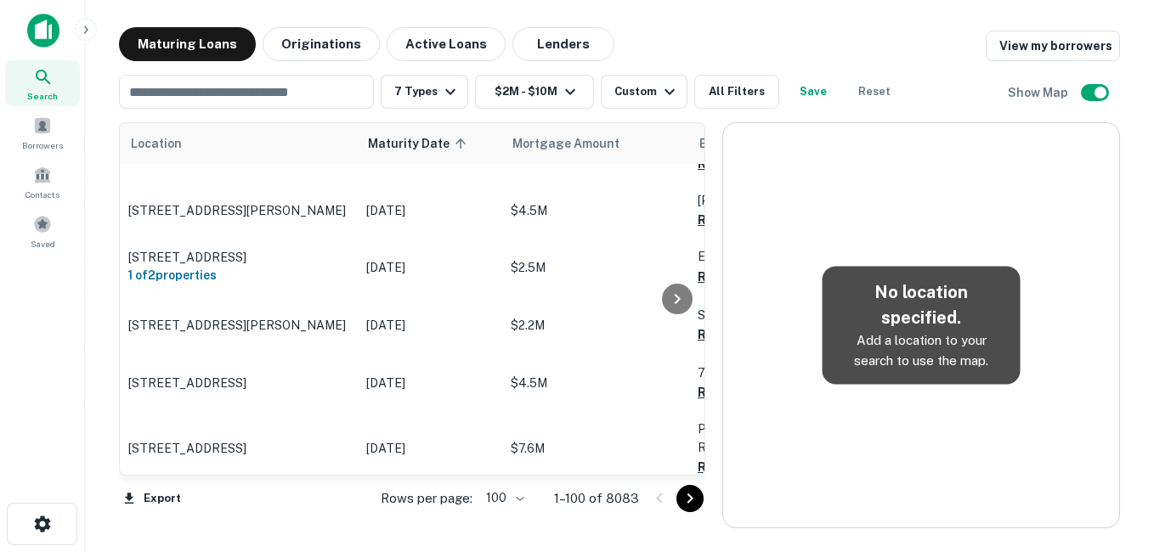
scroll to position [5524, 0]
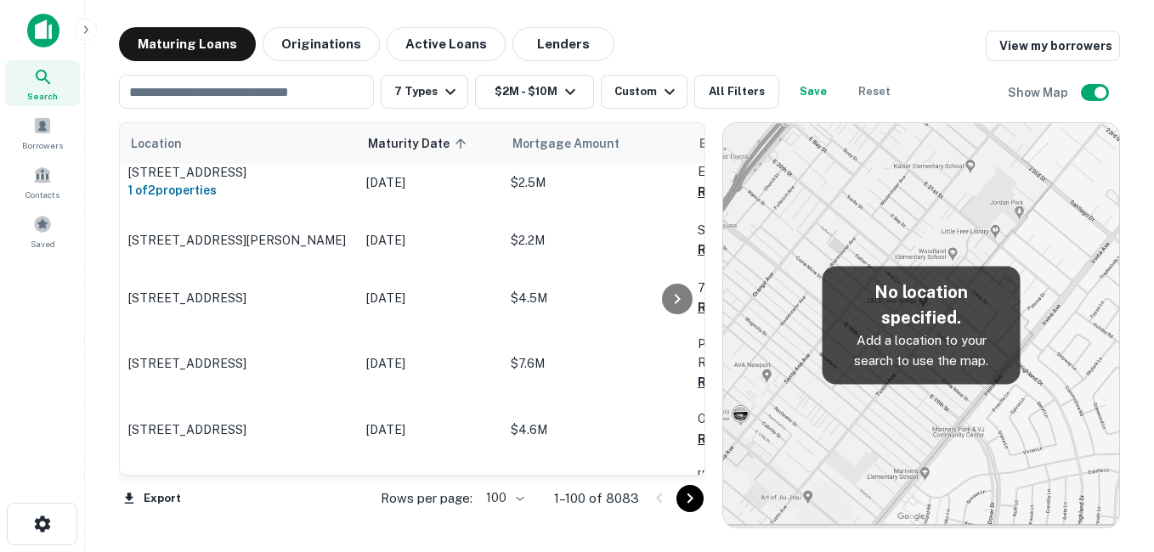
click at [310, 552] on p "[STREET_ADDRESS][PERSON_NAME]" at bounding box center [238, 562] width 221 height 15
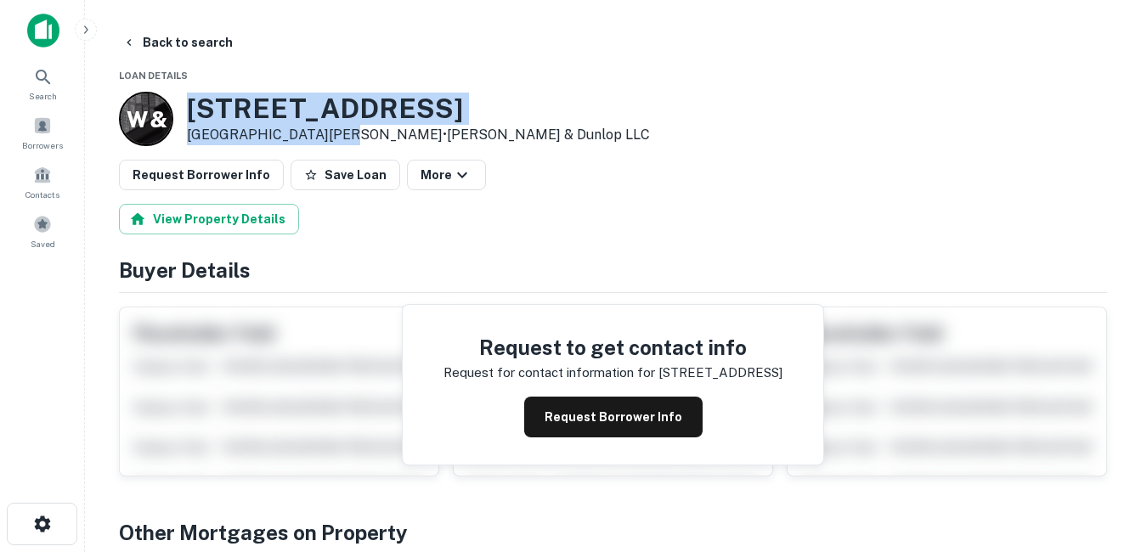
drag, startPoint x: 193, startPoint y: 102, endPoint x: 337, endPoint y: 138, distance: 148.0
click at [337, 138] on div "[STREET_ADDRESS][PERSON_NAME] • [PERSON_NAME] & Dunlop LLC" at bounding box center [418, 119] width 463 height 53
drag, startPoint x: 337, startPoint y: 138, endPoint x: 291, endPoint y: 130, distance: 46.5
copy div "[STREET_ADDRESS][PERSON_NAME]"
click at [283, 111] on h3 "[STREET_ADDRESS]" at bounding box center [418, 109] width 463 height 32
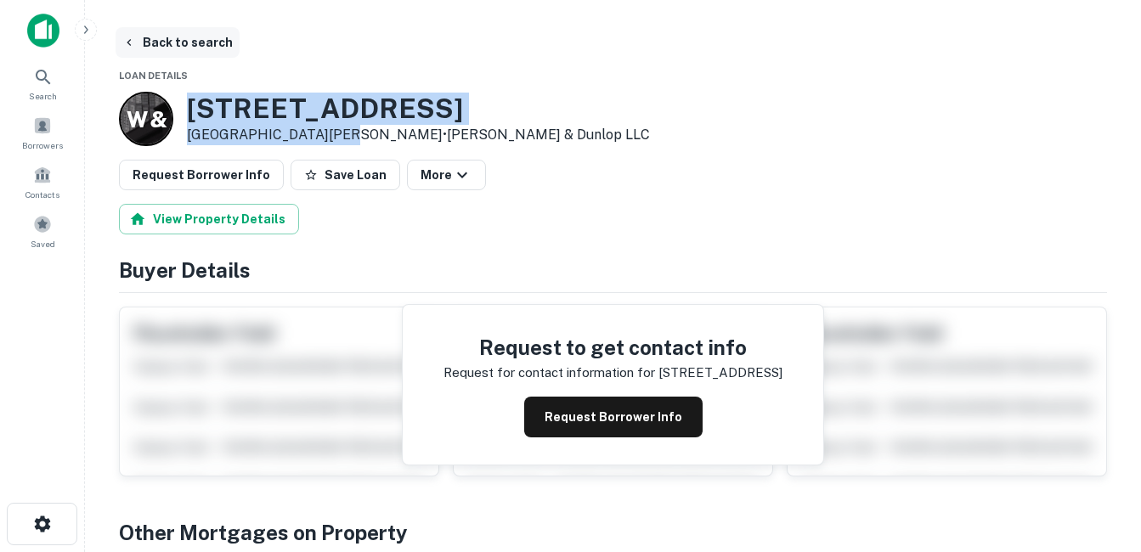
click at [193, 47] on button "Back to search" at bounding box center [178, 42] width 124 height 31
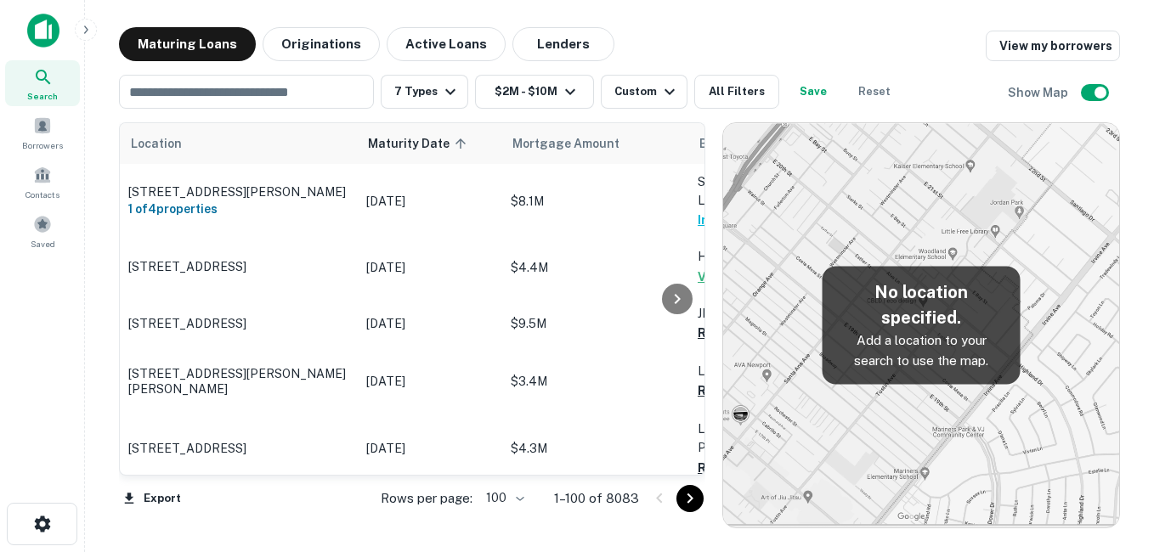
scroll to position [5524, 0]
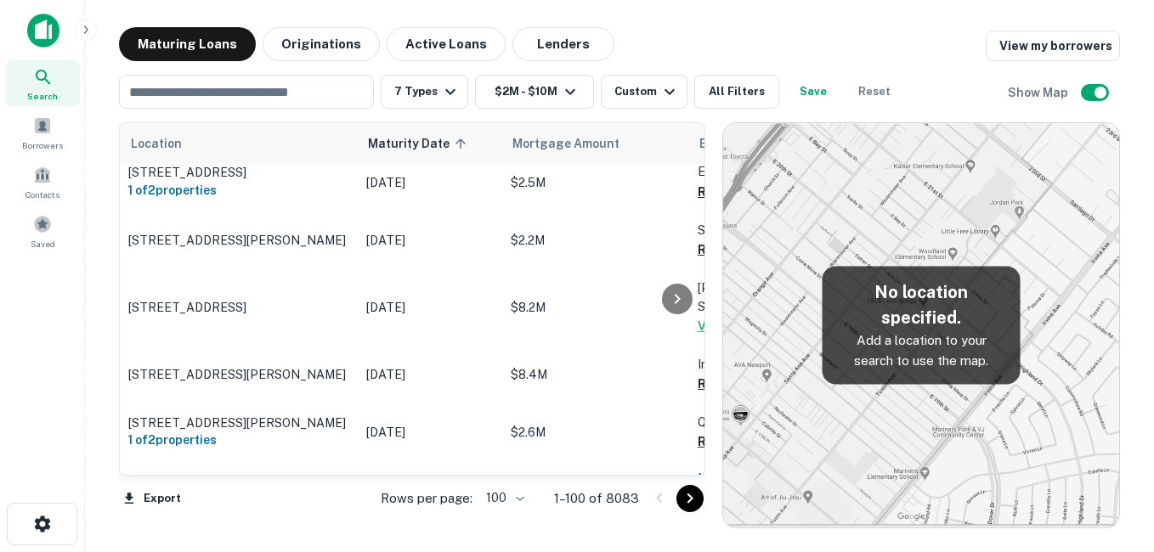
click at [303, 518] on td "[STREET_ADDRESS][US_STATE]" at bounding box center [239, 546] width 238 height 56
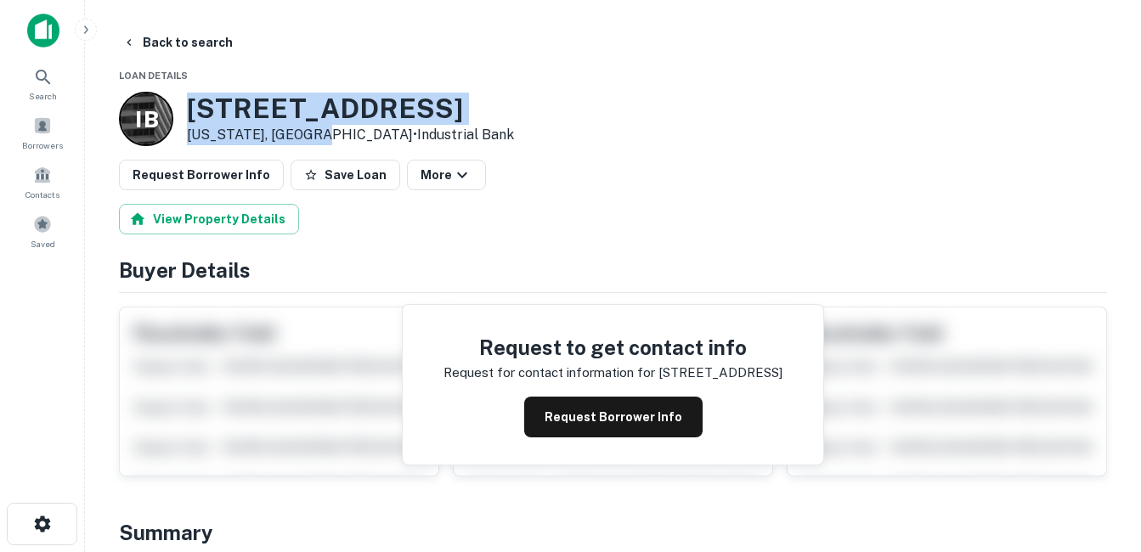
drag, startPoint x: 185, startPoint y: 107, endPoint x: 327, endPoint y: 140, distance: 145.8
click at [327, 140] on div "I B [STREET_ADDRESS][US_STATE] • Industrial Bank" at bounding box center [316, 119] width 395 height 54
drag, startPoint x: 327, startPoint y: 140, endPoint x: 295, endPoint y: 130, distance: 33.9
copy div "[STREET_ADDRESS][US_STATE]"
click at [271, 100] on h3 "[STREET_ADDRESS]" at bounding box center [350, 109] width 327 height 32
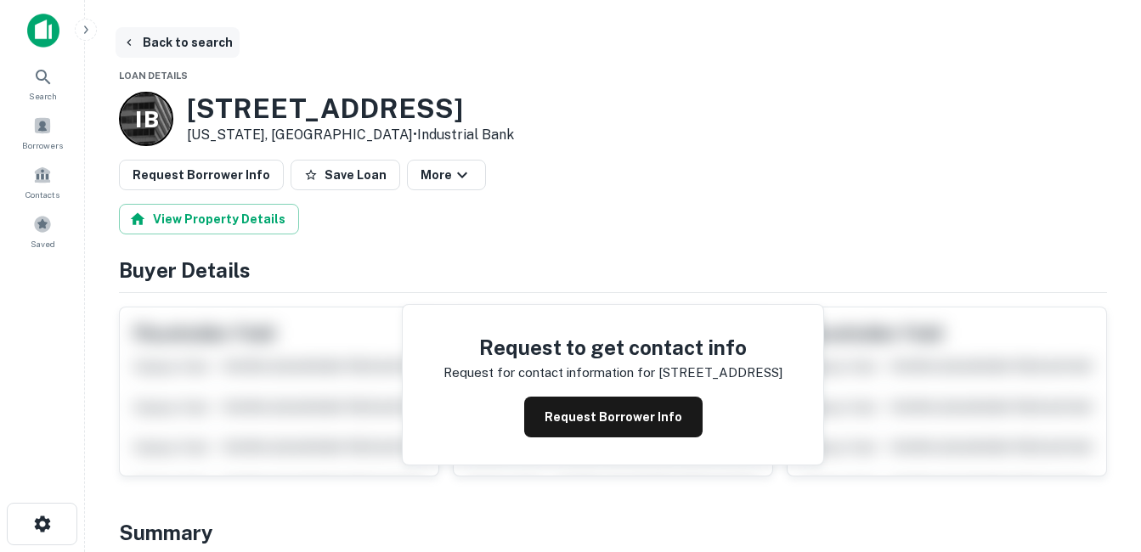
click at [166, 43] on button "Back to search" at bounding box center [178, 42] width 124 height 31
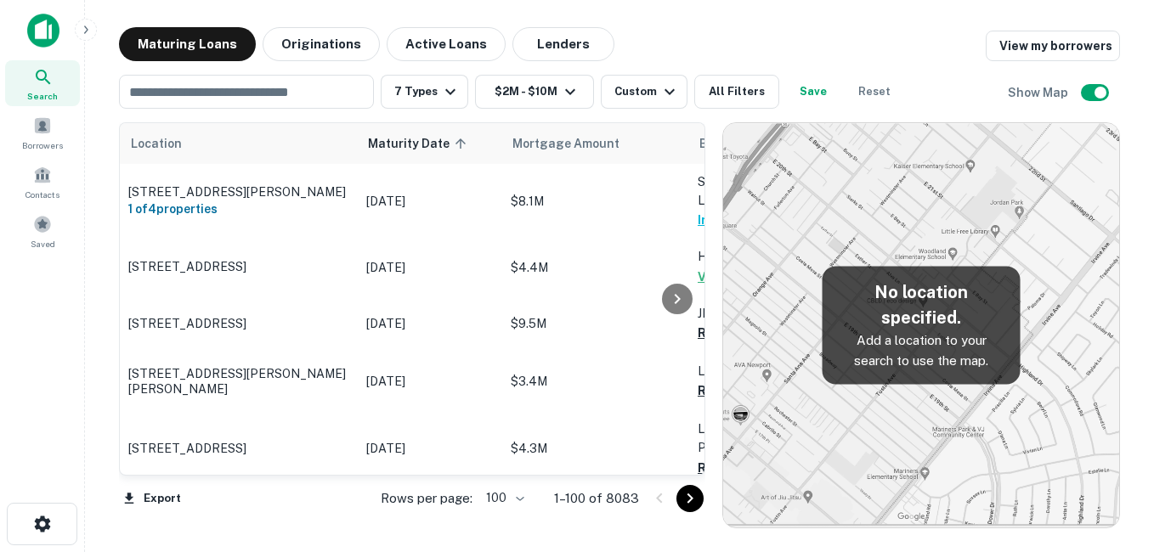
scroll to position [5524, 0]
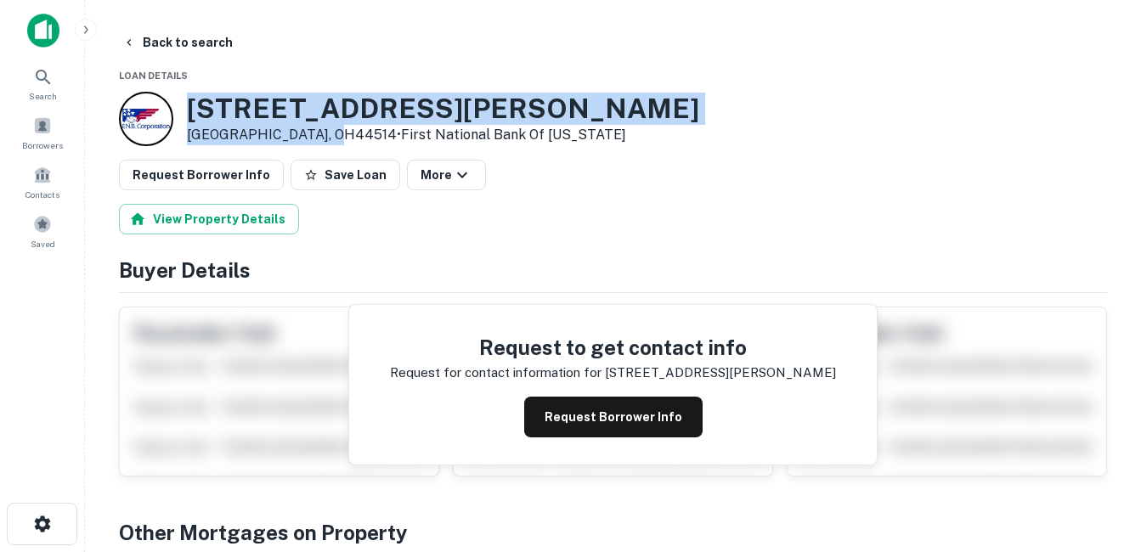
drag, startPoint x: 314, startPoint y: 280, endPoint x: 334, endPoint y: 136, distance: 145.1
click at [334, 136] on div "[STREET_ADDRESS][PERSON_NAME] • First National Bank Of [US_STATE]" at bounding box center [409, 119] width 580 height 54
drag, startPoint x: 334, startPoint y: 136, endPoint x: 293, endPoint y: 136, distance: 40.8
click at [302, 100] on h3 "[STREET_ADDRESS][PERSON_NAME]" at bounding box center [443, 109] width 512 height 32
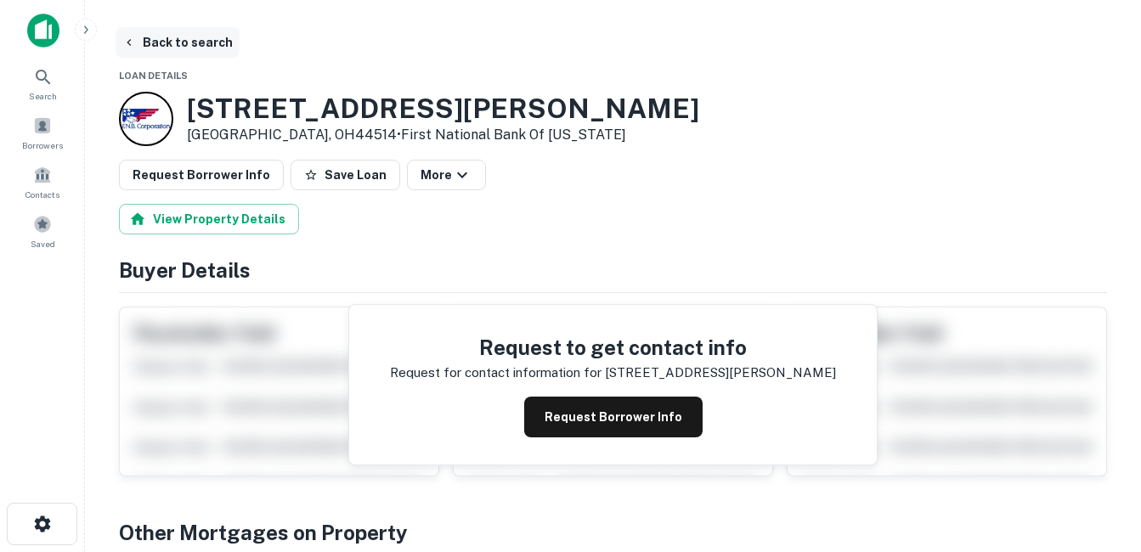
click at [200, 37] on button "Back to search" at bounding box center [178, 42] width 124 height 31
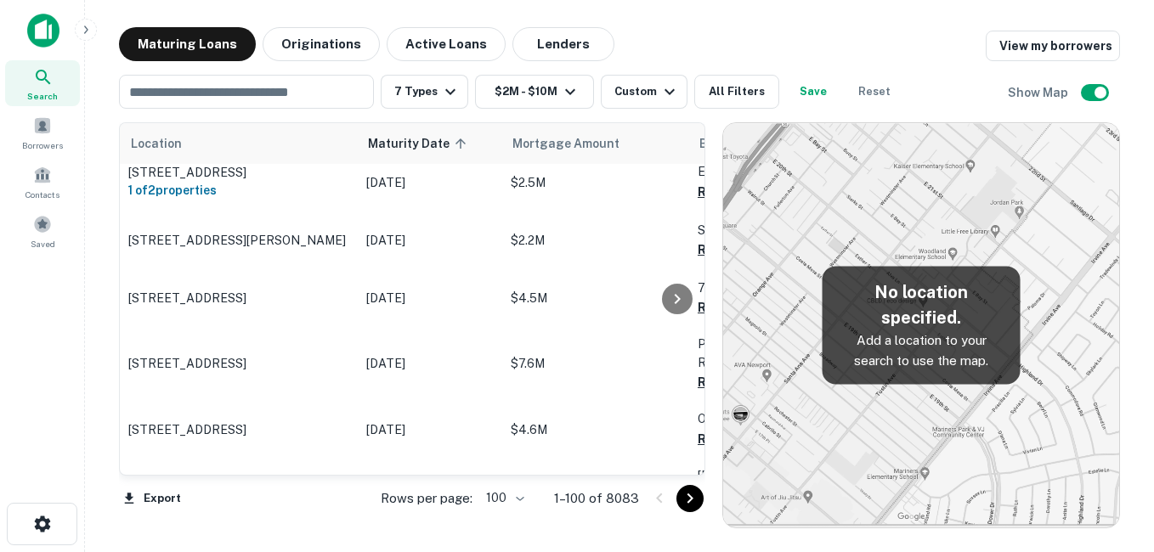
scroll to position [5609, 0]
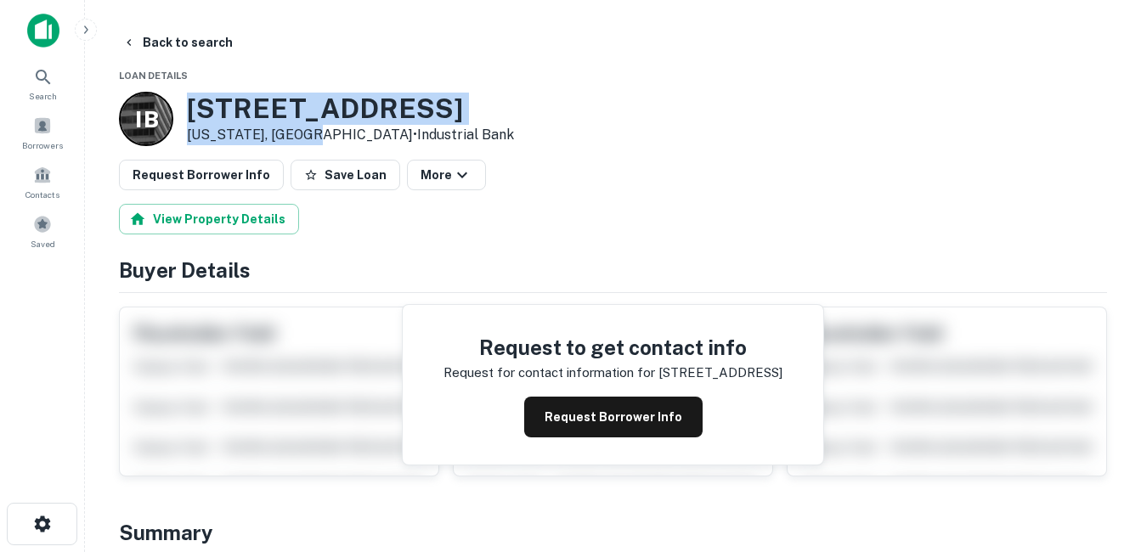
drag, startPoint x: 196, startPoint y: 108, endPoint x: 313, endPoint y: 133, distance: 119.2
click at [313, 133] on div "3513 13TH ST NW Washington, DC20010 • Industrial Bank" at bounding box center [350, 119] width 327 height 53
drag, startPoint x: 313, startPoint y: 133, endPoint x: 270, endPoint y: 116, distance: 46.1
click at [269, 117] on h3 "3513 13TH ST NW" at bounding box center [350, 109] width 327 height 32
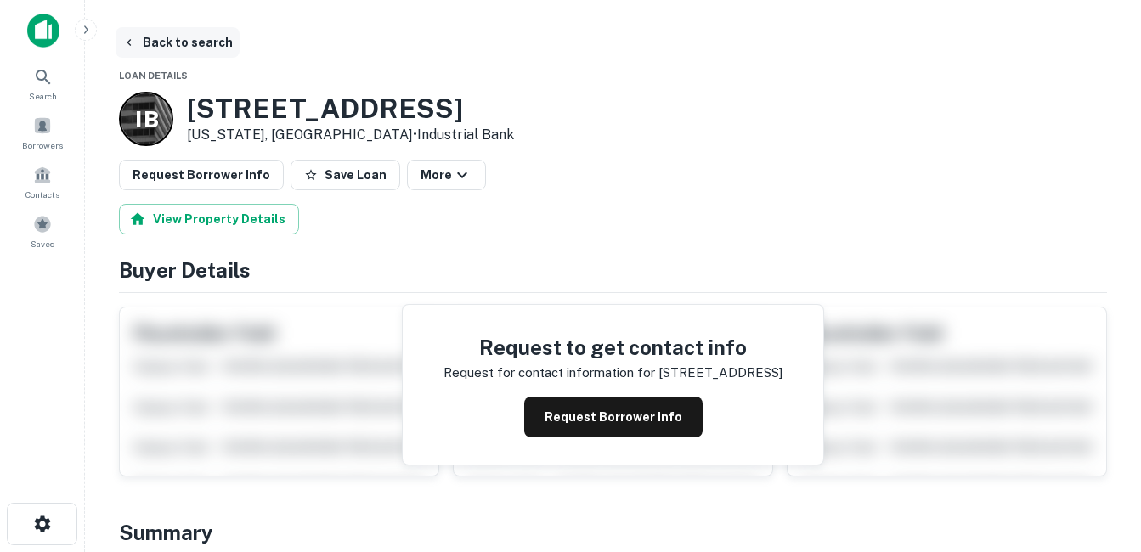
click at [182, 55] on button "Back to search" at bounding box center [178, 42] width 124 height 31
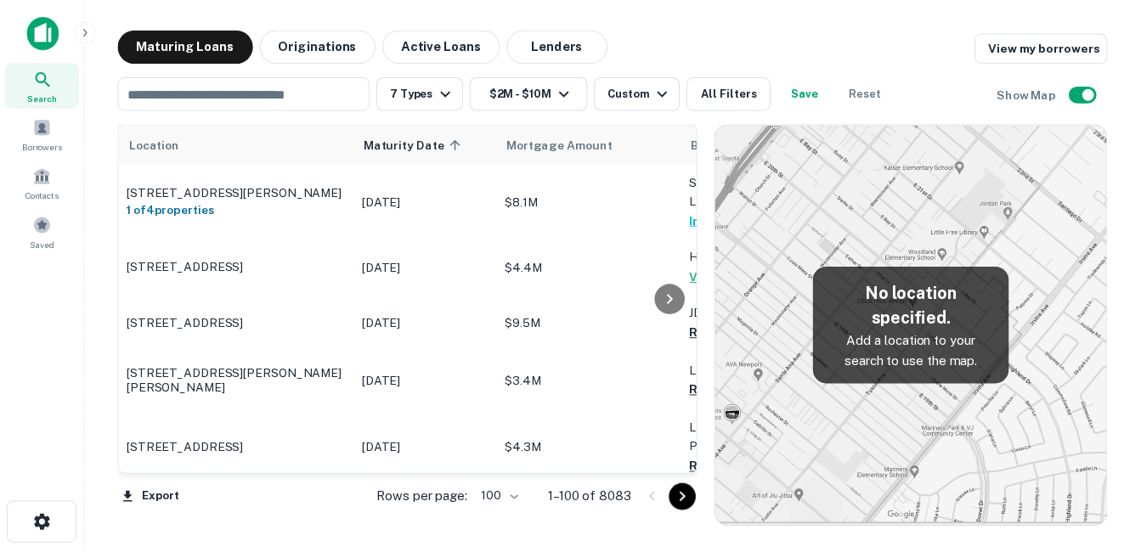
scroll to position [5694, 0]
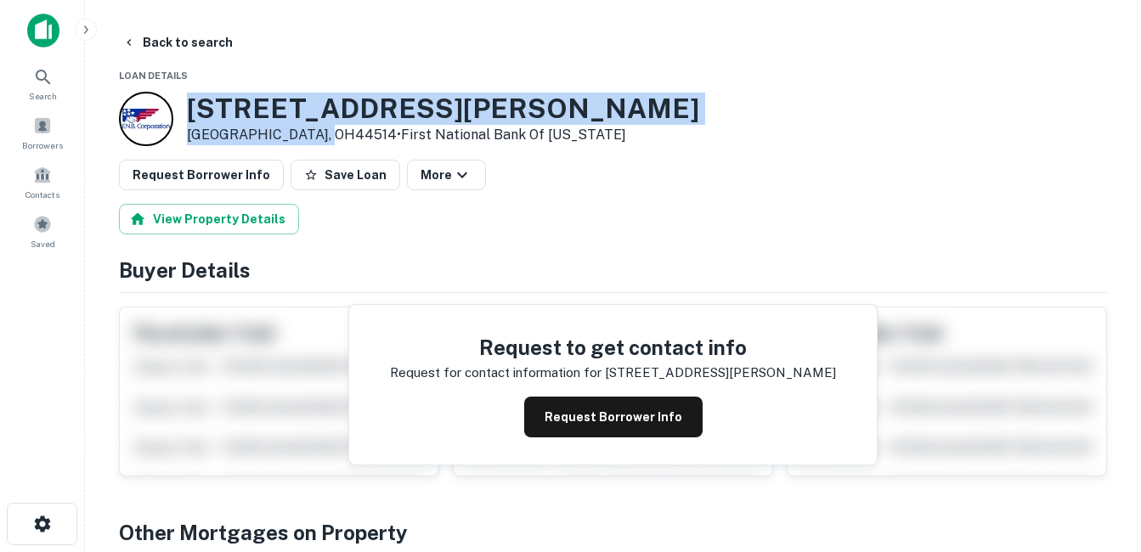
drag, startPoint x: 185, startPoint y: 105, endPoint x: 331, endPoint y: 135, distance: 149.3
click at [331, 135] on div "7121 Tiffany Blvd Youngstown, OH44514 • First National Bank Of Pennsylvania" at bounding box center [409, 119] width 580 height 54
drag, startPoint x: 331, startPoint y: 135, endPoint x: 306, endPoint y: 136, distance: 25.5
copy div "7121 Tiffany Blvd Youngstown, OH44514"
click at [591, 412] on button "Request Borrower Info" at bounding box center [613, 417] width 178 height 41
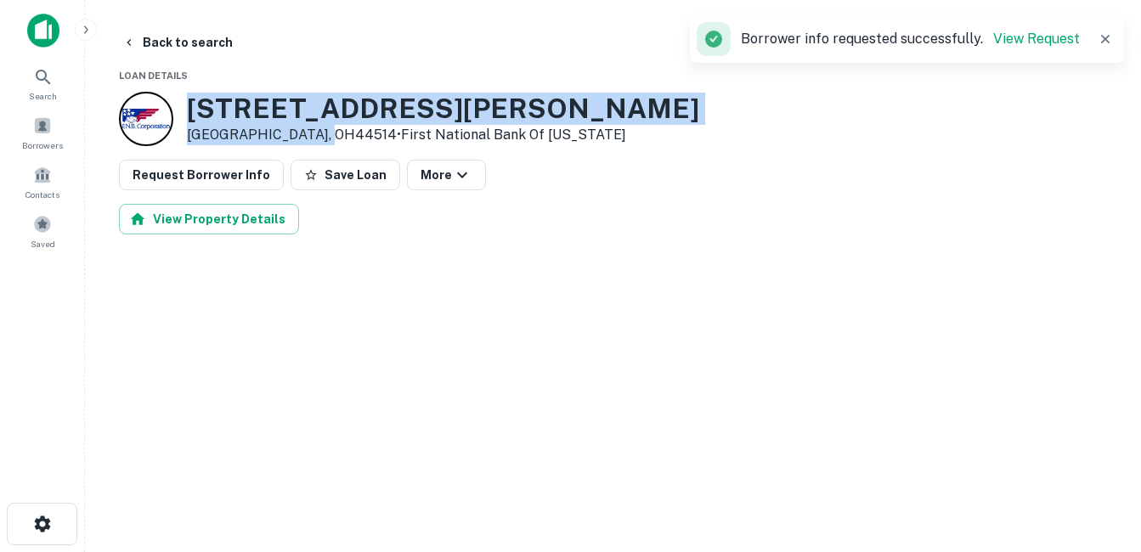
click at [303, 110] on h3 "7121 Tiffany Blvd" at bounding box center [443, 109] width 512 height 32
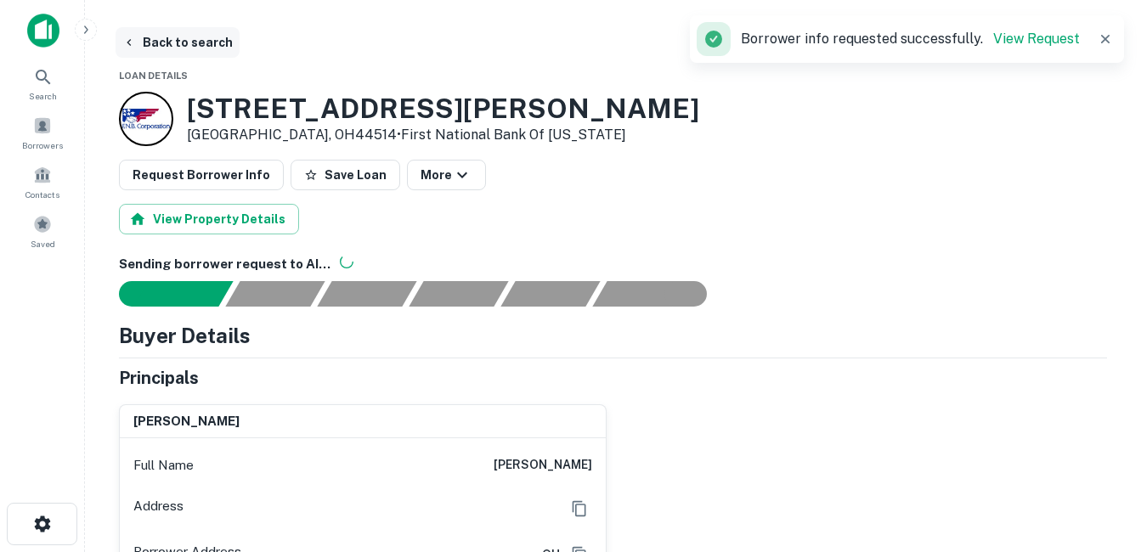
click at [195, 41] on button "Back to search" at bounding box center [178, 42] width 124 height 31
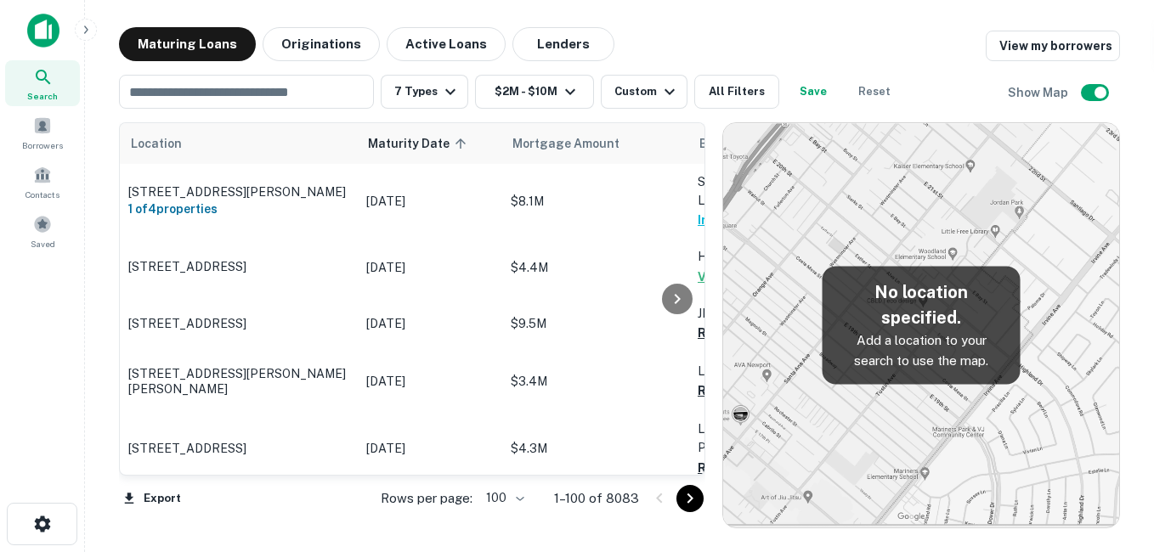
scroll to position [5694, 0]
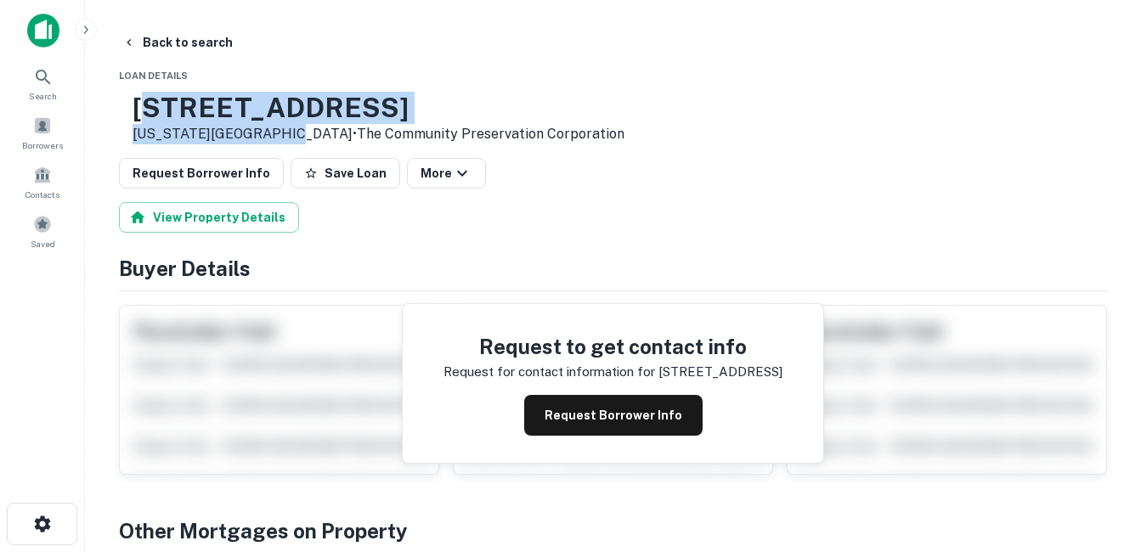
click at [321, 139] on div "1004 W 41ST PL Kansas City, MO64111 • The Community Preservation Corporation" at bounding box center [379, 118] width 492 height 53
drag, startPoint x: 321, startPoint y: 139, endPoint x: 211, endPoint y: 110, distance: 114.4
click at [211, 110] on h3 "1004 W 41ST PL" at bounding box center [379, 108] width 492 height 32
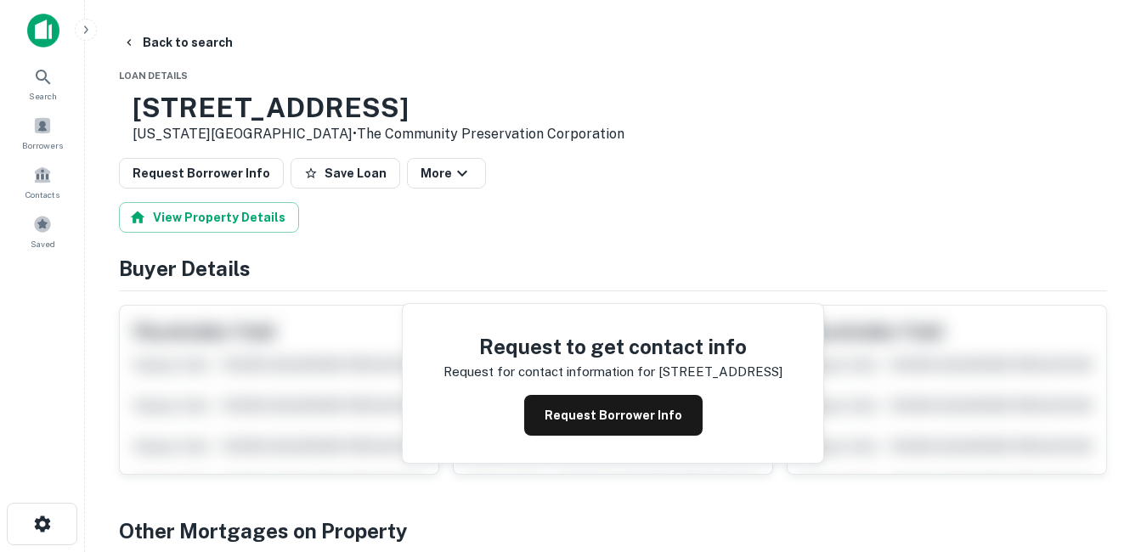
click at [192, 104] on h3 "1004 W 41ST PL" at bounding box center [379, 108] width 492 height 32
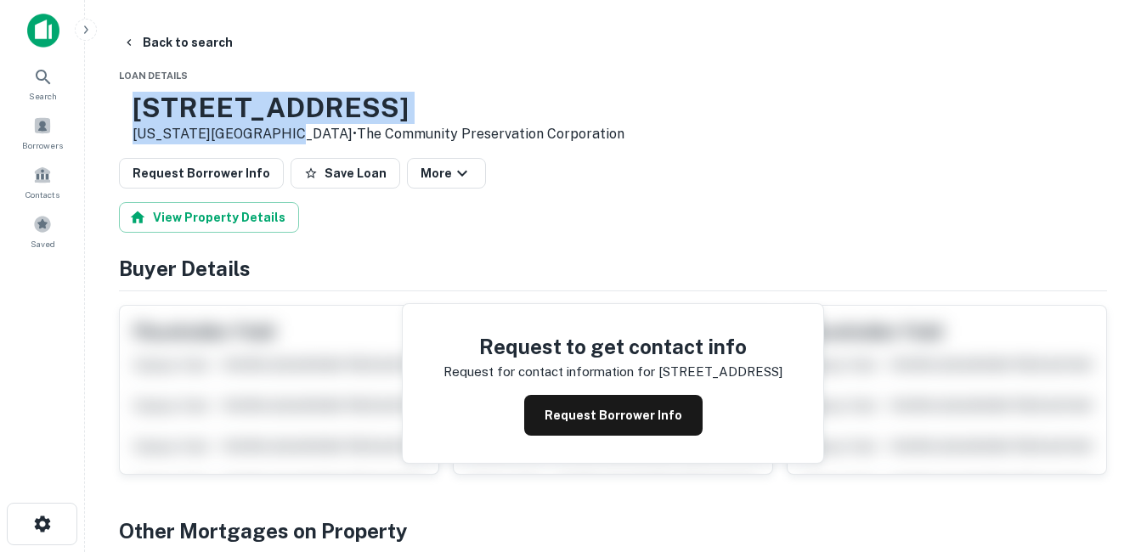
drag, startPoint x: 190, startPoint y: 103, endPoint x: 326, endPoint y: 138, distance: 140.4
click at [326, 138] on div "1004 W 41ST PL Kansas City, MO64111 • The Community Preservation Corporation" at bounding box center [379, 118] width 492 height 53
drag, startPoint x: 326, startPoint y: 138, endPoint x: 300, endPoint y: 135, distance: 25.6
copy div "1004 W 41ST PL Kansas City, MO64111"
click at [317, 96] on h3 "1004 W 41ST PL" at bounding box center [379, 108] width 492 height 32
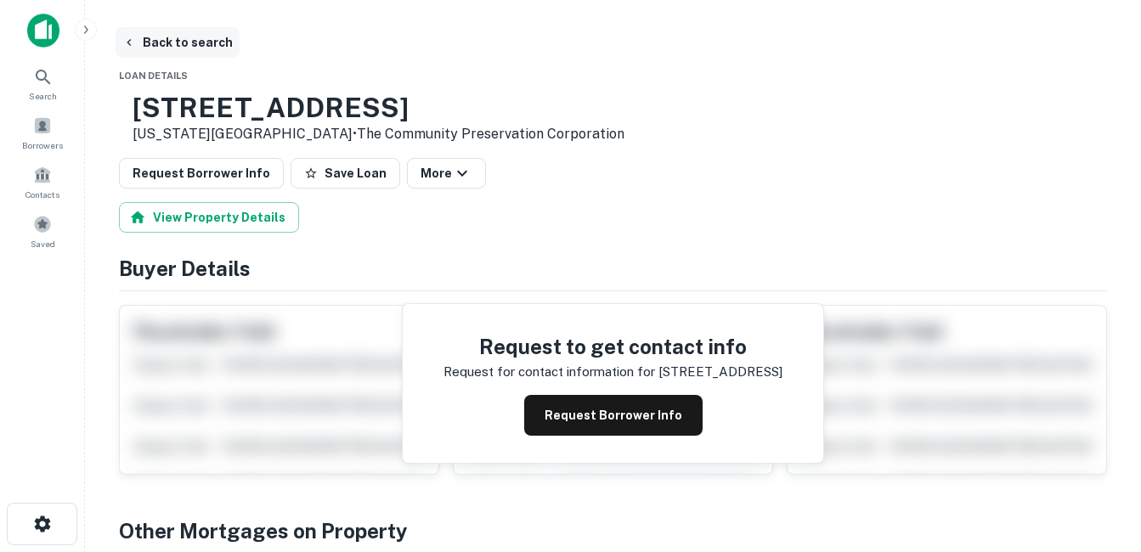
click at [193, 42] on button "Back to search" at bounding box center [178, 42] width 124 height 31
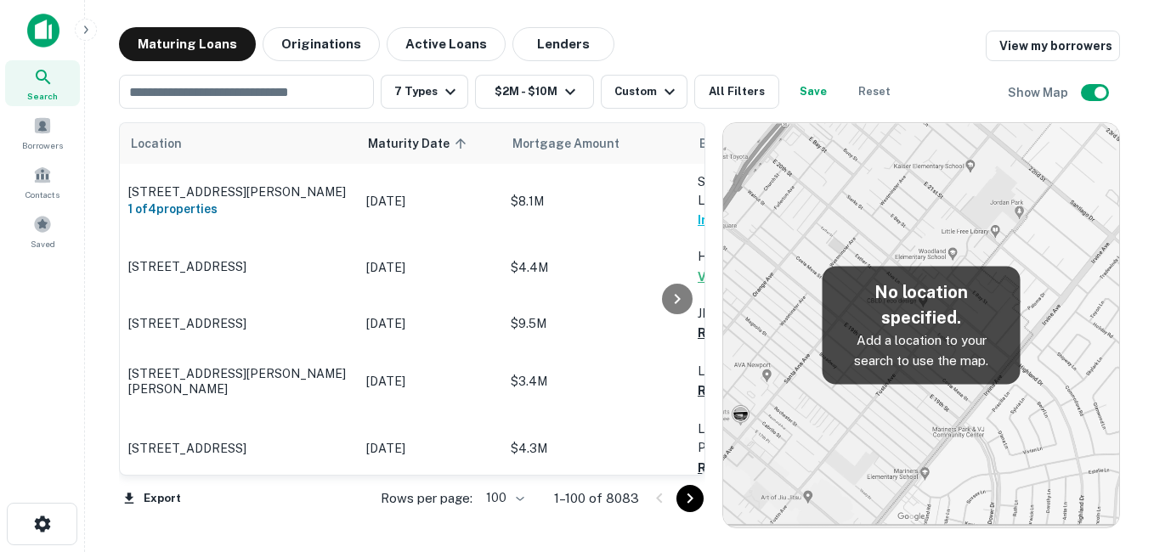
scroll to position [5737, 0]
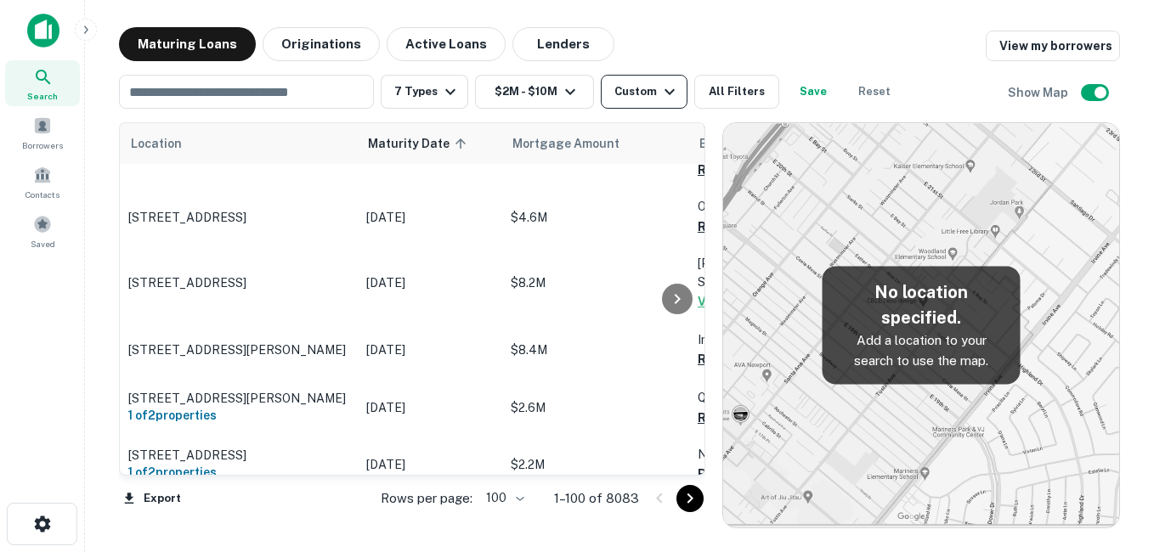
click at [631, 88] on div "Custom" at bounding box center [646, 92] width 65 height 20
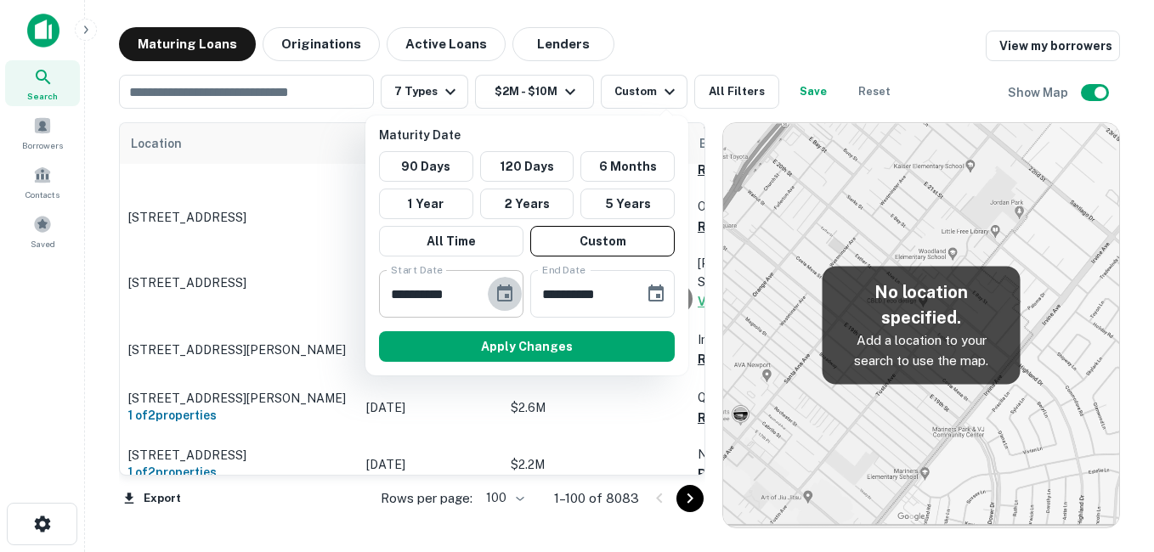
click at [501, 294] on icon "Choose date, selected date is Nov 1, 2025" at bounding box center [505, 294] width 20 height 20
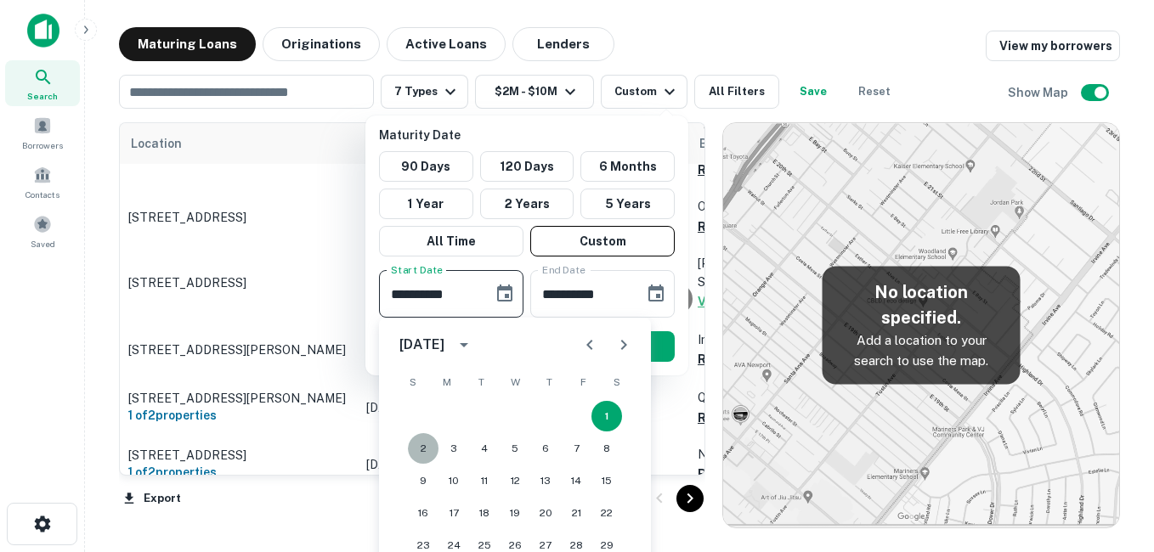
click at [417, 450] on button "2" at bounding box center [423, 448] width 31 height 31
type input "**********"
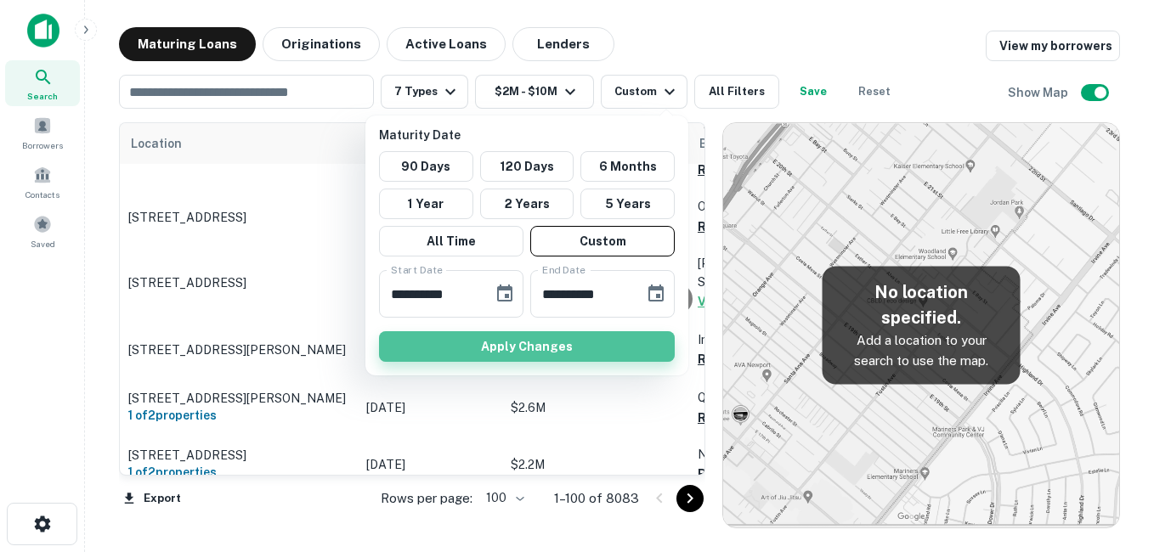
click at [593, 343] on button "Apply Changes" at bounding box center [527, 346] width 296 height 31
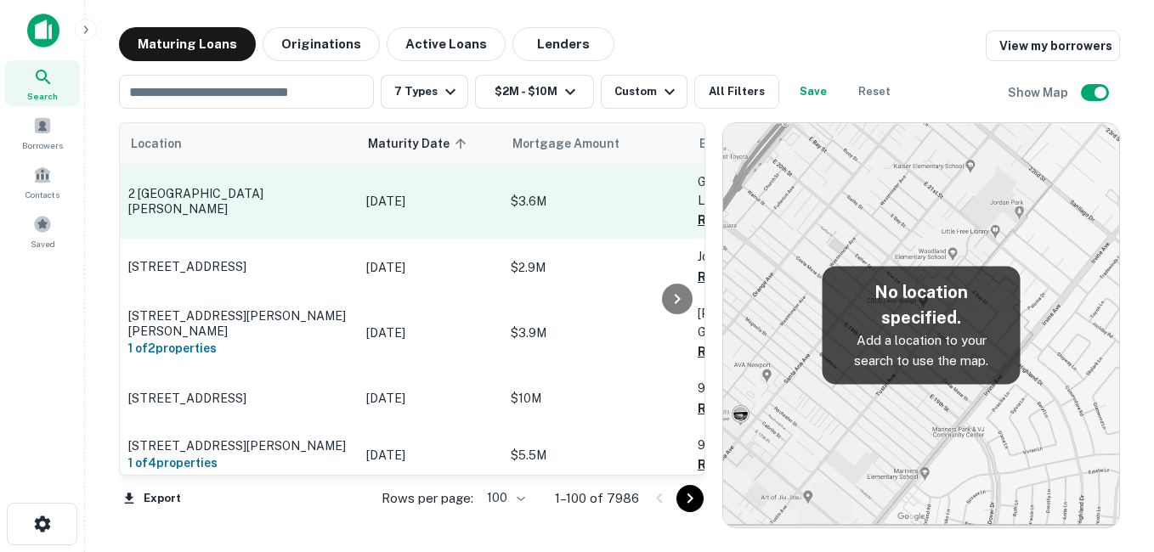
drag, startPoint x: 269, startPoint y: 195, endPoint x: 241, endPoint y: 184, distance: 30.1
click at [269, 193] on td "2 [GEOGRAPHIC_DATA][PERSON_NAME]" at bounding box center [239, 201] width 238 height 75
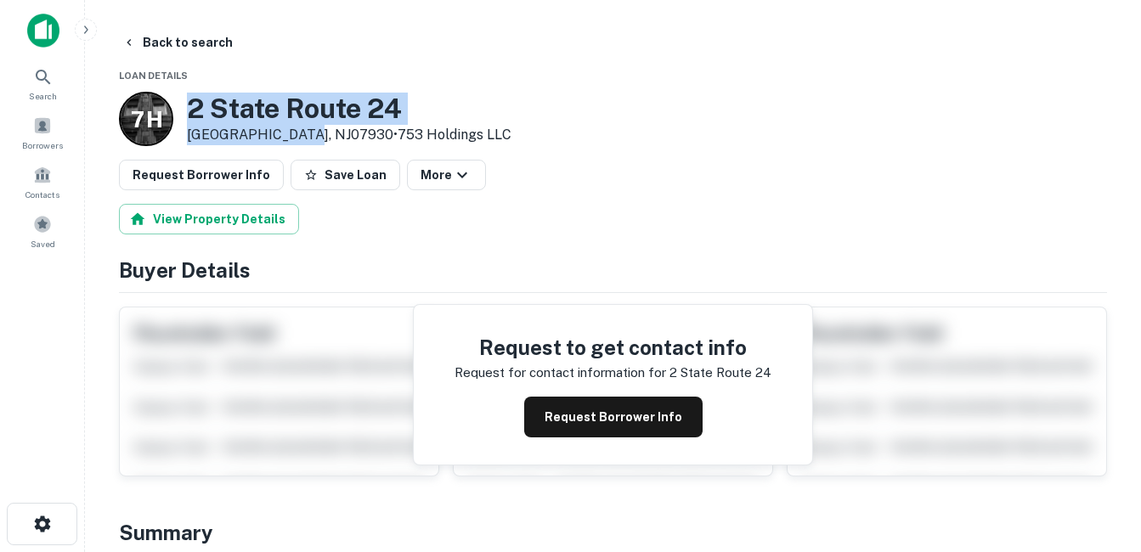
drag, startPoint x: 188, startPoint y: 105, endPoint x: 300, endPoint y: 134, distance: 116.1
click at [300, 134] on div "7 H 2 State Route 24 Chester, NJ07930 • 753 Holdings LLC" at bounding box center [315, 119] width 393 height 54
drag, startPoint x: 300, startPoint y: 134, endPoint x: 278, endPoint y: 124, distance: 24.3
click at [343, 105] on h3 "2 State Route 24" at bounding box center [349, 109] width 325 height 32
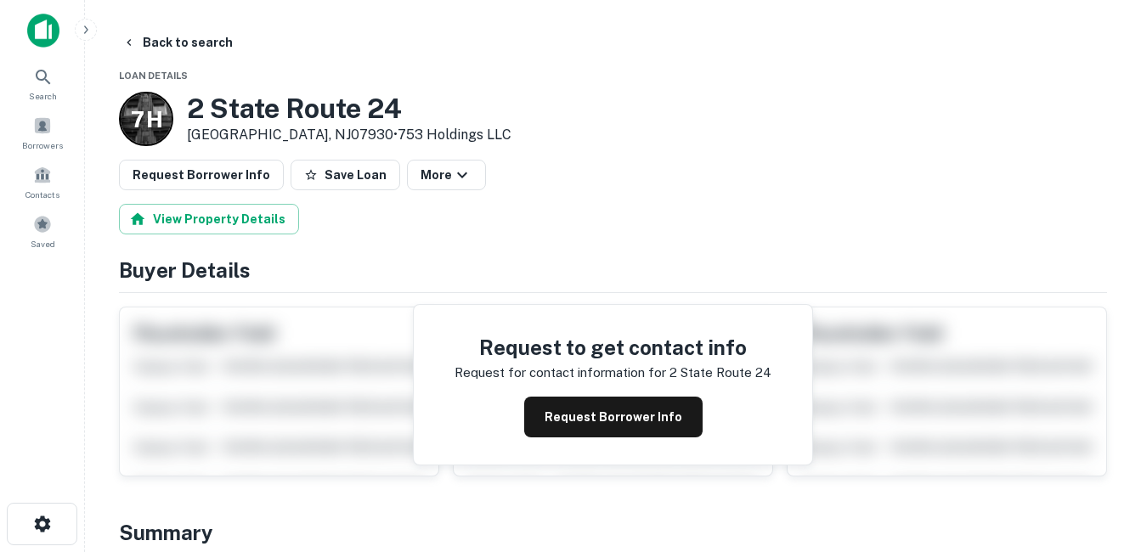
click at [210, 41] on button "Back to search" at bounding box center [178, 42] width 124 height 31
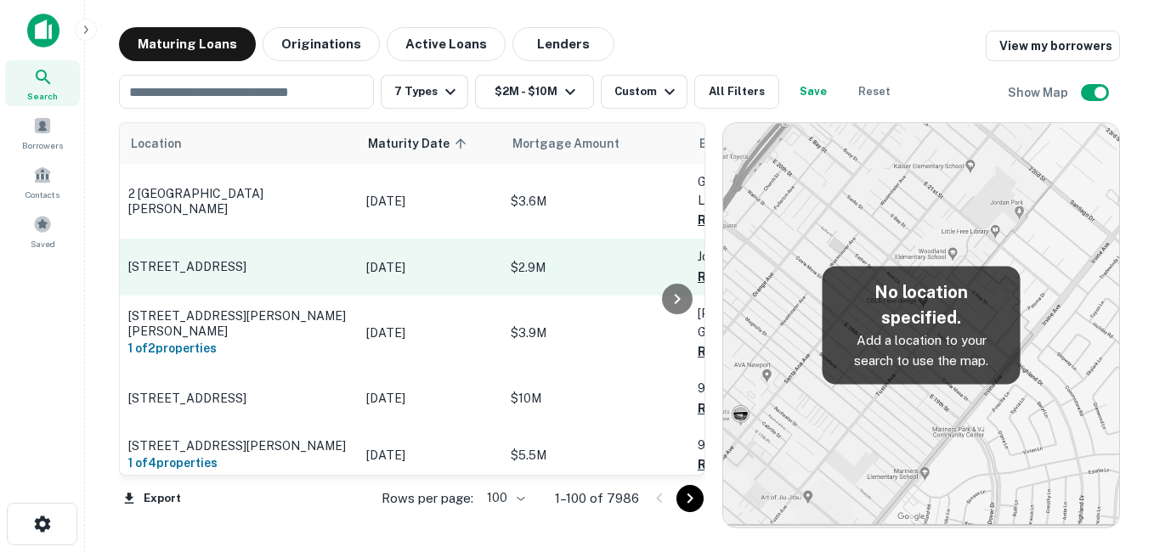
drag, startPoint x: 307, startPoint y: 267, endPoint x: 295, endPoint y: 260, distance: 13.7
click at [307, 267] on p "[STREET_ADDRESS]" at bounding box center [238, 266] width 221 height 15
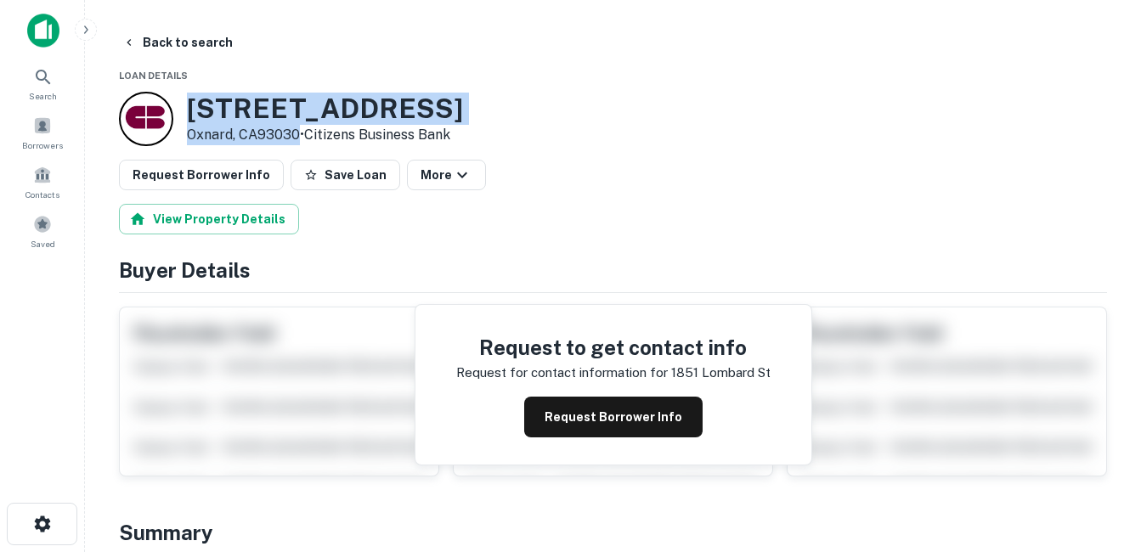
drag, startPoint x: 220, startPoint y: 110, endPoint x: 297, endPoint y: 131, distance: 79.2
click at [298, 131] on div "[STREET_ADDRESS] • Citizens Business Bank" at bounding box center [291, 119] width 344 height 54
drag, startPoint x: 297, startPoint y: 131, endPoint x: 260, endPoint y: 130, distance: 36.6
click at [584, 417] on button "Request Borrower Info" at bounding box center [613, 417] width 178 height 41
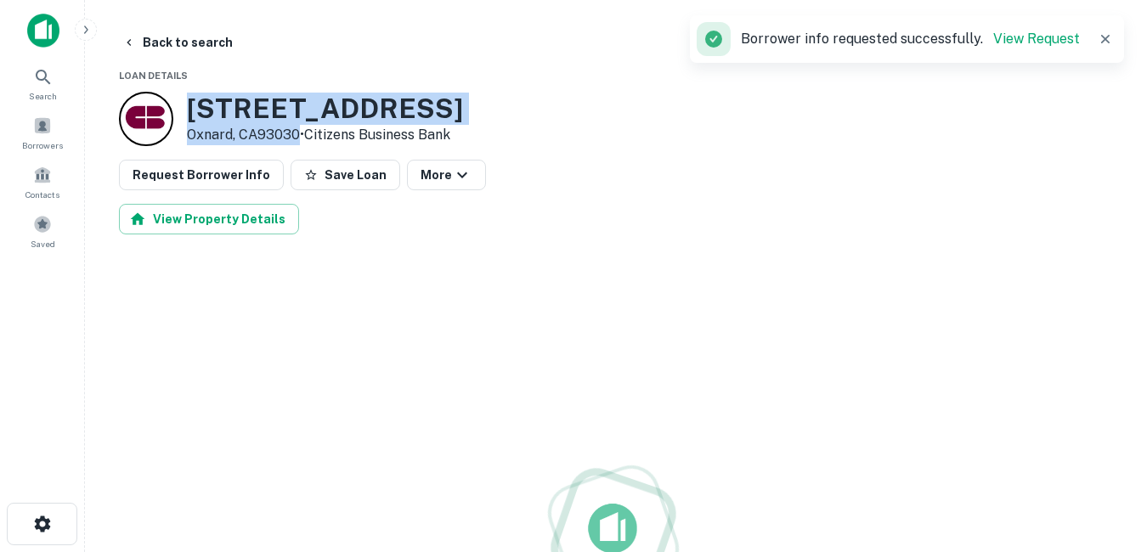
click at [308, 110] on h3 "[STREET_ADDRESS]" at bounding box center [325, 109] width 276 height 32
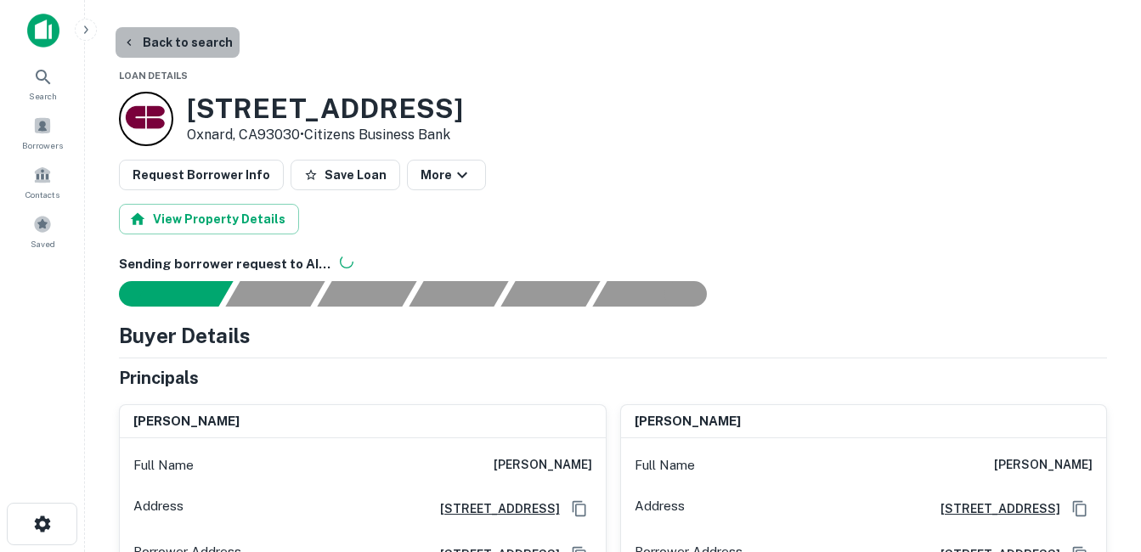
click at [204, 48] on button "Back to search" at bounding box center [178, 42] width 124 height 31
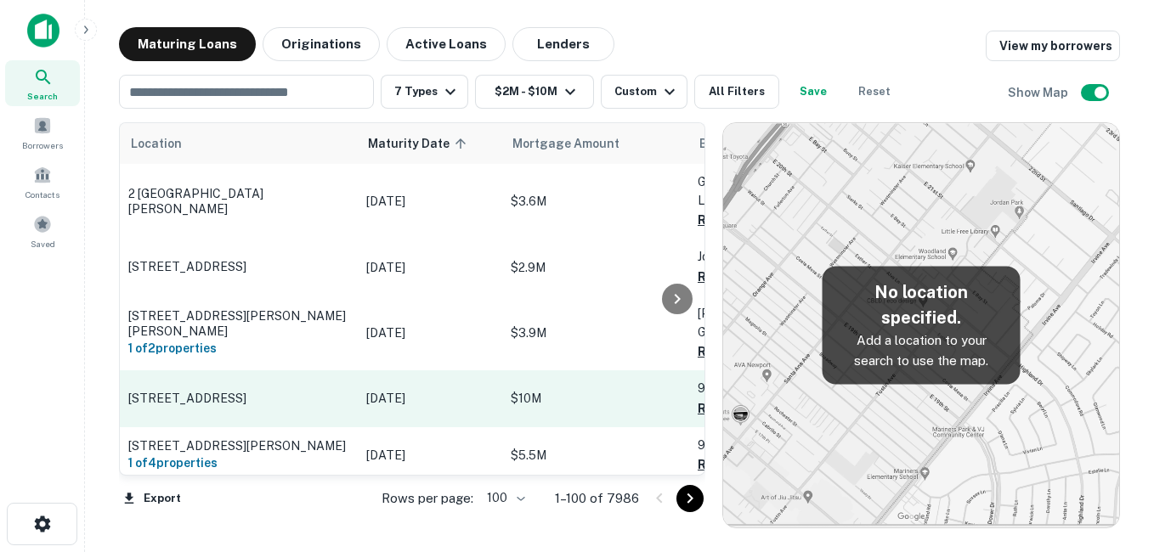
click at [328, 391] on p "[STREET_ADDRESS]" at bounding box center [238, 398] width 221 height 15
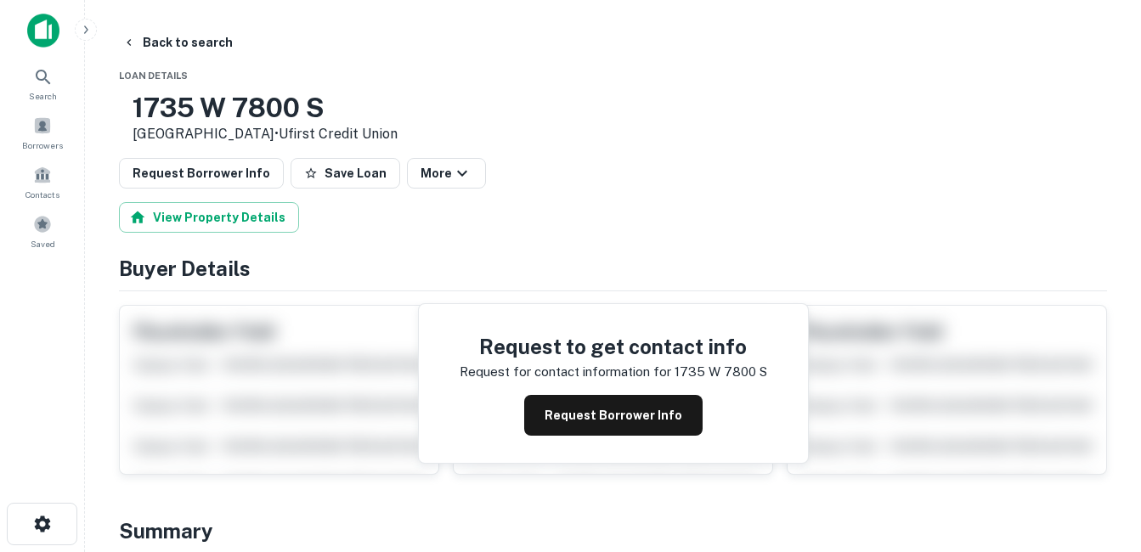
drag, startPoint x: 183, startPoint y: 104, endPoint x: 330, endPoint y: 135, distance: 150.4
click at [330, 135] on div "[STREET_ADDRESS] • Ufirst Credit Union" at bounding box center [258, 118] width 279 height 53
drag, startPoint x: 330, startPoint y: 135, endPoint x: 297, endPoint y: 127, distance: 34.2
click at [626, 420] on button "Request Borrower Info" at bounding box center [613, 415] width 178 height 41
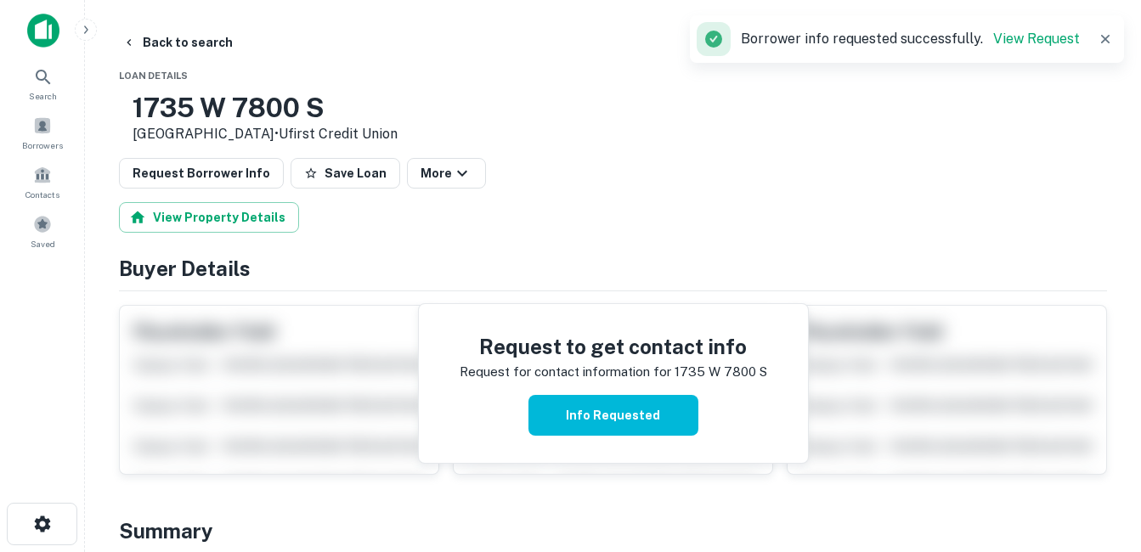
click at [337, 105] on h3 "1735 W 7800 S" at bounding box center [265, 108] width 265 height 32
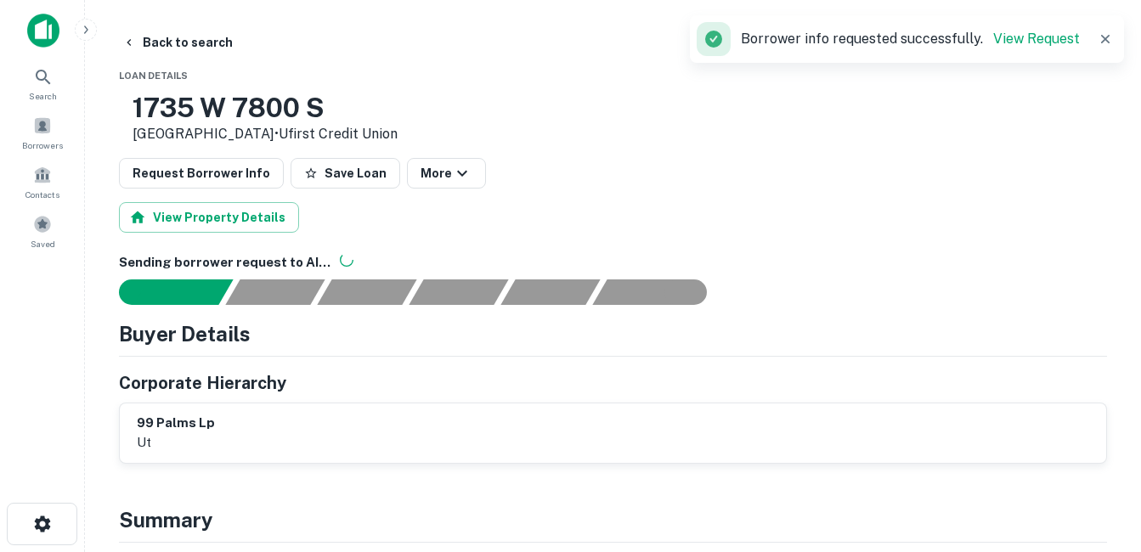
click at [330, 104] on h3 "1735 W 7800 S" at bounding box center [265, 108] width 265 height 32
click at [248, 105] on h3 "1735 W 7800 S" at bounding box center [265, 108] width 265 height 32
click at [196, 36] on button "Back to search" at bounding box center [178, 42] width 124 height 31
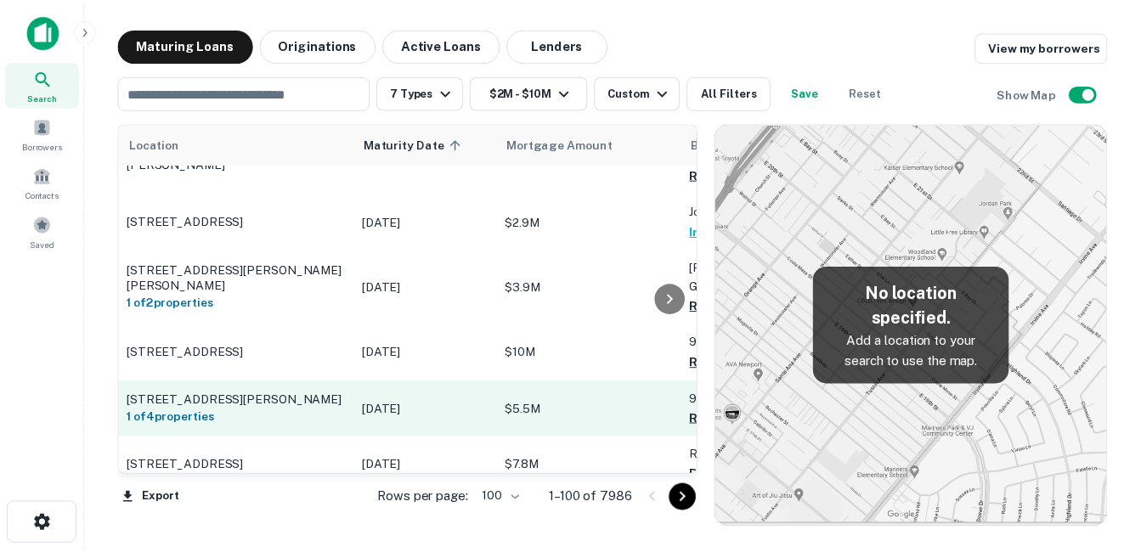
scroll to position [85, 0]
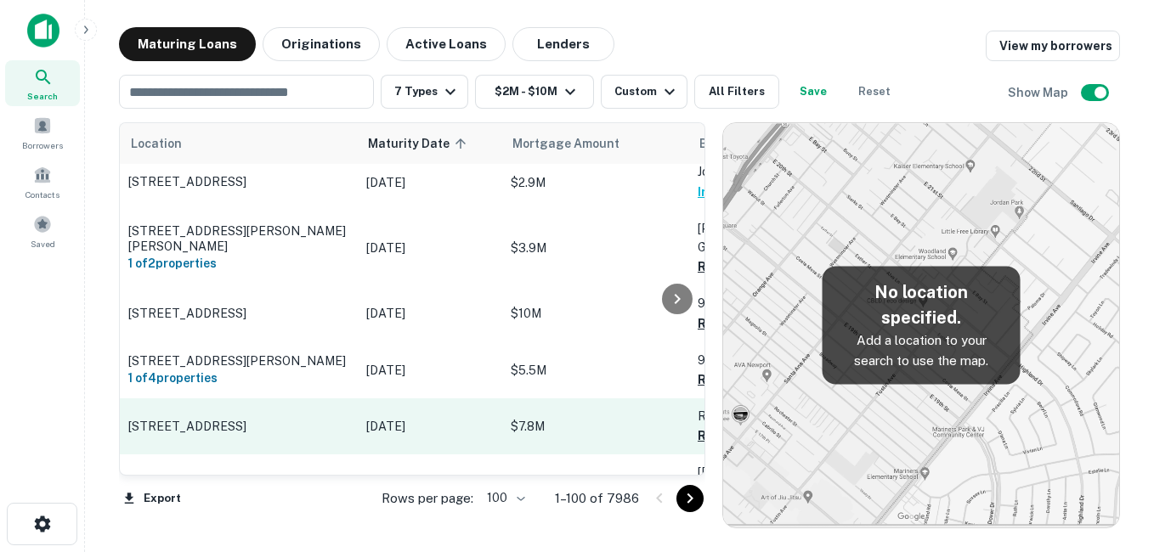
click at [308, 419] on p "[STREET_ADDRESS]" at bounding box center [238, 426] width 221 height 15
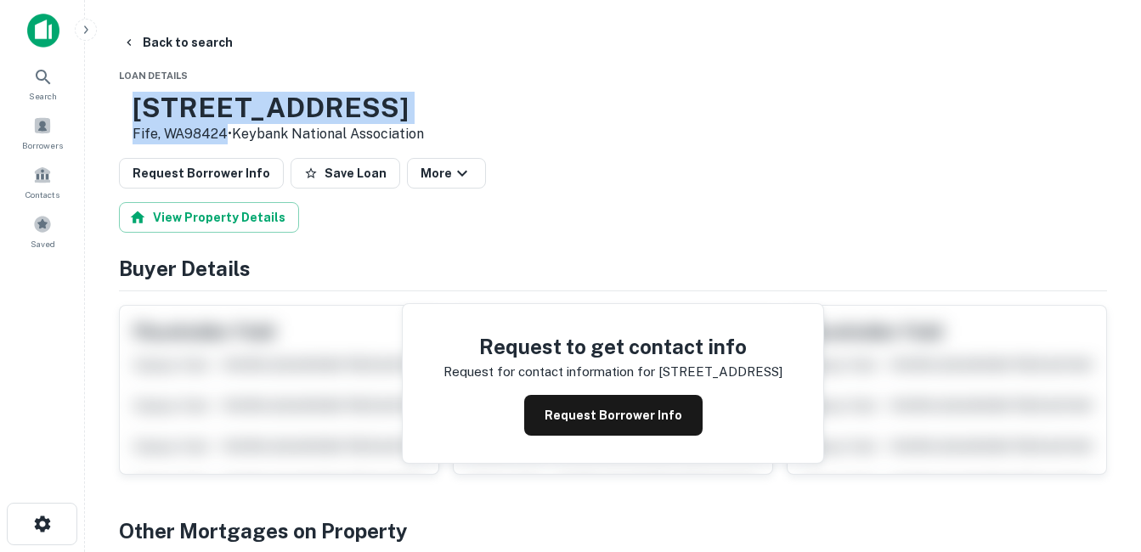
drag, startPoint x: 182, startPoint y: 98, endPoint x: 280, endPoint y: 140, distance: 106.6
click at [280, 140] on div "4902 Pacific Hwy E Fife, WA98424 • Keybank National Association" at bounding box center [271, 118] width 305 height 53
drag, startPoint x: 280, startPoint y: 140, endPoint x: 243, endPoint y: 133, distance: 37.2
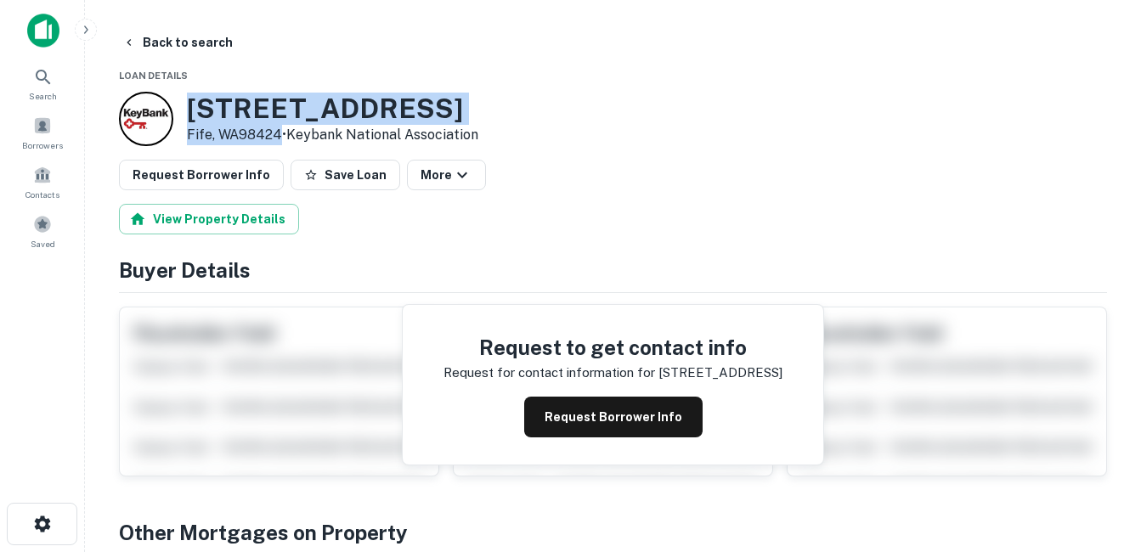
click at [310, 107] on h3 "[STREET_ADDRESS]" at bounding box center [333, 109] width 292 height 32
click at [283, 107] on h3 "[STREET_ADDRESS]" at bounding box center [333, 109] width 292 height 32
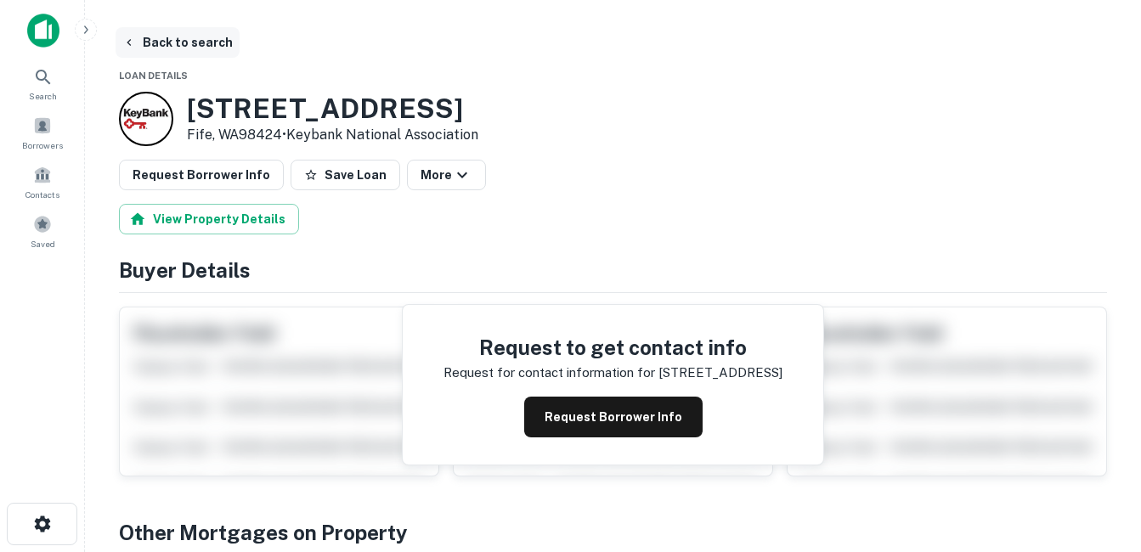
click at [198, 48] on button "Back to search" at bounding box center [178, 42] width 124 height 31
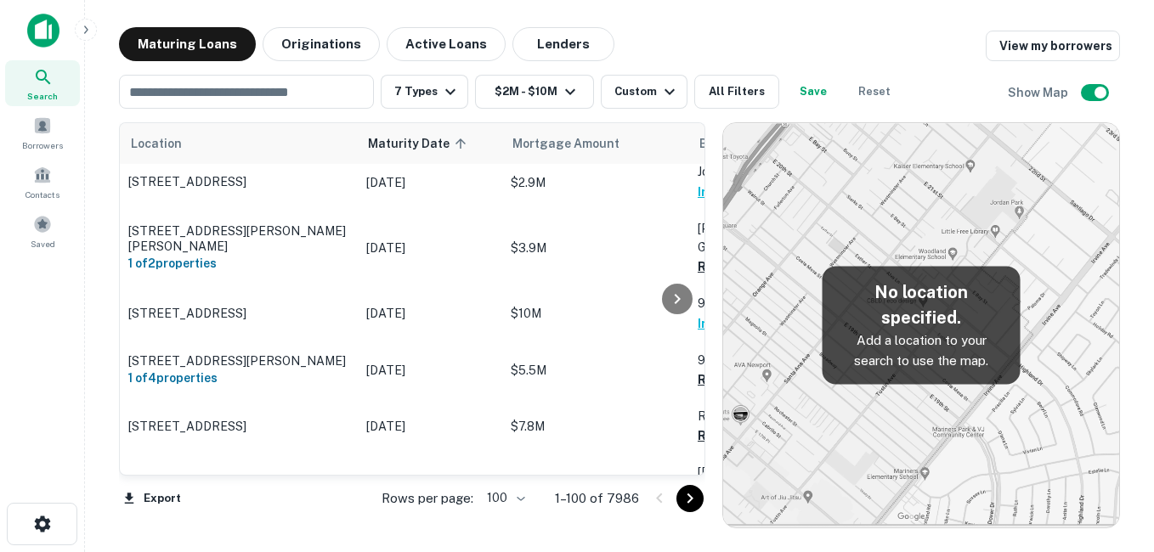
scroll to position [170, 0]
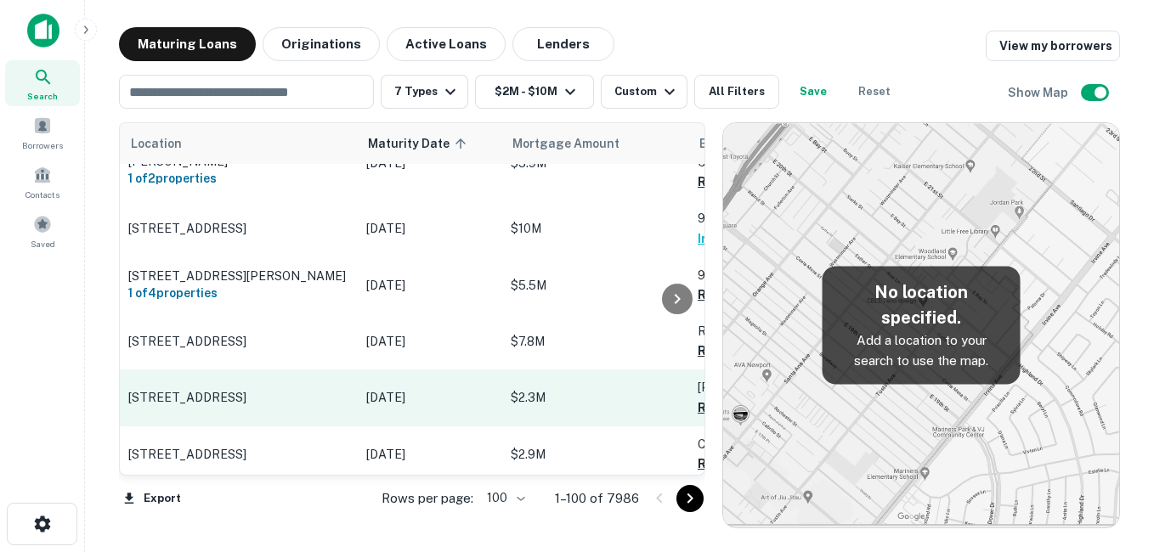
click at [304, 390] on p "[STREET_ADDRESS]" at bounding box center [238, 397] width 221 height 15
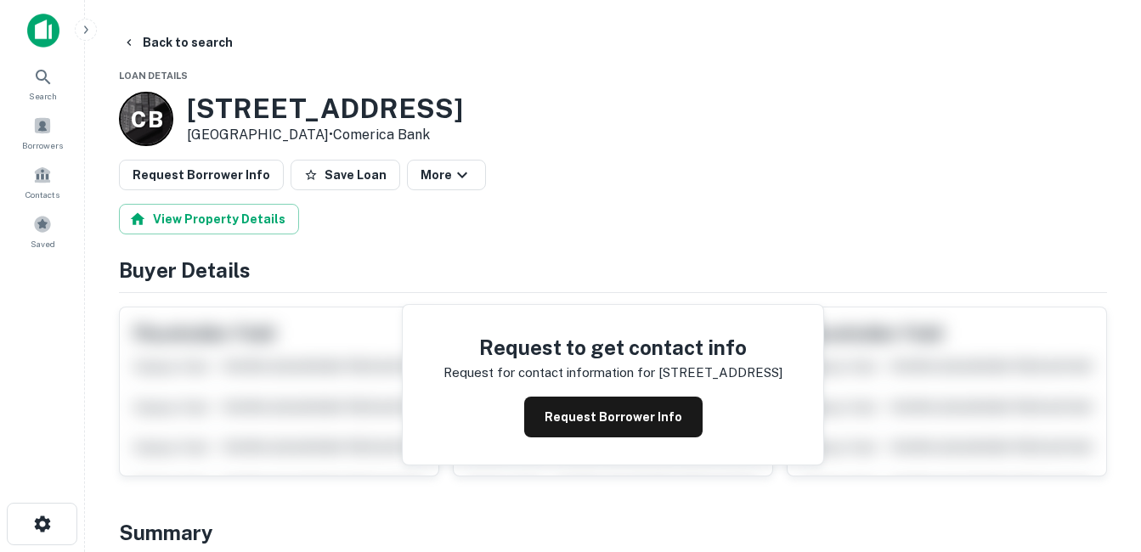
drag, startPoint x: 185, startPoint y: 103, endPoint x: 387, endPoint y: 136, distance: 204.1
click at [387, 136] on div "C B 250 S Maple Ave South San Francisco, CA94080 • Comerica Bank" at bounding box center [291, 119] width 344 height 54
drag, startPoint x: 387, startPoint y: 136, endPoint x: 341, endPoint y: 134, distance: 45.9
copy div "[STREET_ADDRESS]"
click at [317, 110] on h3 "250 S Maple Ave" at bounding box center [325, 109] width 276 height 32
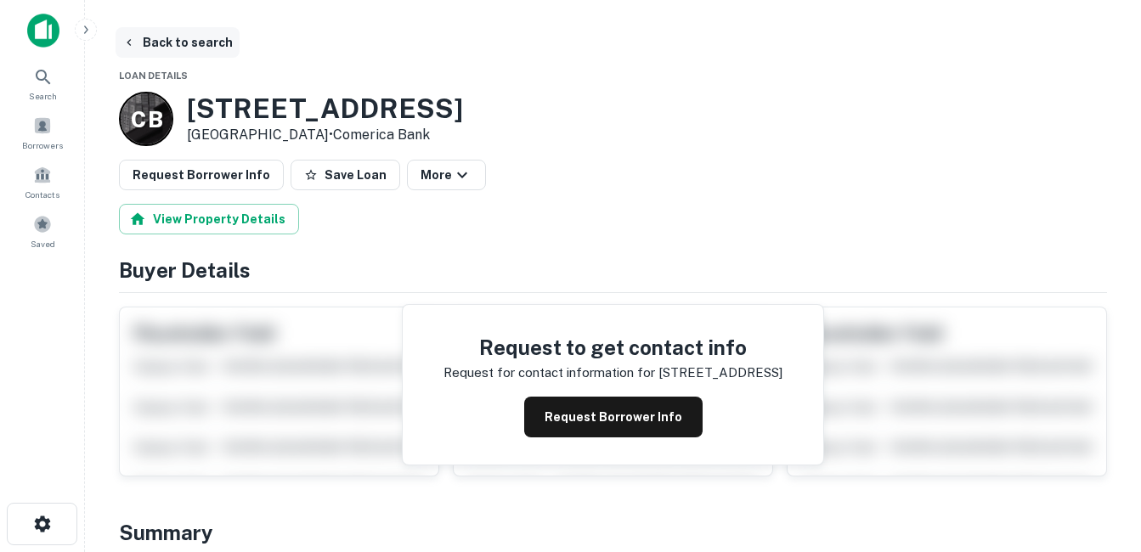
click at [207, 48] on button "Back to search" at bounding box center [178, 42] width 124 height 31
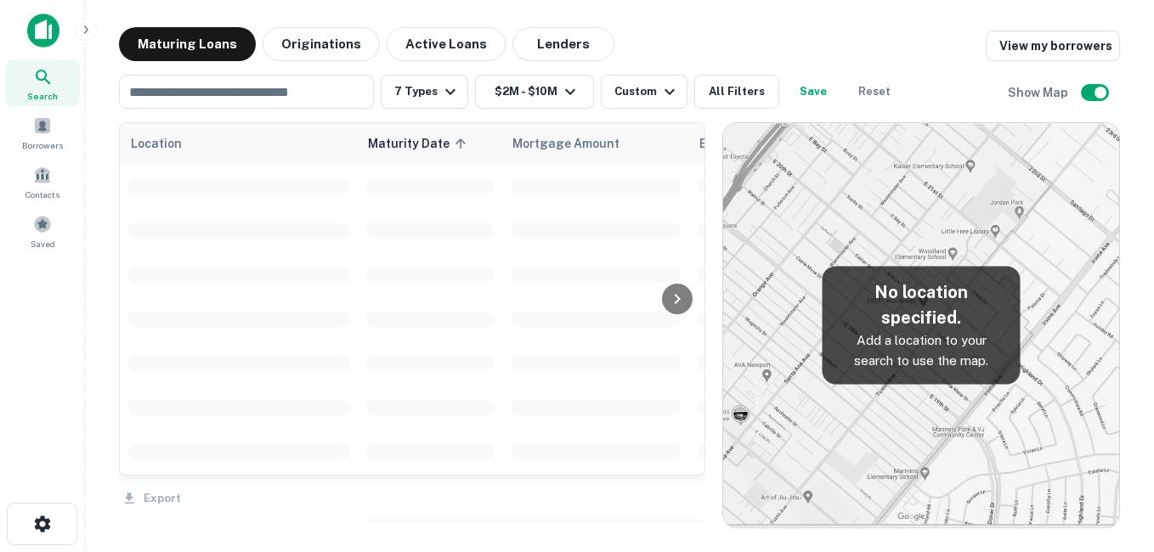
scroll to position [170, 0]
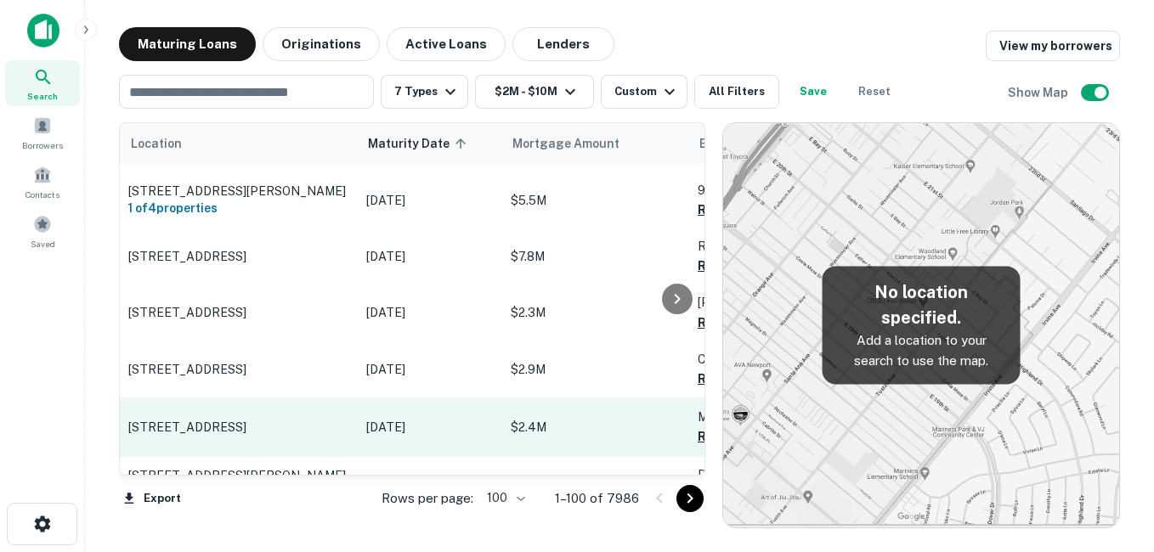
click at [315, 420] on p "[STREET_ADDRESS]" at bounding box center [238, 427] width 221 height 15
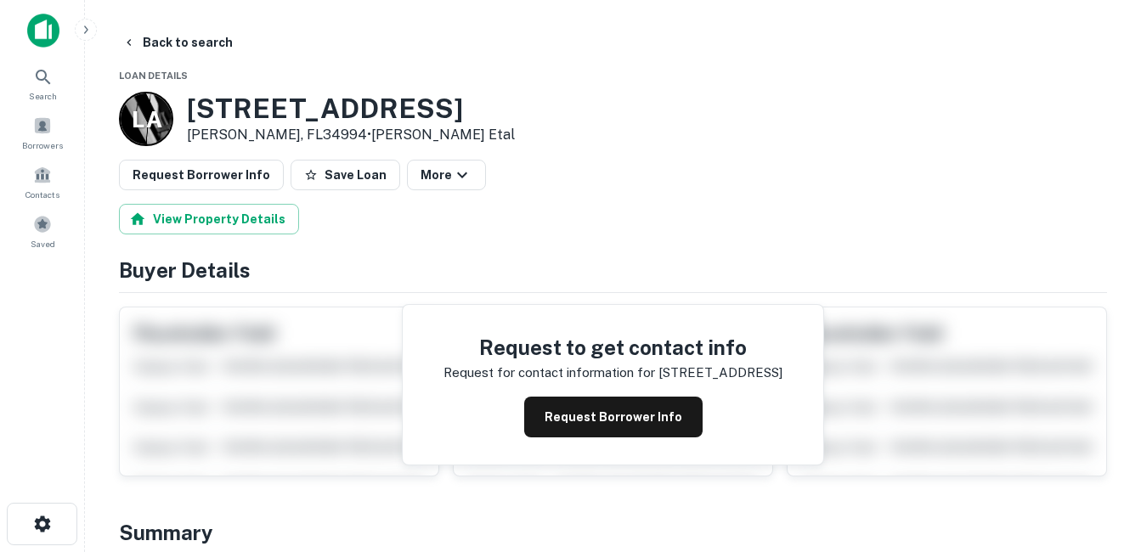
drag, startPoint x: 190, startPoint y: 106, endPoint x: 301, endPoint y: 127, distance: 113.3
click at [246, 132] on div "1800 NW FEDERAL HWY Stuart, FL34994 • LEE A Kimmel Etal" at bounding box center [351, 119] width 328 height 53
drag, startPoint x: 286, startPoint y: 135, endPoint x: 275, endPoint y: 135, distance: 11.9
click at [275, 135] on p "Stuart, FL34994 • LEE A Kimmel Etal" at bounding box center [351, 135] width 328 height 20
click at [280, 133] on p "Stuart, FL34994 • LEE A Kimmel Etal" at bounding box center [351, 135] width 328 height 20
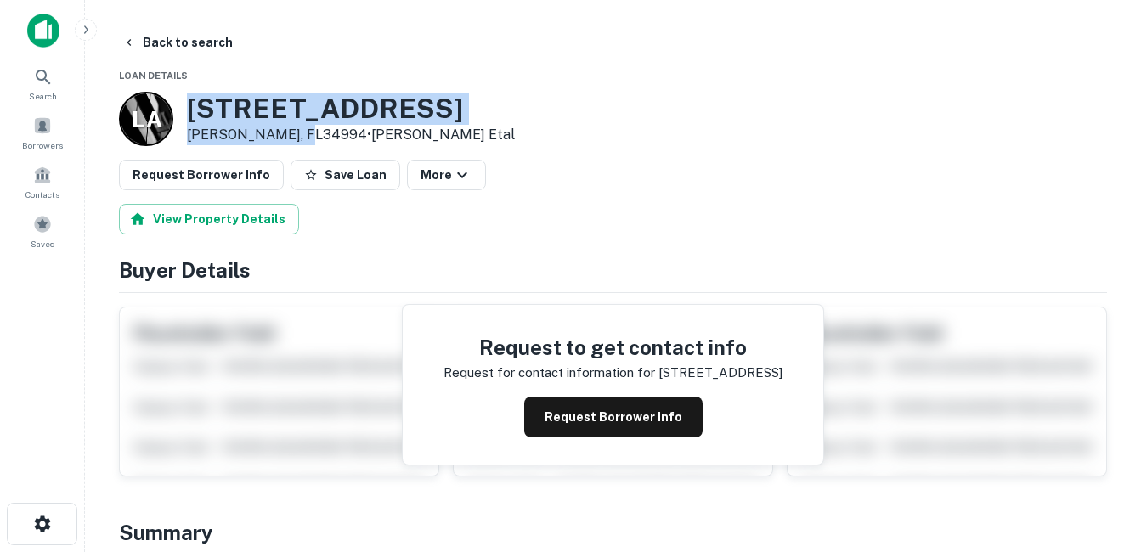
drag, startPoint x: 249, startPoint y: 125, endPoint x: 190, endPoint y: 111, distance: 60.2
click at [190, 111] on div "1800 NW FEDERAL HWY Stuart, FL34994 • LEE A Kimmel Etal" at bounding box center [351, 119] width 328 height 53
click at [290, 99] on h3 "1800 NW FEDERAL HWY" at bounding box center [351, 109] width 328 height 32
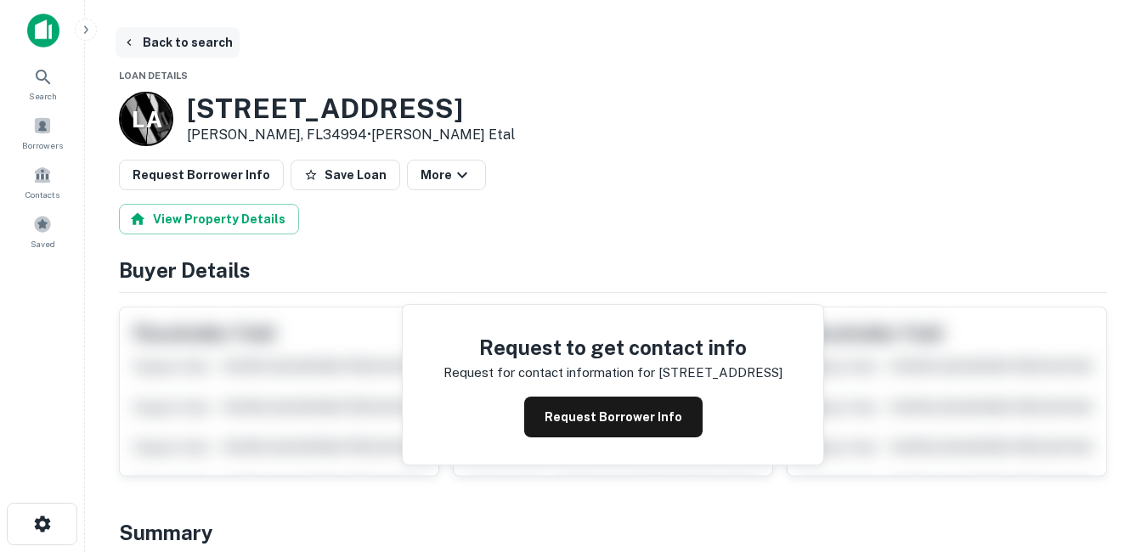
click at [190, 44] on button "Back to search" at bounding box center [178, 42] width 124 height 31
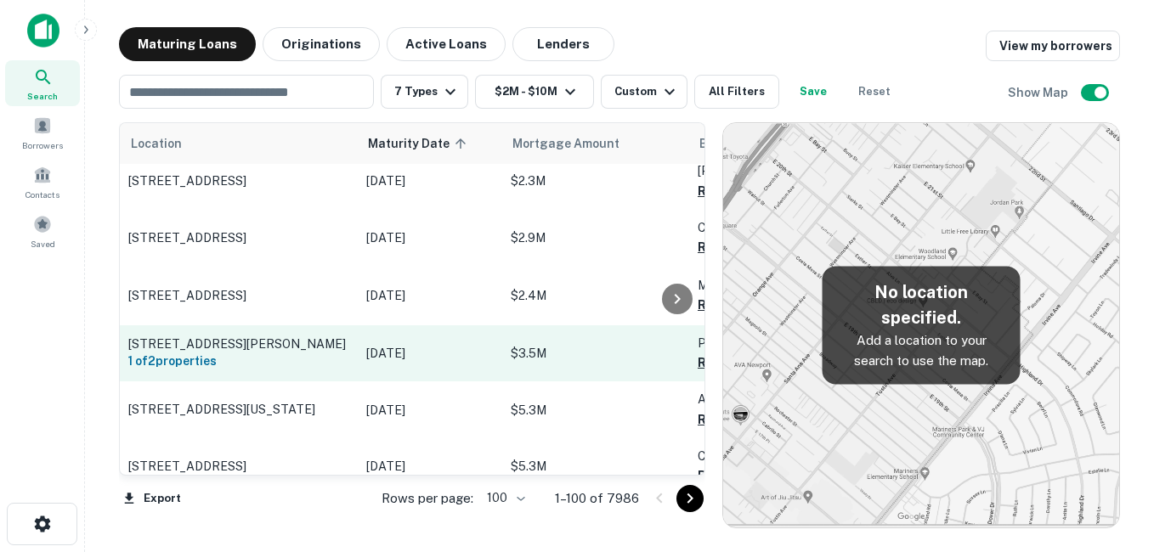
scroll to position [425, 0]
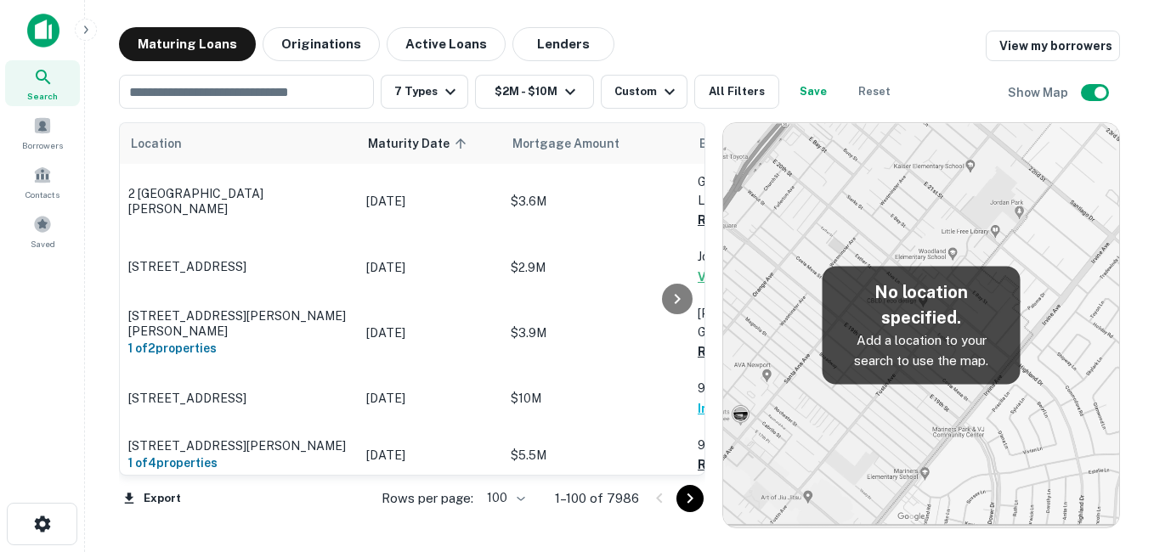
drag, startPoint x: 0, startPoint y: 0, endPoint x: 313, endPoint y: 354, distance: 472.0
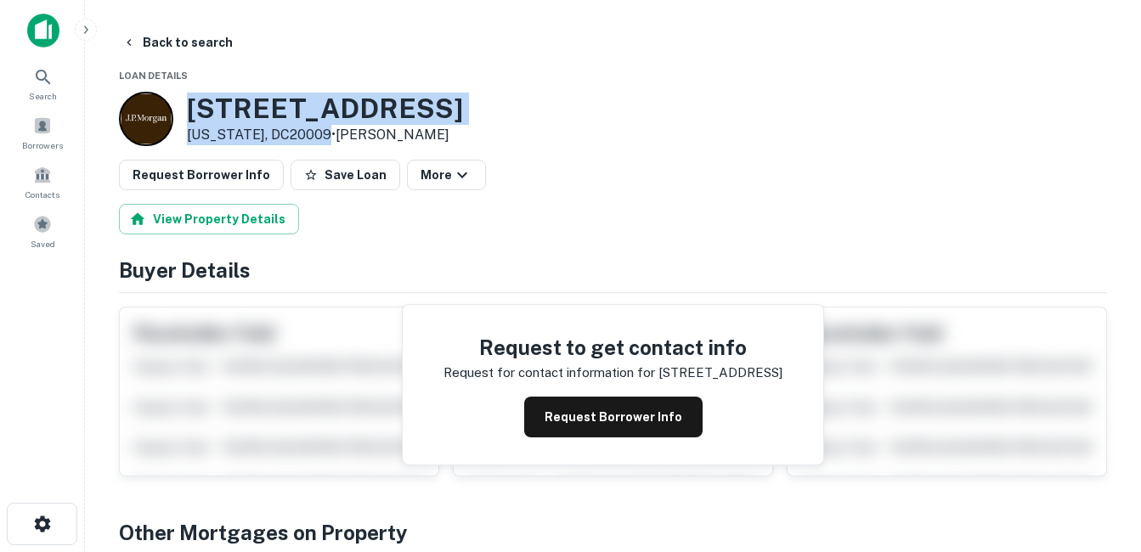
drag, startPoint x: 233, startPoint y: 113, endPoint x: 327, endPoint y: 136, distance: 97.1
click at [327, 136] on div "[STREET_ADDRESS][US_STATE] • [PERSON_NAME]" at bounding box center [325, 119] width 276 height 53
drag, startPoint x: 327, startPoint y: 136, endPoint x: 290, endPoint y: 127, distance: 38.3
click at [590, 405] on button "Request Borrower Info" at bounding box center [613, 417] width 178 height 41
click at [590, 408] on button "Request Borrower Info" at bounding box center [613, 417] width 178 height 41
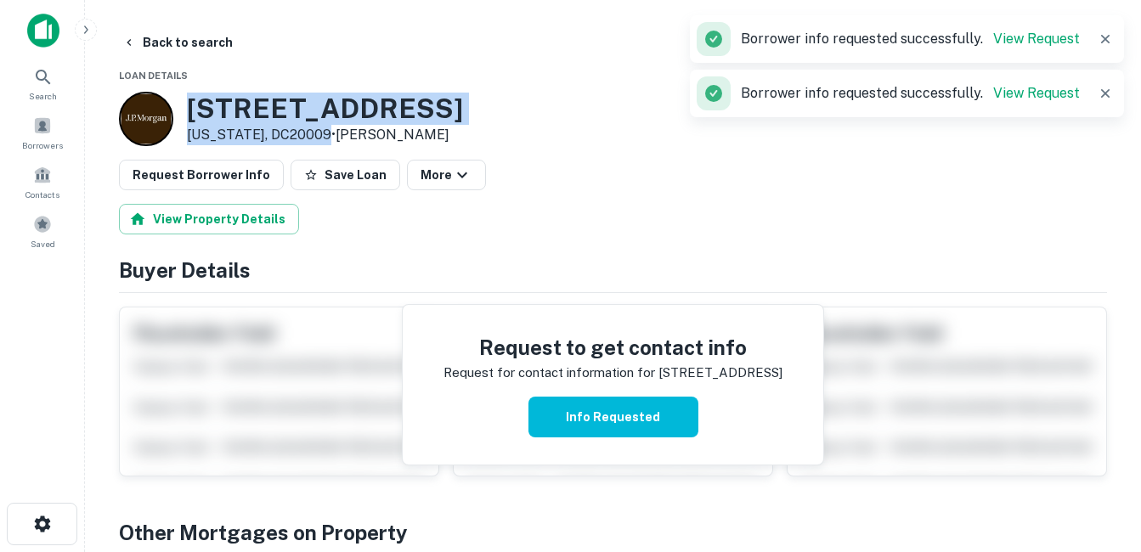
click at [385, 103] on h3 "[STREET_ADDRESS]" at bounding box center [325, 109] width 276 height 32
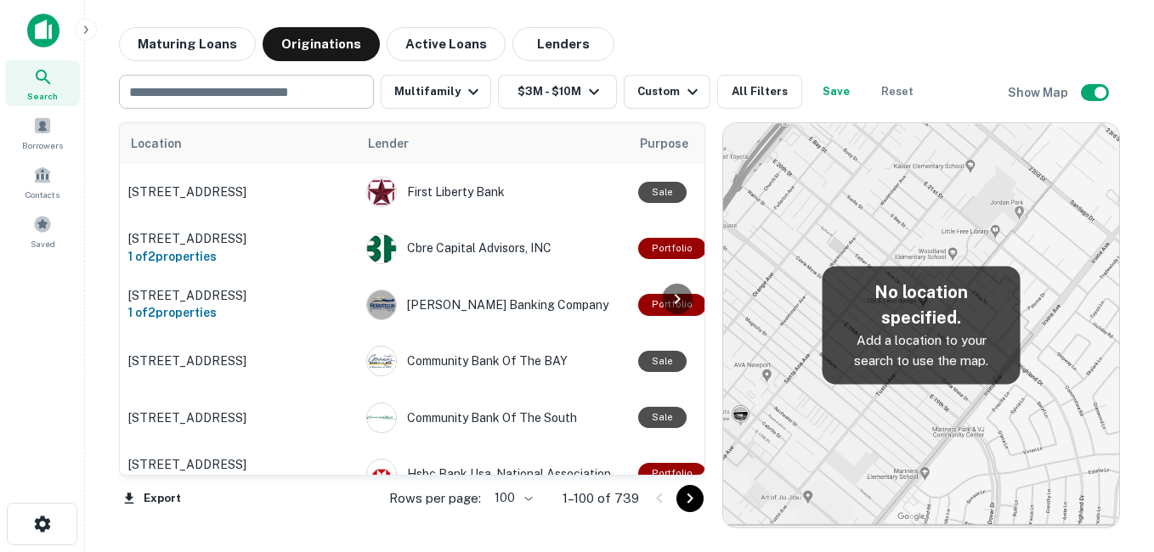
drag, startPoint x: 190, startPoint y: 48, endPoint x: 310, endPoint y: 82, distance: 125.6
click at [190, 48] on button "Maturing Loans" at bounding box center [187, 44] width 137 height 34
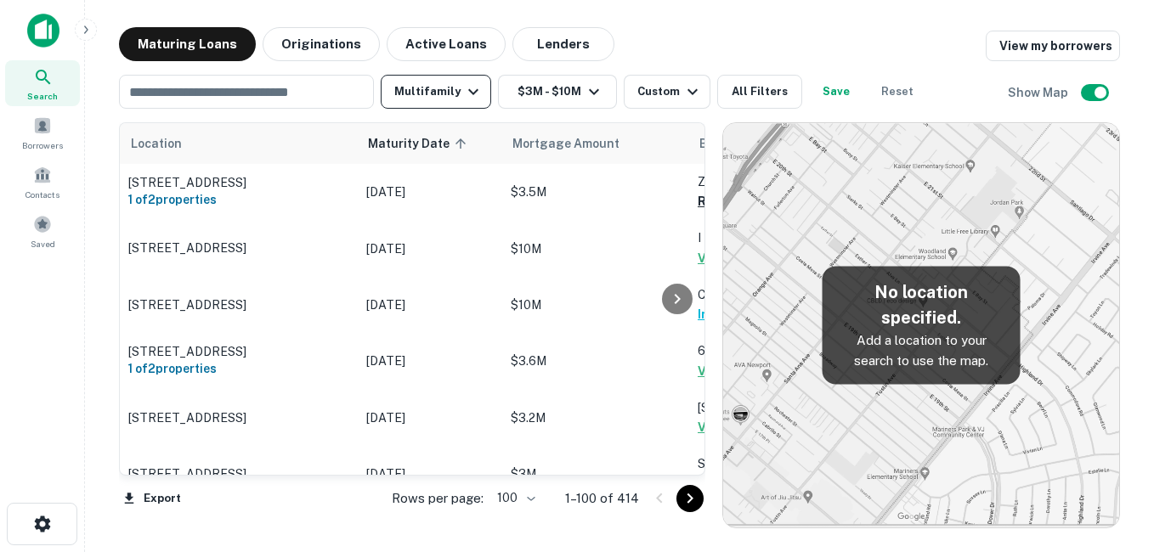
click at [448, 92] on button "Multifamily" at bounding box center [436, 92] width 110 height 34
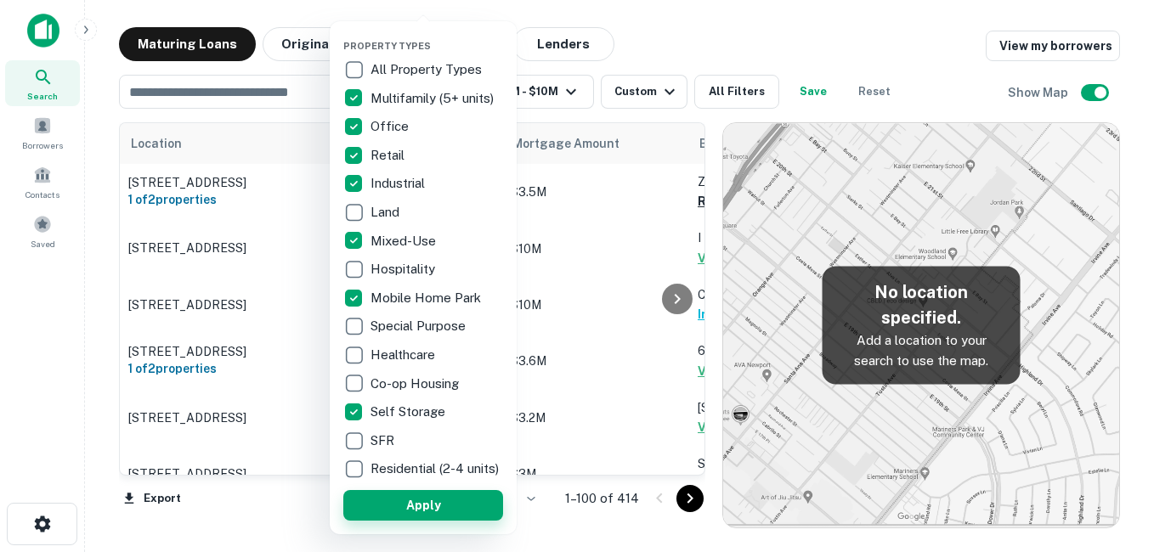
click at [388, 512] on button "Apply" at bounding box center [423, 505] width 160 height 31
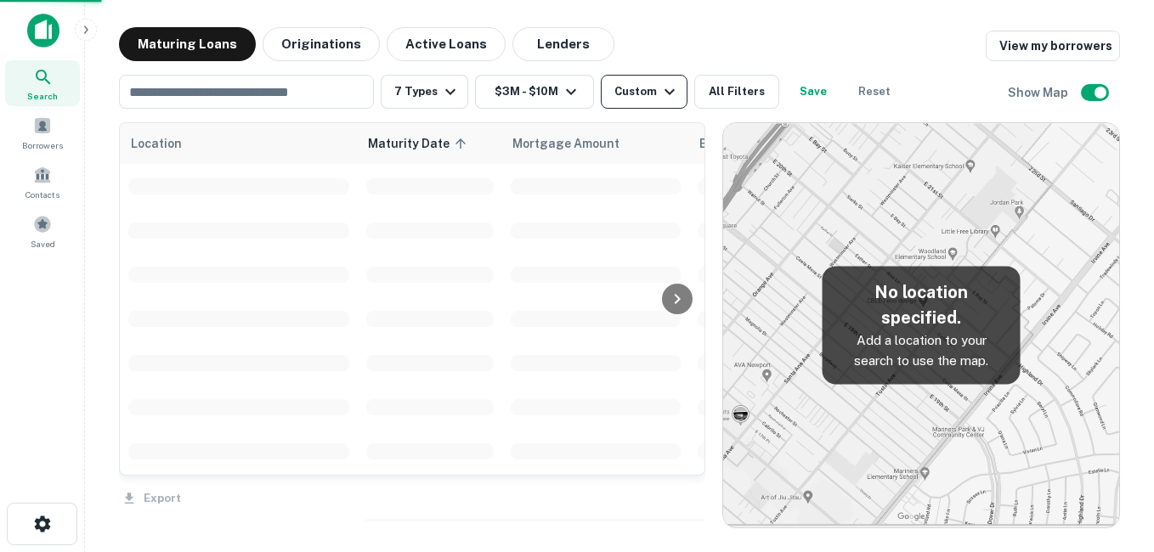
click at [646, 95] on div "Custom" at bounding box center [646, 92] width 65 height 20
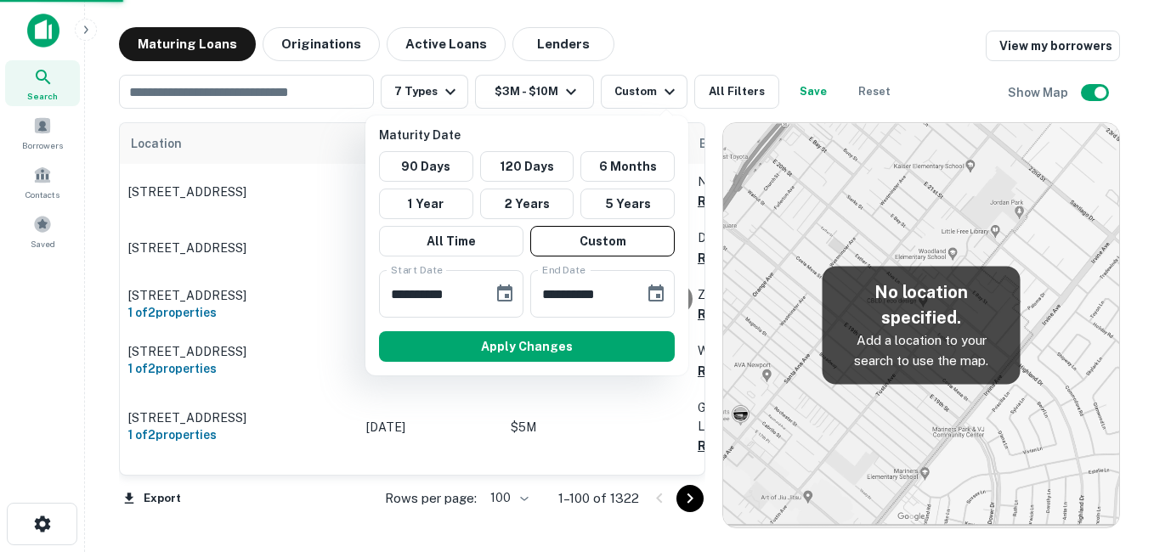
click at [503, 293] on icon "Choose date, selected date is Sep 17, 2025" at bounding box center [505, 294] width 20 height 20
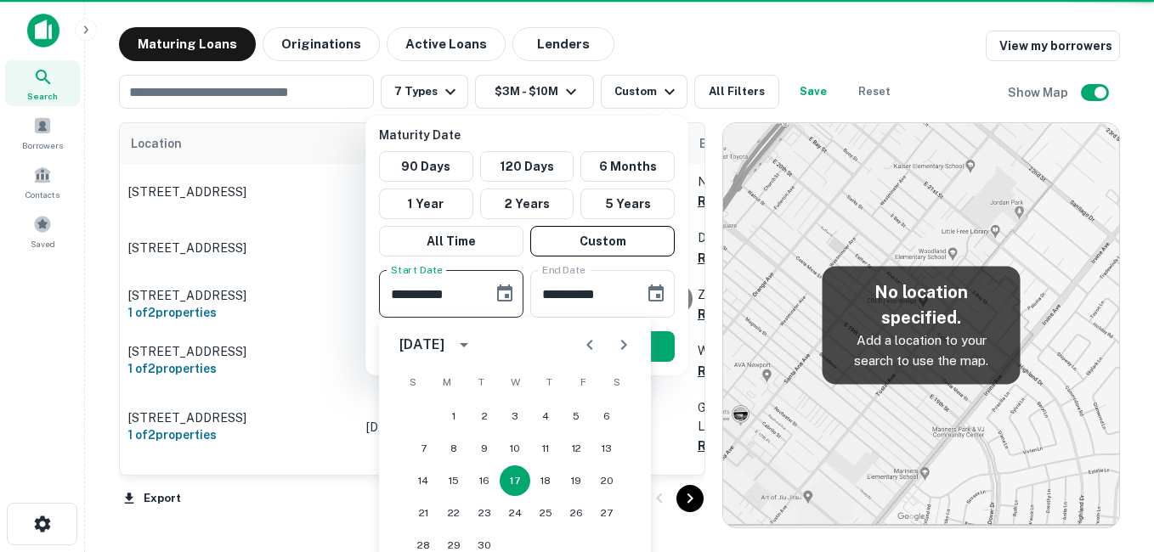
click at [623, 338] on icon "Next month" at bounding box center [624, 345] width 20 height 20
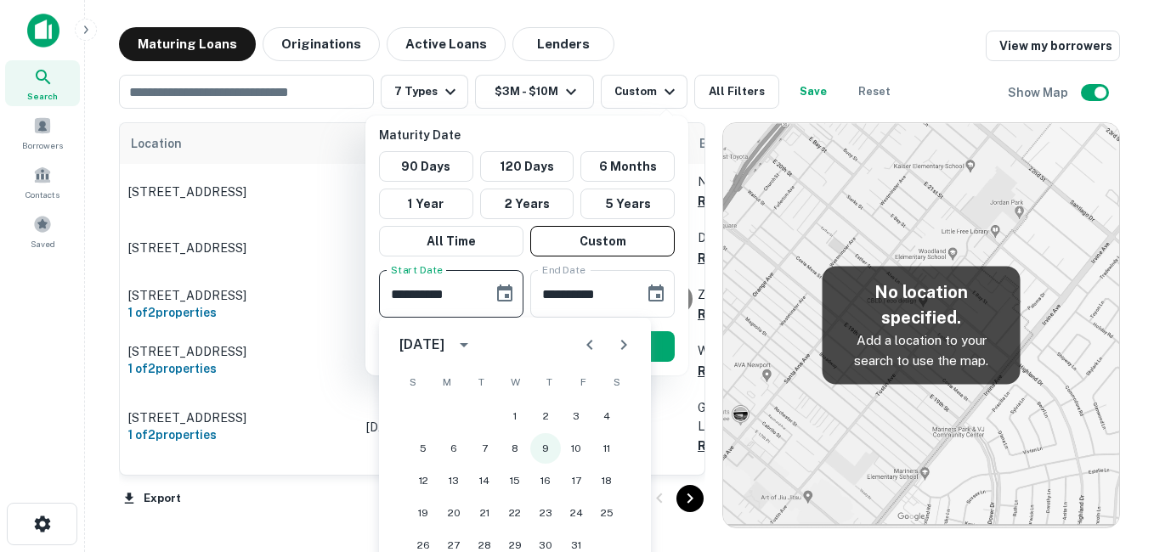
click at [541, 444] on button "9" at bounding box center [545, 448] width 31 height 31
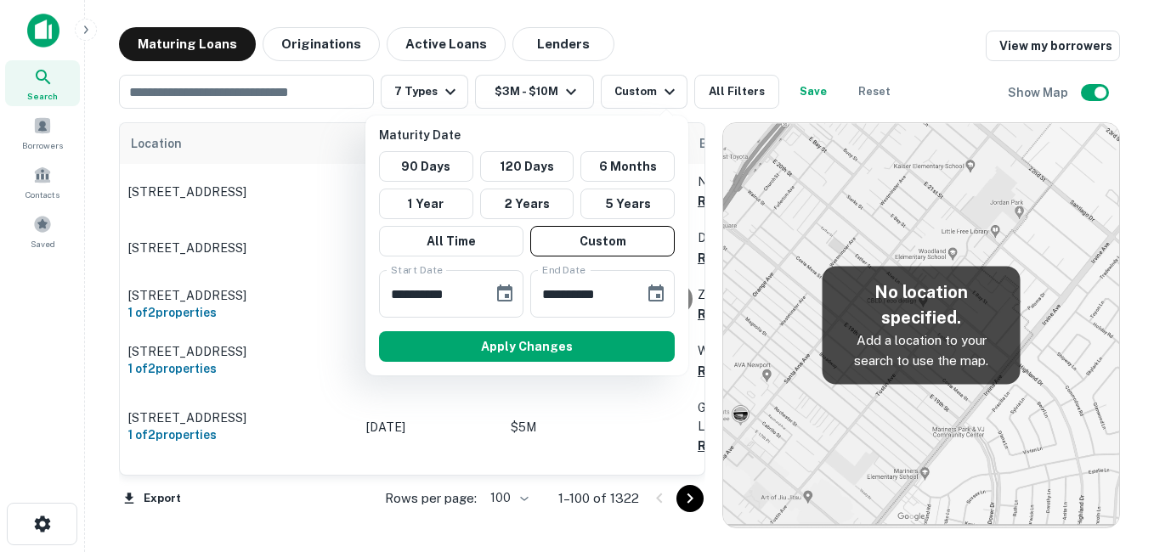
type input "**********"
click at [654, 297] on icon "Choose date, selected date is Oct 15, 2025" at bounding box center [656, 294] width 20 height 20
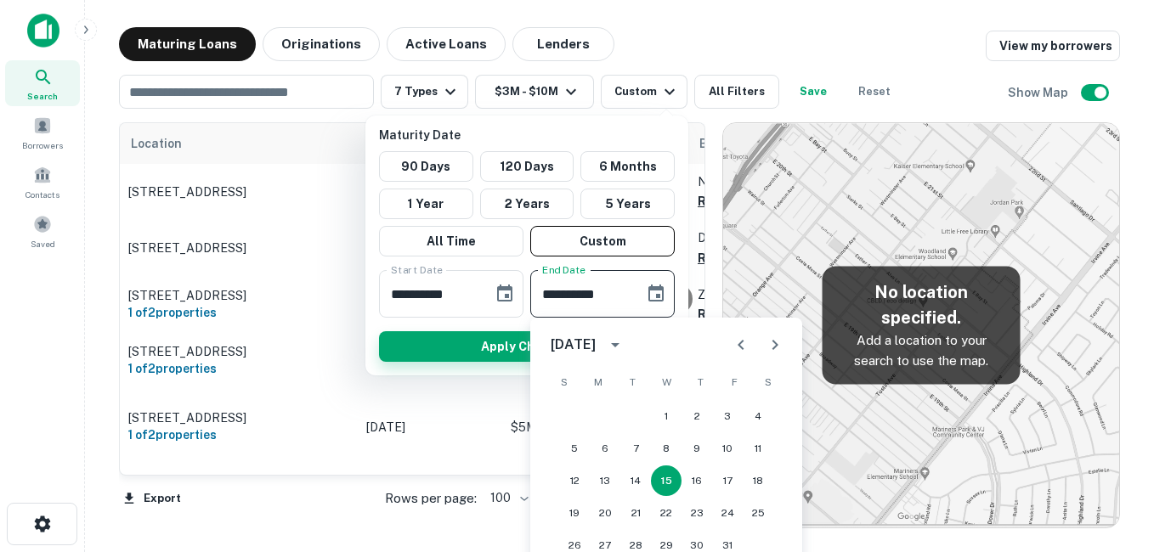
drag, startPoint x: 498, startPoint y: 371, endPoint x: 475, endPoint y: 352, distance: 30.1
click at [494, 369] on div "**********" at bounding box center [526, 246] width 323 height 260
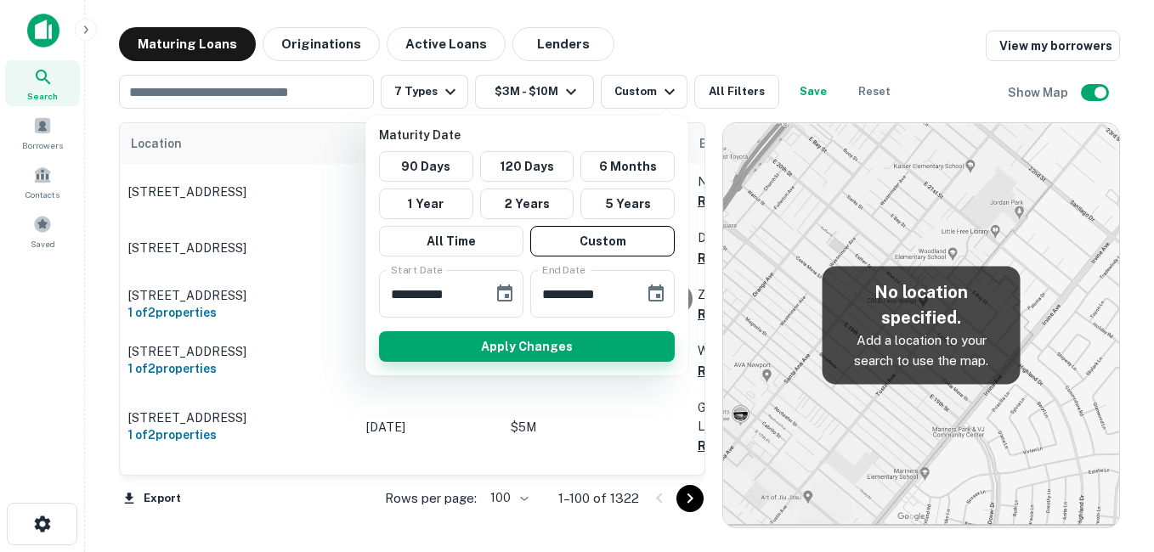
click at [472, 348] on button "Apply Changes" at bounding box center [527, 346] width 296 height 31
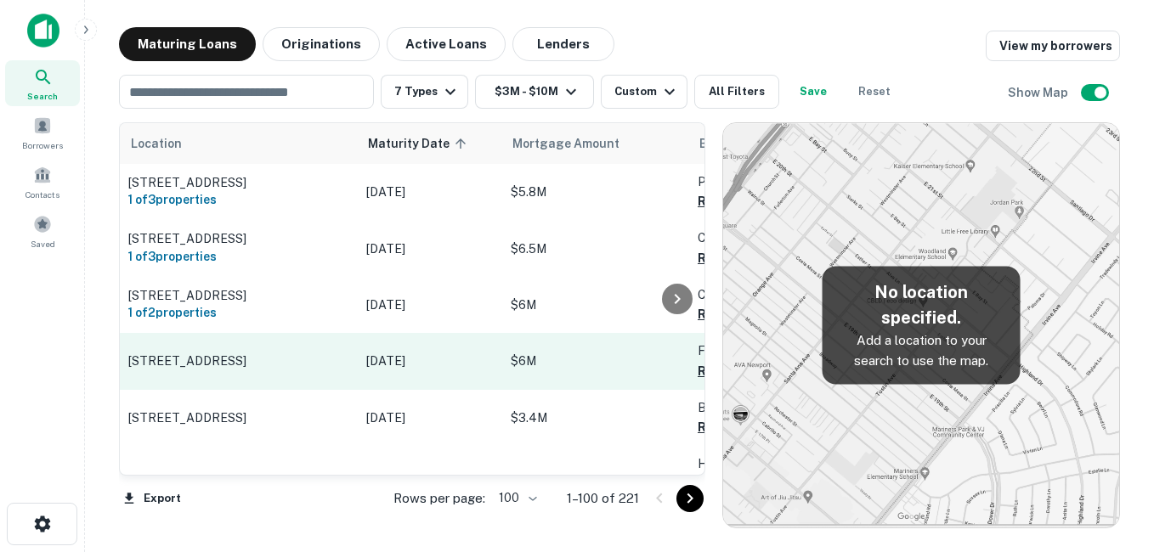
click at [320, 369] on p "[STREET_ADDRESS]" at bounding box center [238, 361] width 221 height 15
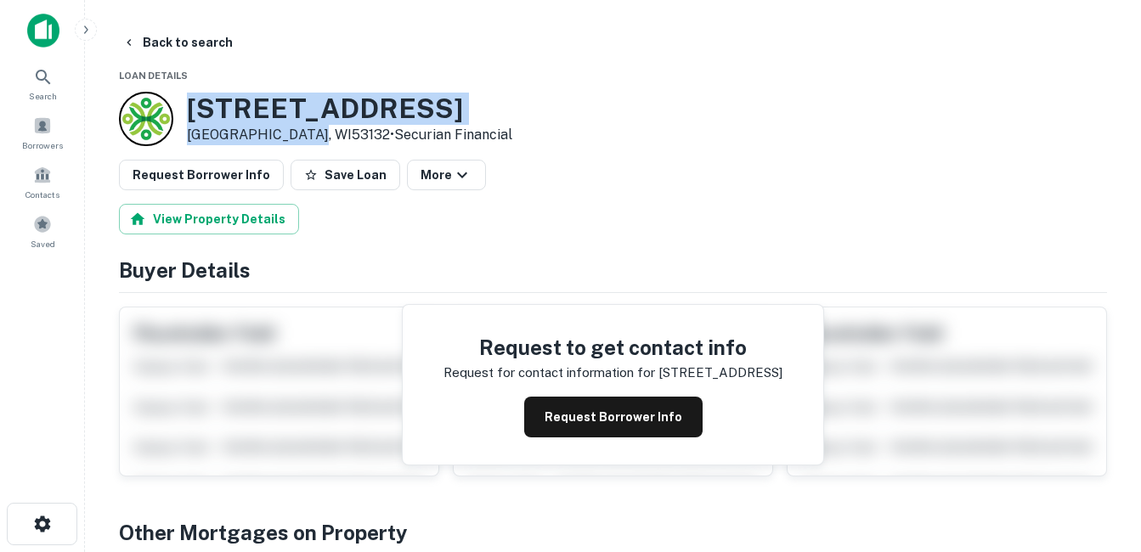
drag, startPoint x: 182, startPoint y: 98, endPoint x: 299, endPoint y: 133, distance: 122.6
click at [299, 133] on div "[STREET_ADDRESS] • Securian Financial" at bounding box center [316, 119] width 394 height 54
drag, startPoint x: 299, startPoint y: 133, endPoint x: 283, endPoint y: 133, distance: 16.1
copy div "[STREET_ADDRESS]"
click at [360, 105] on h3 "[STREET_ADDRESS]" at bounding box center [350, 109] width 326 height 32
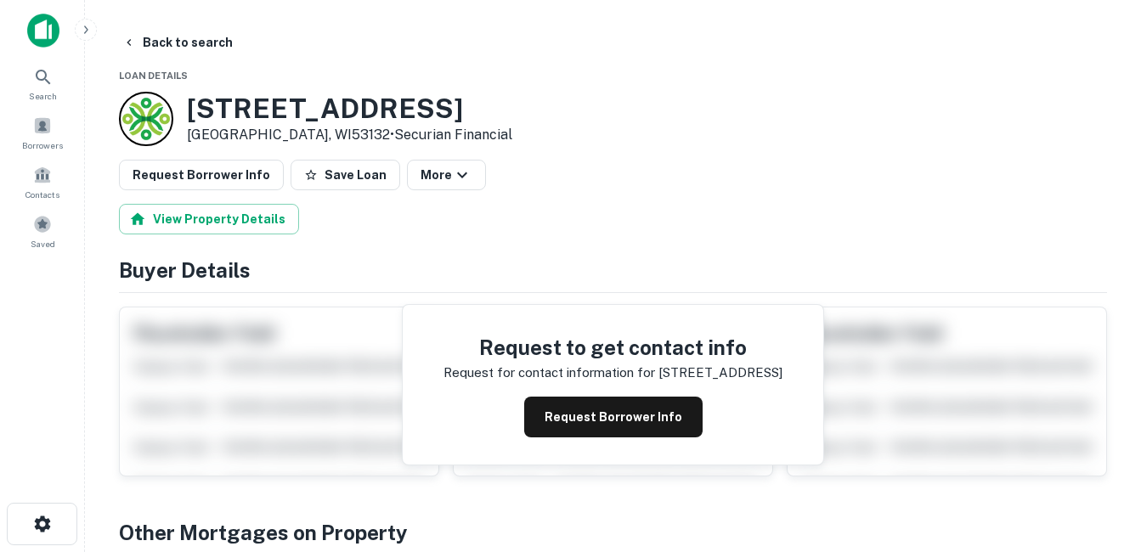
click at [360, 105] on h3 "[STREET_ADDRESS]" at bounding box center [350, 109] width 326 height 32
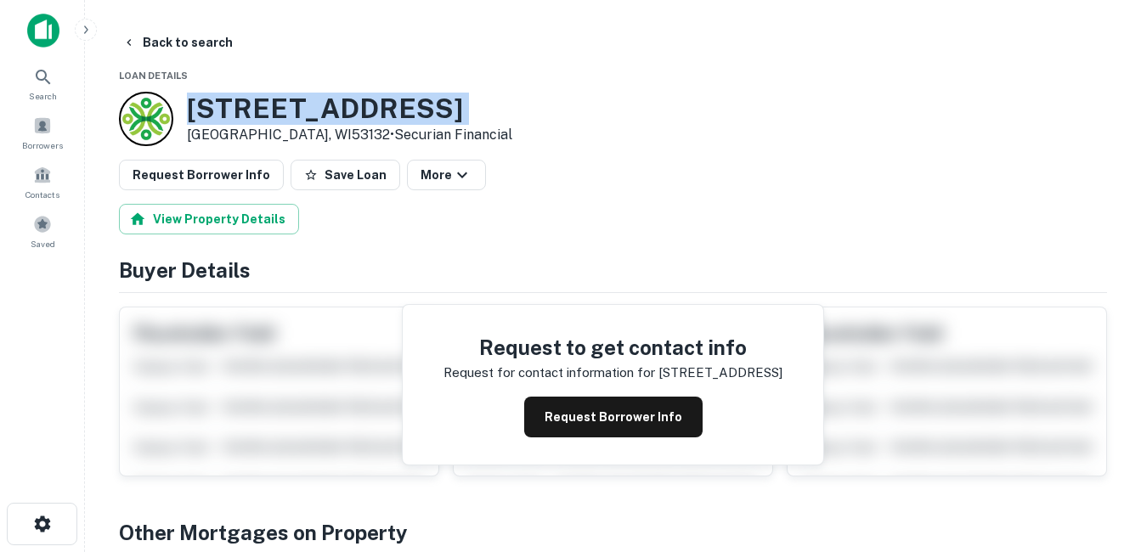
click at [360, 105] on h3 "[STREET_ADDRESS]" at bounding box center [350, 109] width 326 height 32
drag, startPoint x: 360, startPoint y: 105, endPoint x: 320, endPoint y: 103, distance: 40.0
click at [320, 103] on h3 "[STREET_ADDRESS]" at bounding box center [350, 109] width 326 height 32
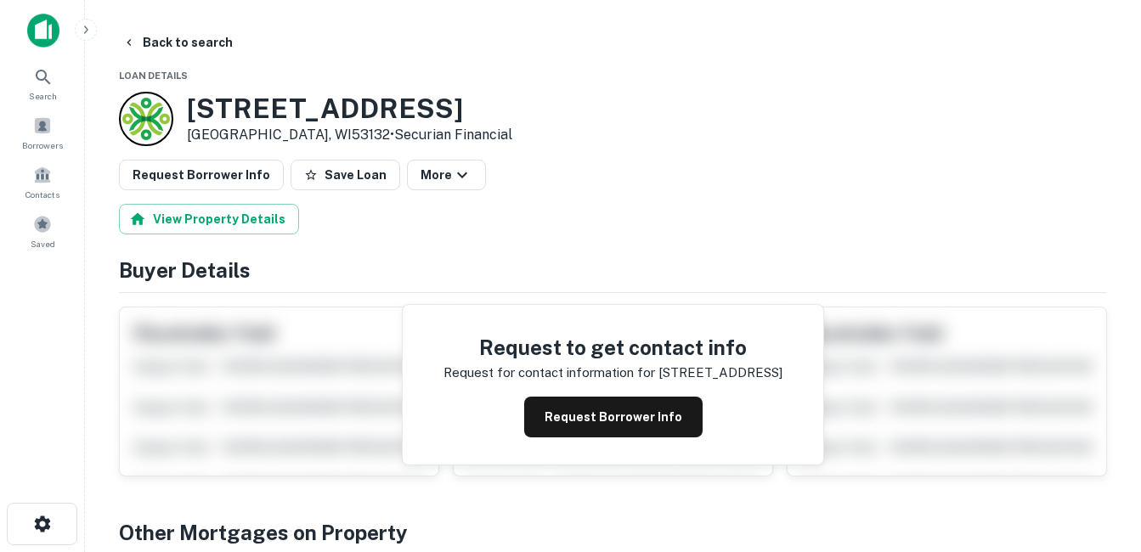
click at [308, 105] on h3 "[STREET_ADDRESS]" at bounding box center [350, 109] width 326 height 32
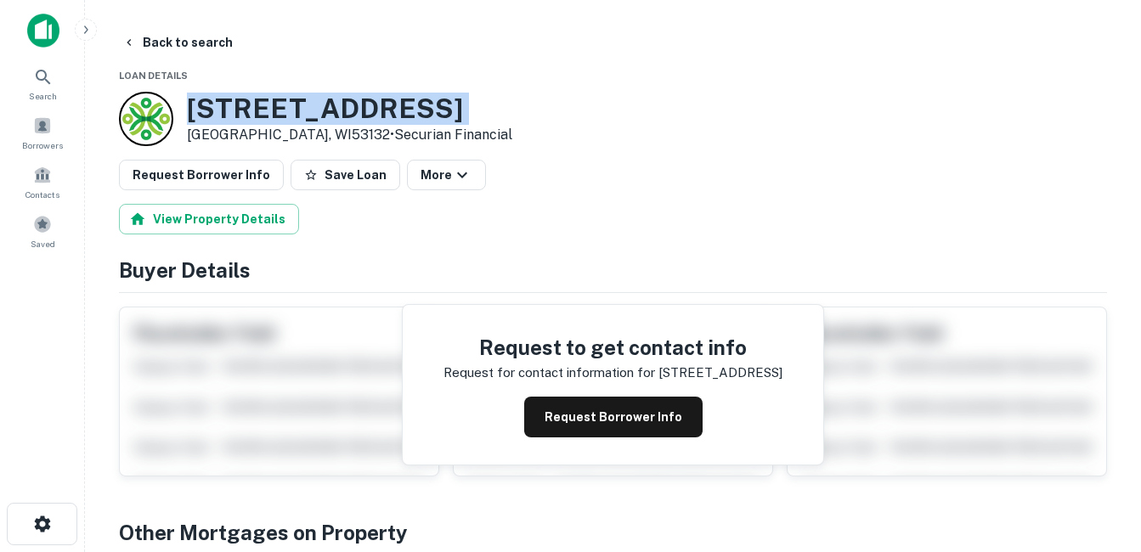
click at [308, 105] on h3 "[STREET_ADDRESS]" at bounding box center [350, 109] width 326 height 32
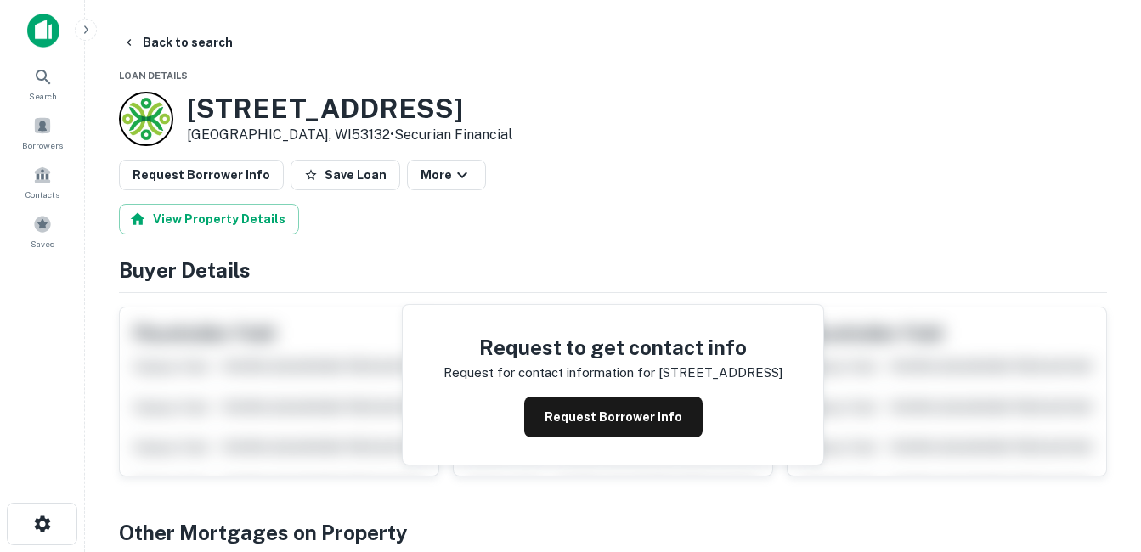
drag, startPoint x: 308, startPoint y: 105, endPoint x: 261, endPoint y: 125, distance: 50.7
click at [261, 125] on p "[GEOGRAPHIC_DATA], WI53132 • Securian Financial" at bounding box center [350, 135] width 326 height 20
click at [215, 48] on button "Back to search" at bounding box center [178, 42] width 124 height 31
